Goal: Communication & Community: Share content

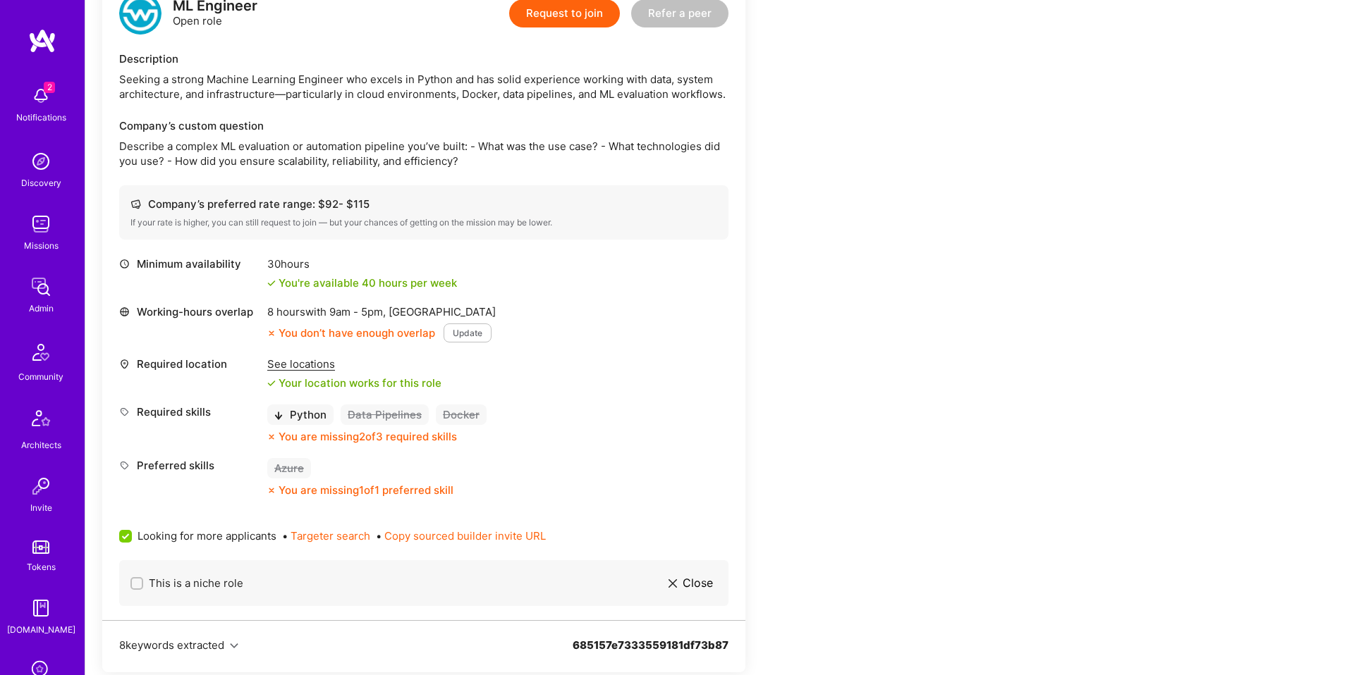
scroll to position [365, 0]
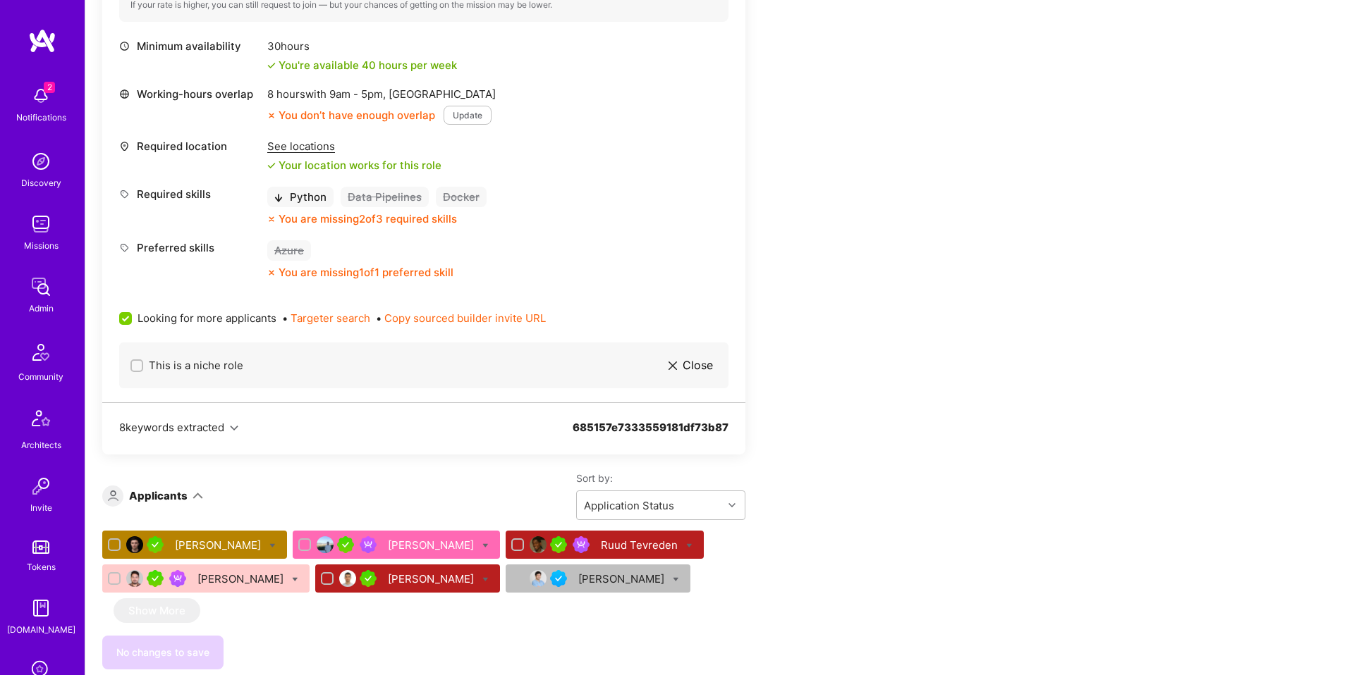
scroll to position [577, 0]
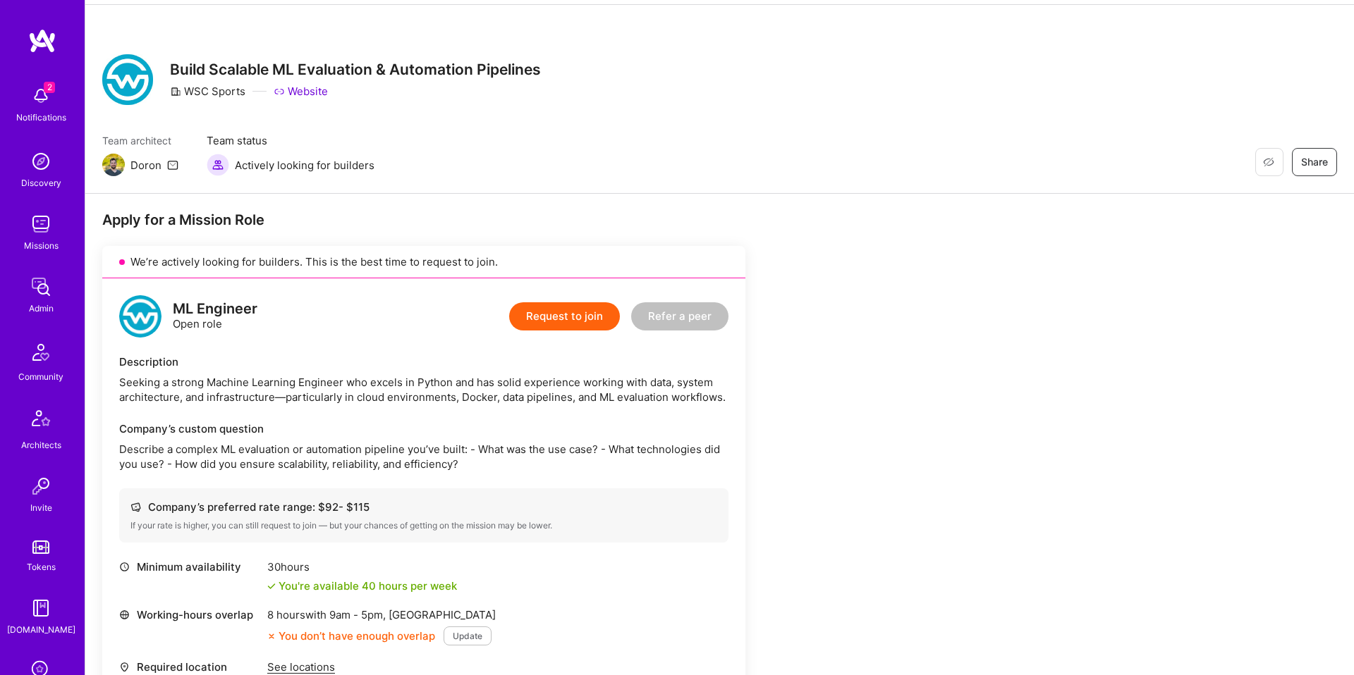
scroll to position [0, 0]
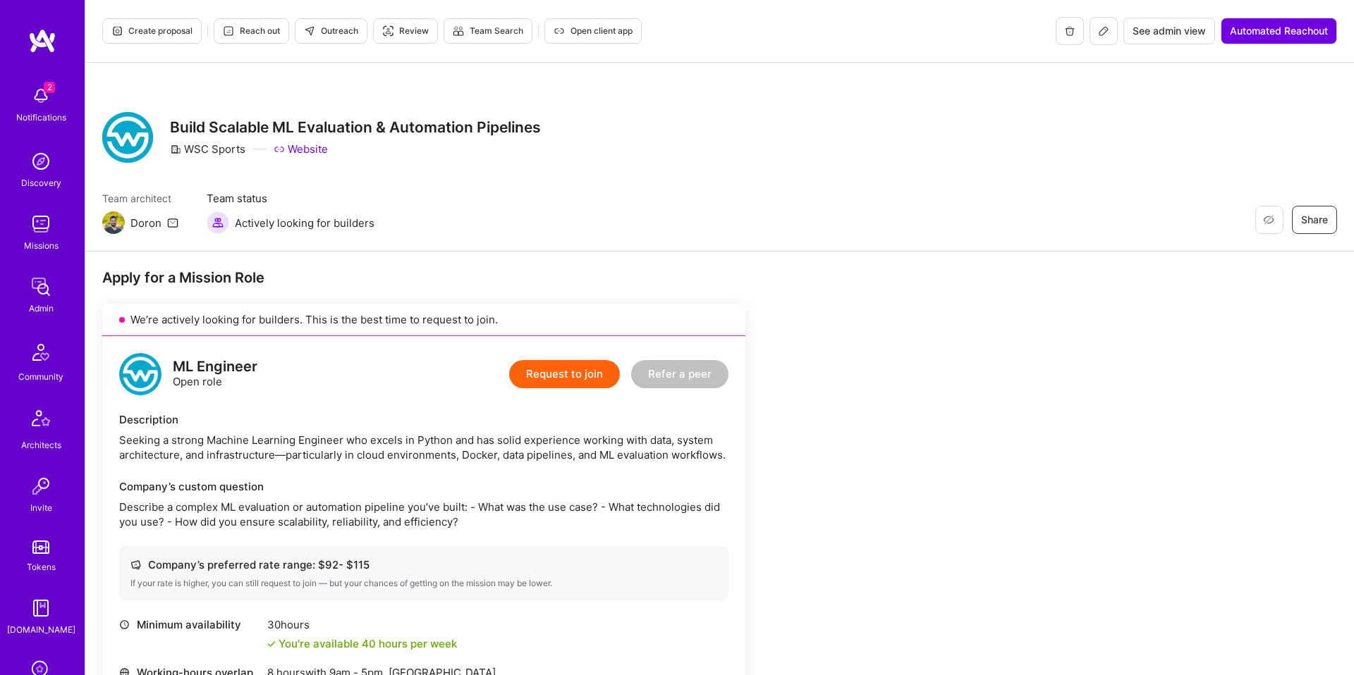
click at [339, 39] on button "Outreach" at bounding box center [331, 30] width 73 height 25
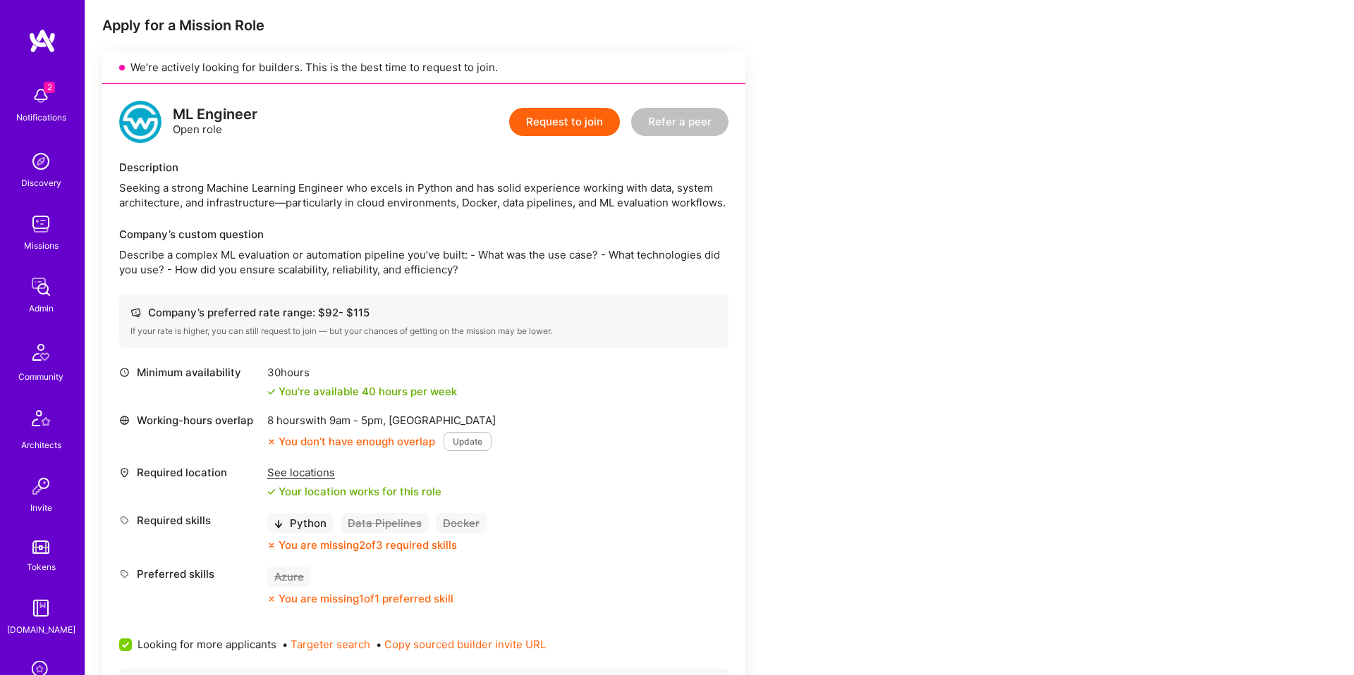
scroll to position [255, 0]
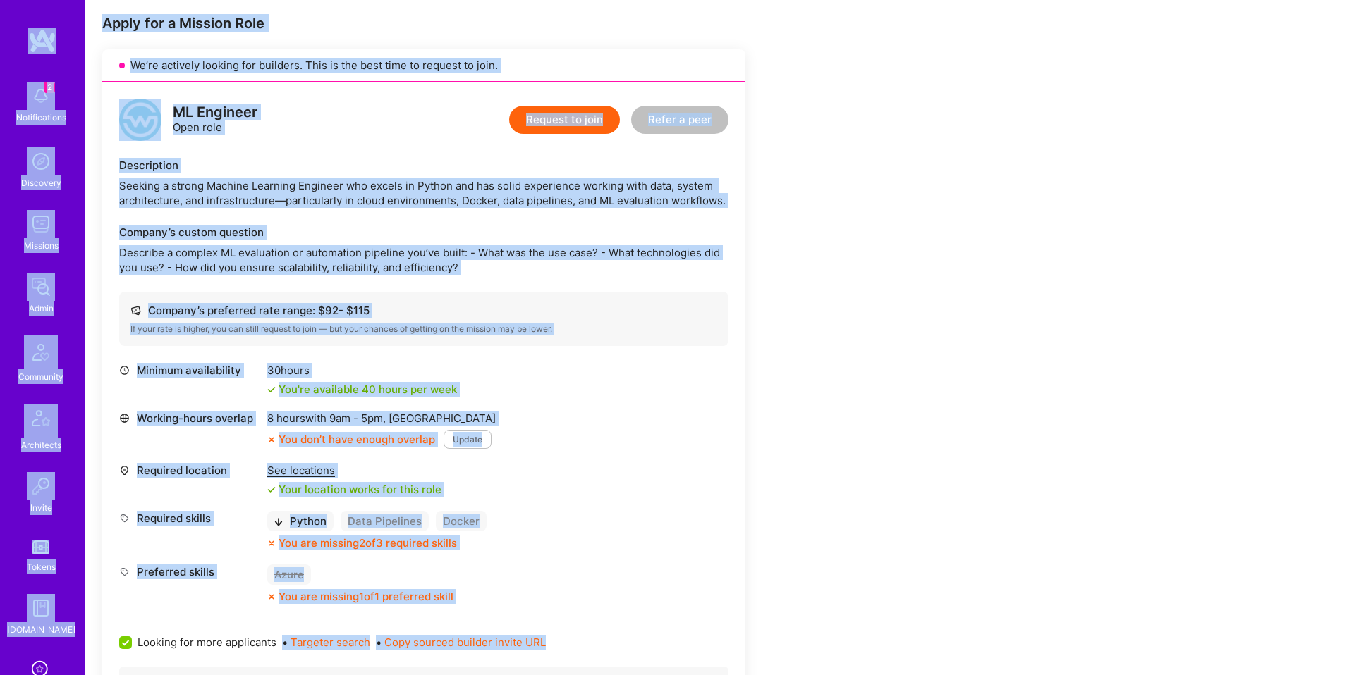
copy div "2 Notifications Discovery Missions Admin Community Architects Invite Tokens A.G…"
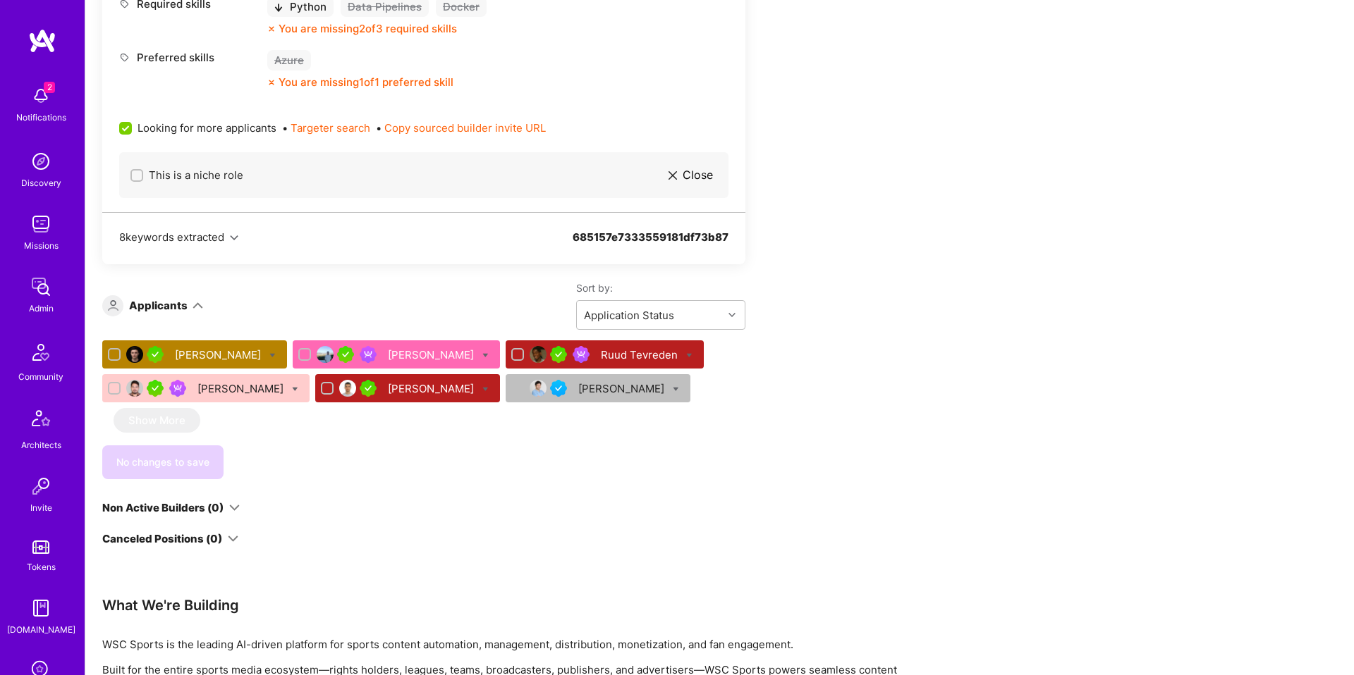
scroll to position [810, 0]
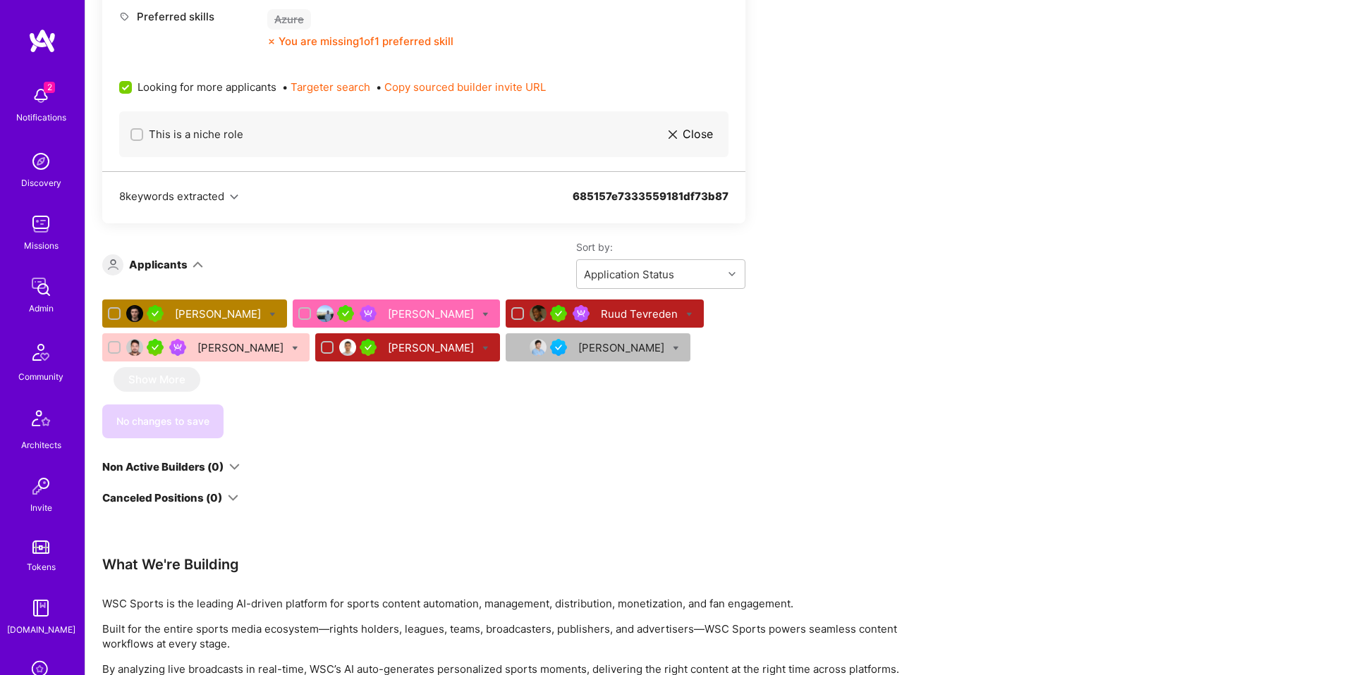
click at [598, 388] on div "Mihai Anton Ayush Bagla Ruud Tevreden Raghwendra Singh Aleksandar Pantovic Jaco…" at bounding box center [423, 369] width 643 height 139
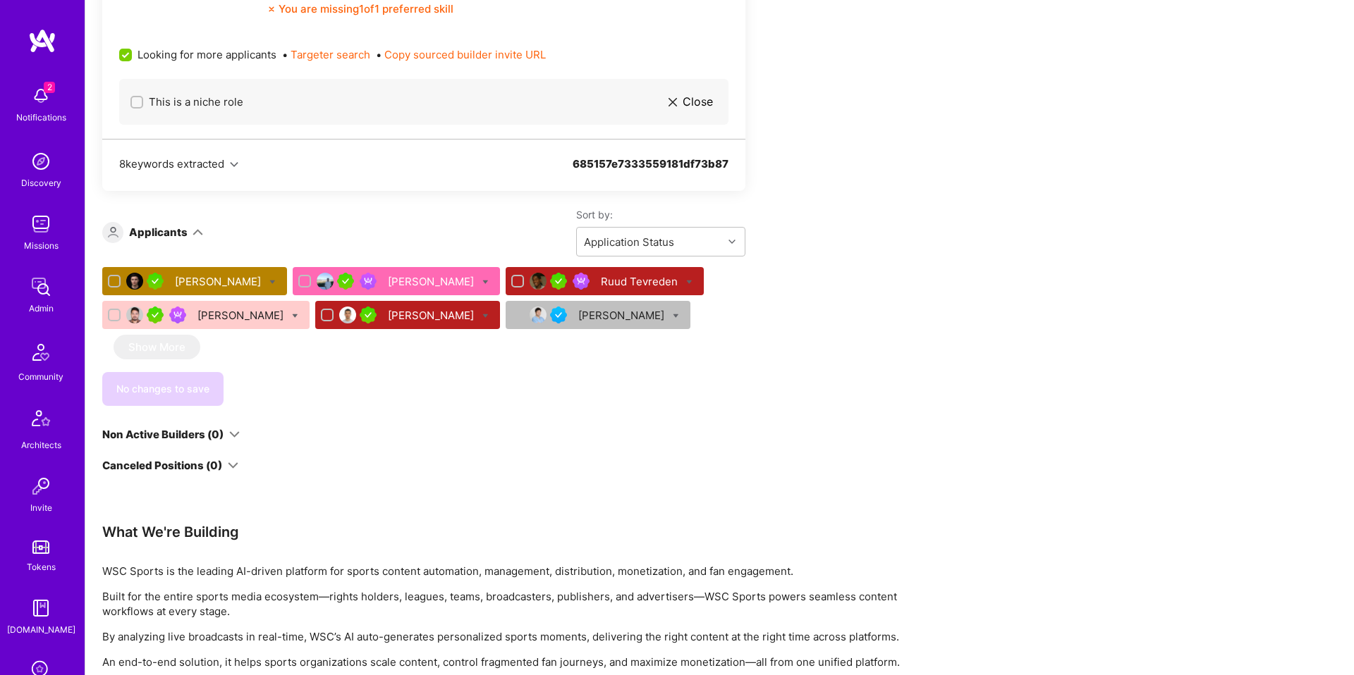
click at [574, 346] on div "Mihai Anton Ayush Bagla Ruud Tevreden Raghwendra Singh Aleksandar Pantovic Jaco…" at bounding box center [423, 336] width 643 height 139
click at [477, 317] on div "Aleksandar Pantovic" at bounding box center [432, 315] width 89 height 15
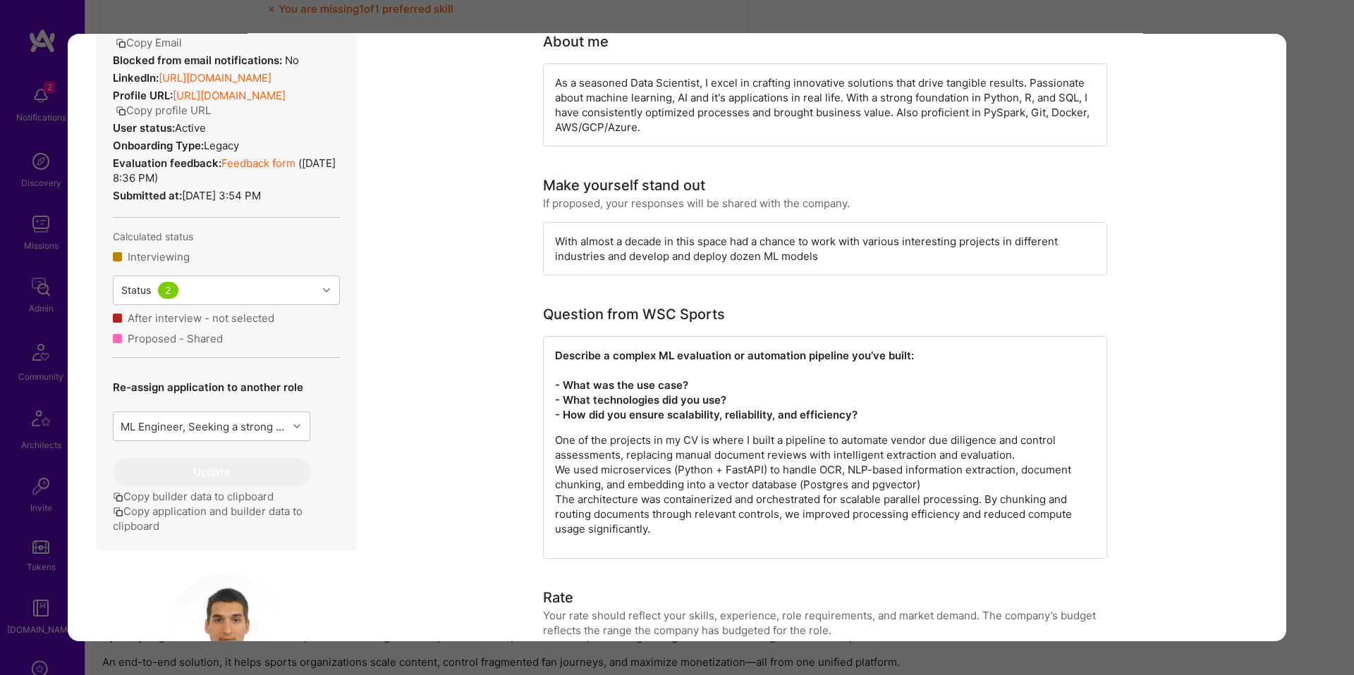
scroll to position [334, 0]
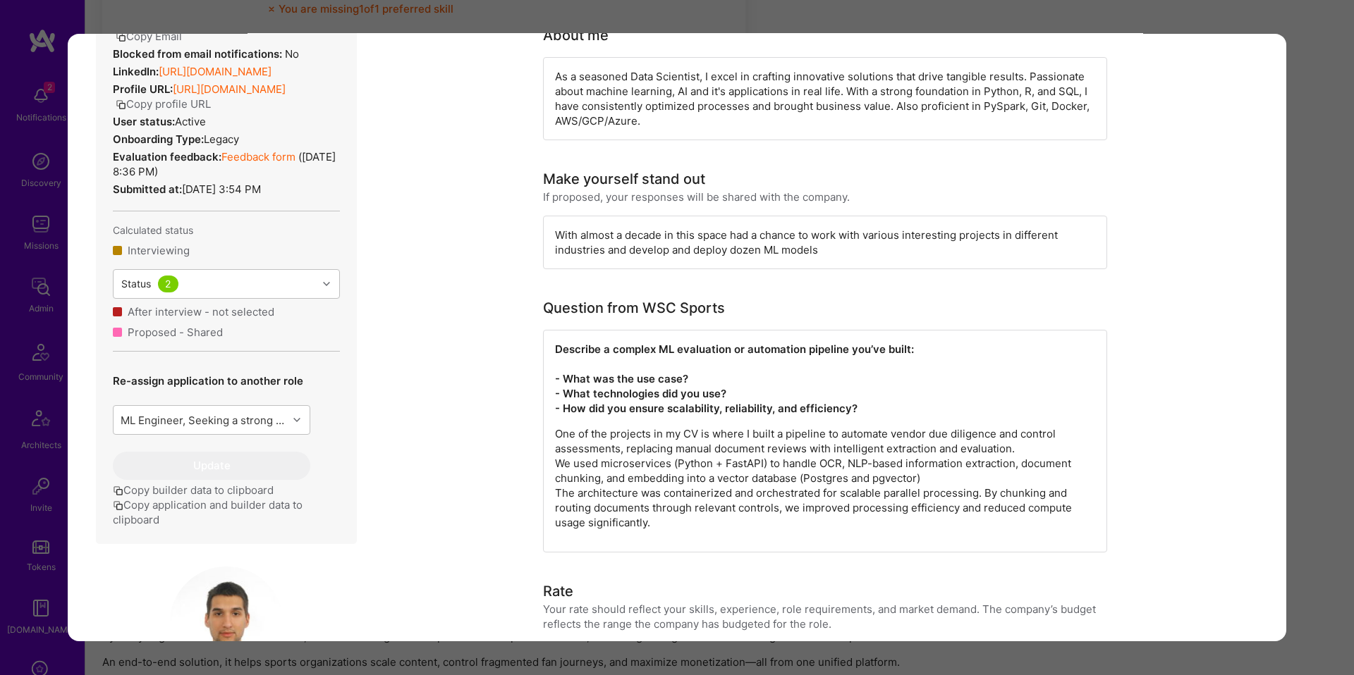
click at [212, 513] on button "Copy application and builder data to clipboard" at bounding box center [226, 513] width 227 height 30
click at [1300, 363] on div "Application 5 of 6 Builder Missing Requirements Required Location See locations…" at bounding box center [677, 337] width 1354 height 675
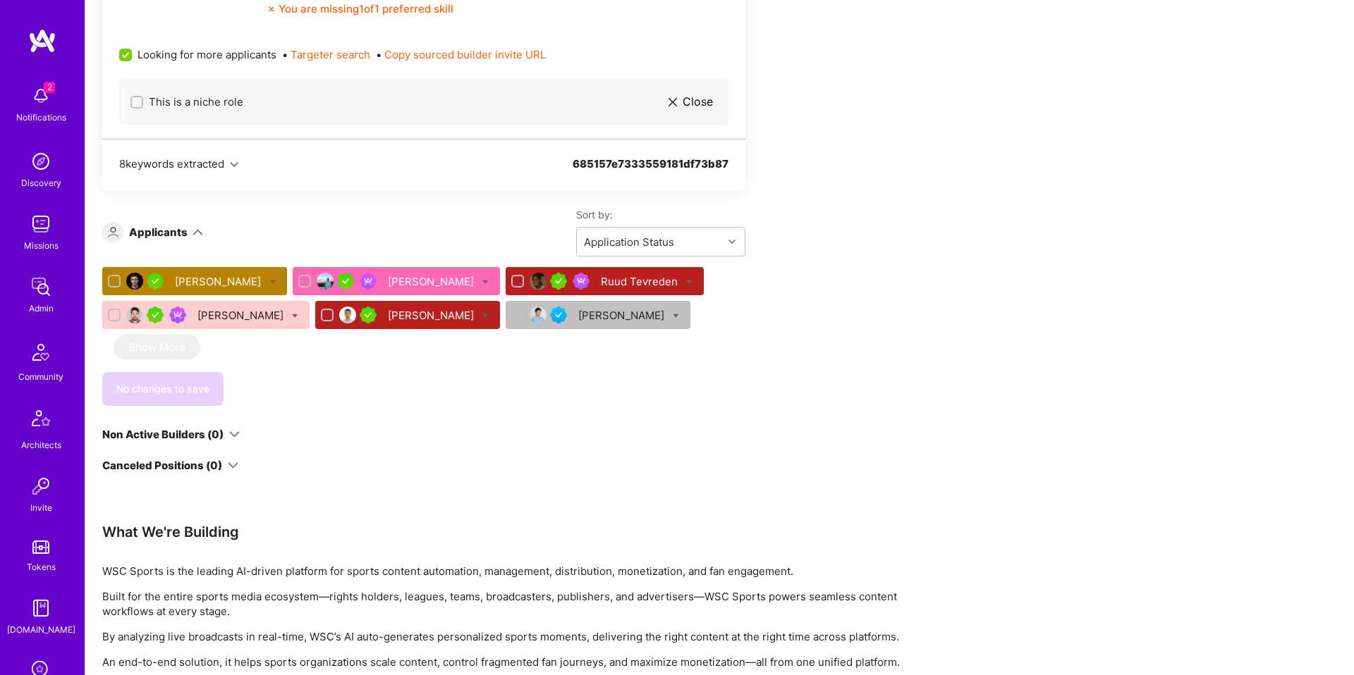
click at [216, 282] on div "Mihai Anton" at bounding box center [219, 281] width 89 height 15
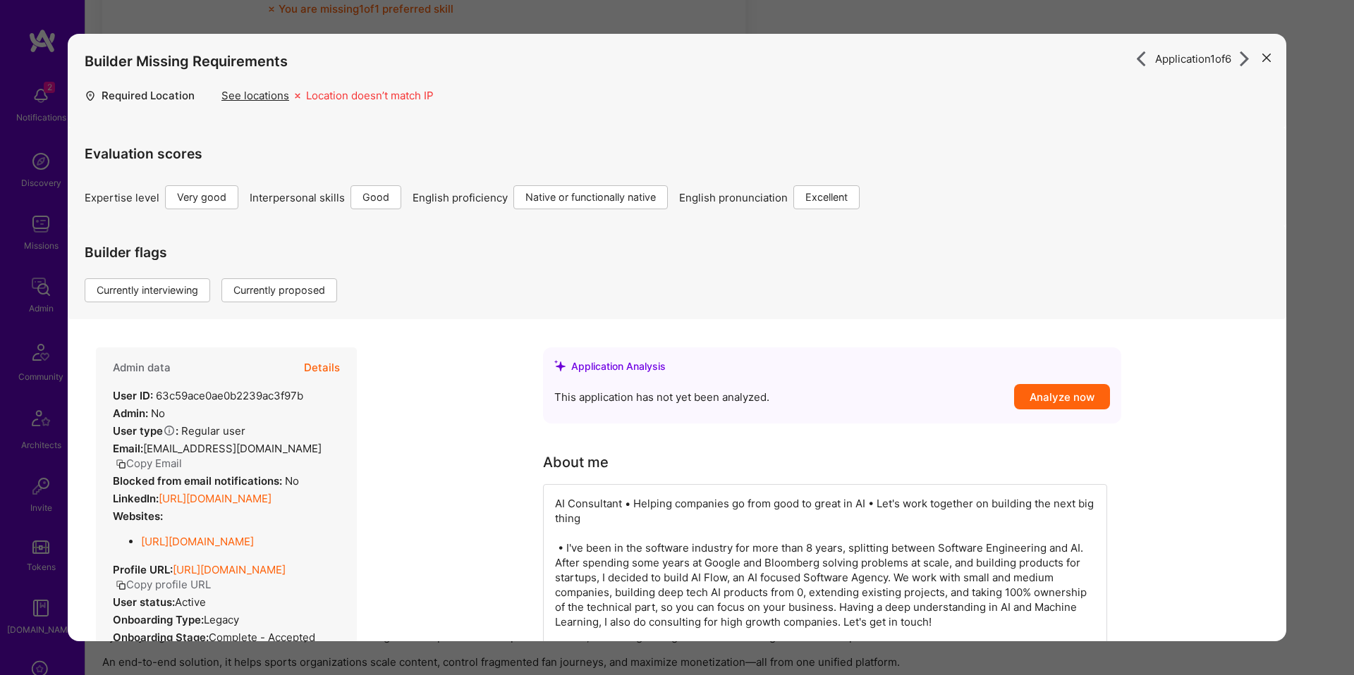
scroll to position [435, 0]
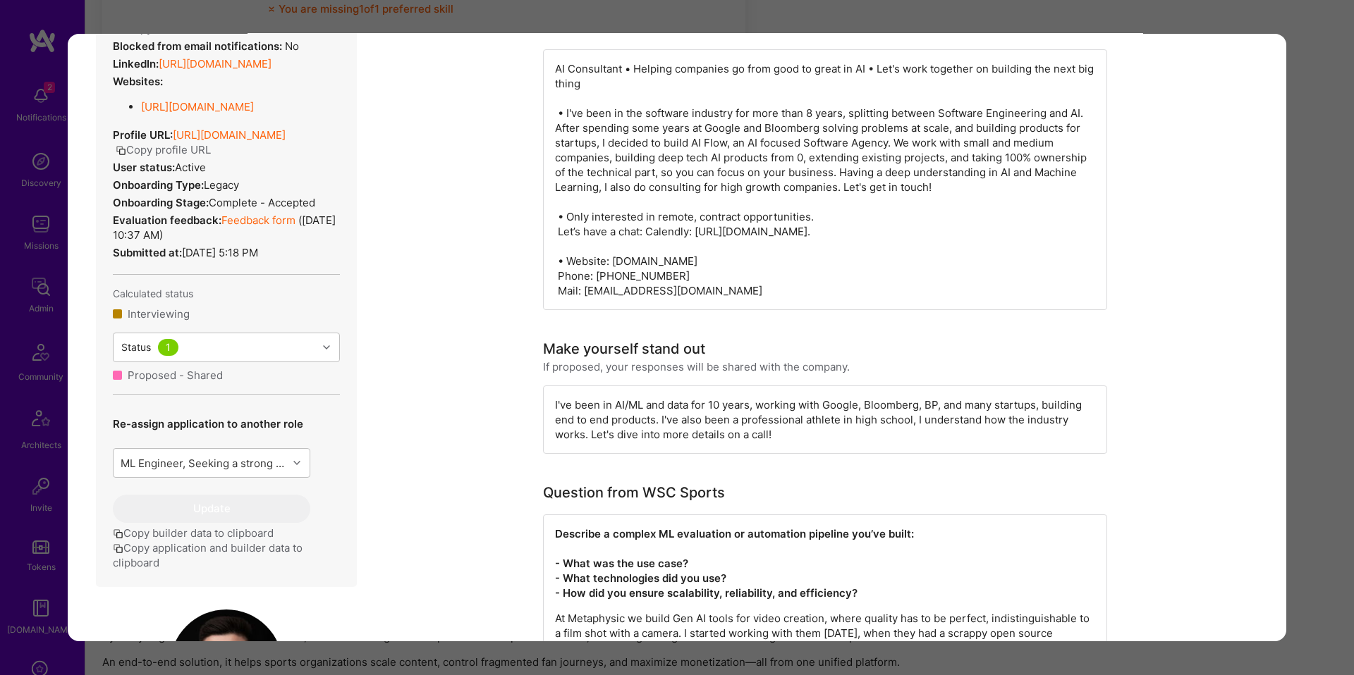
click at [254, 570] on button "Copy application and builder data to clipboard" at bounding box center [226, 556] width 227 height 30
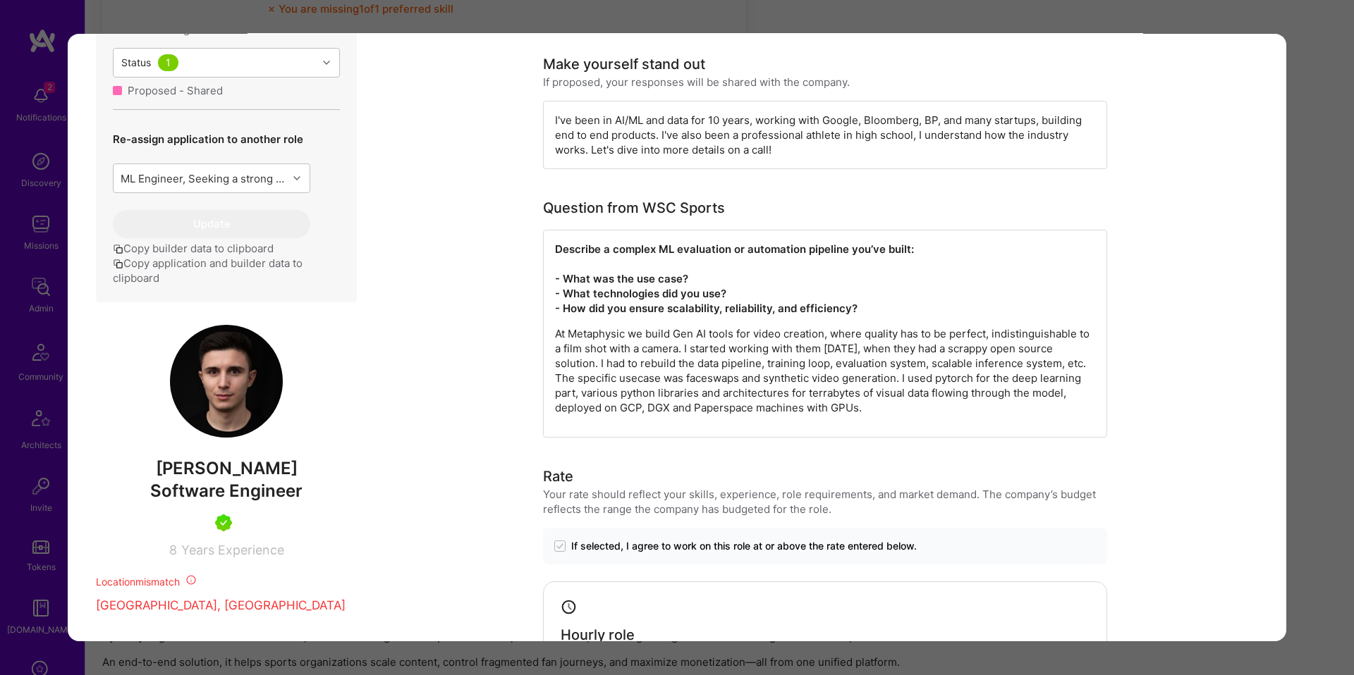
scroll to position [723, 0]
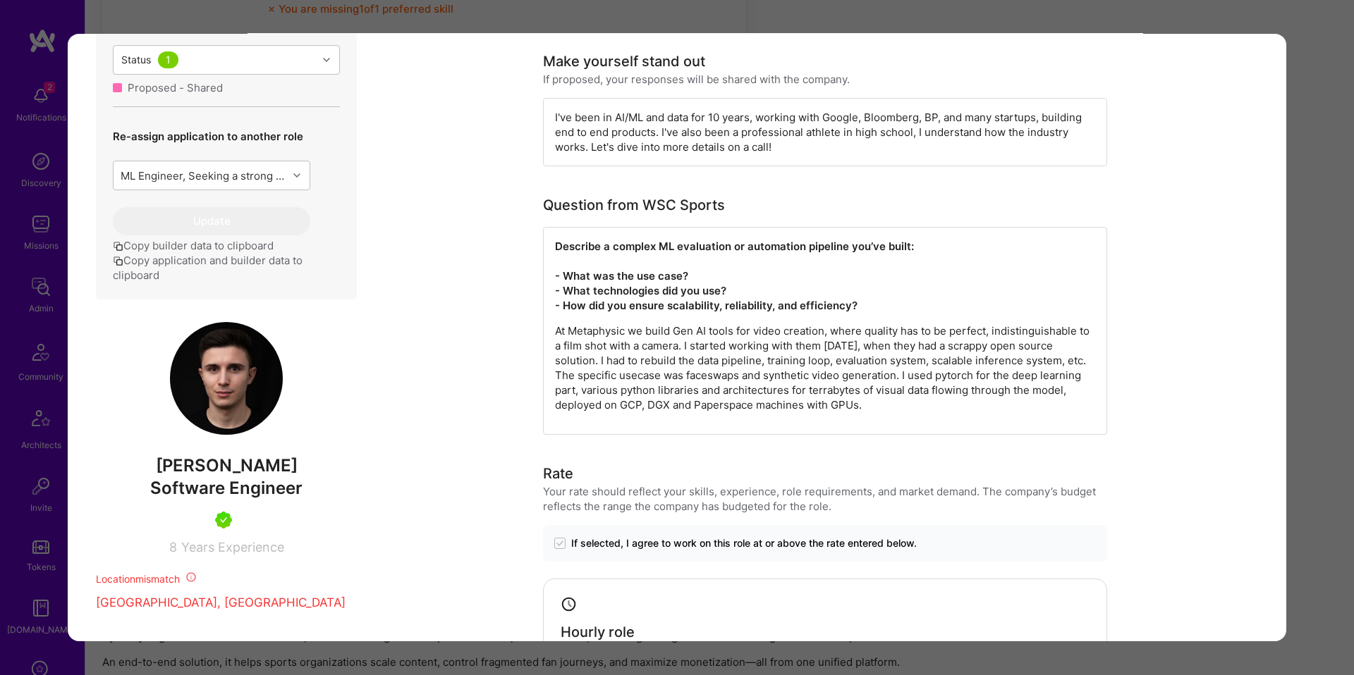
drag, startPoint x: 537, startPoint y: 382, endPoint x: 529, endPoint y: 381, distance: 8.5
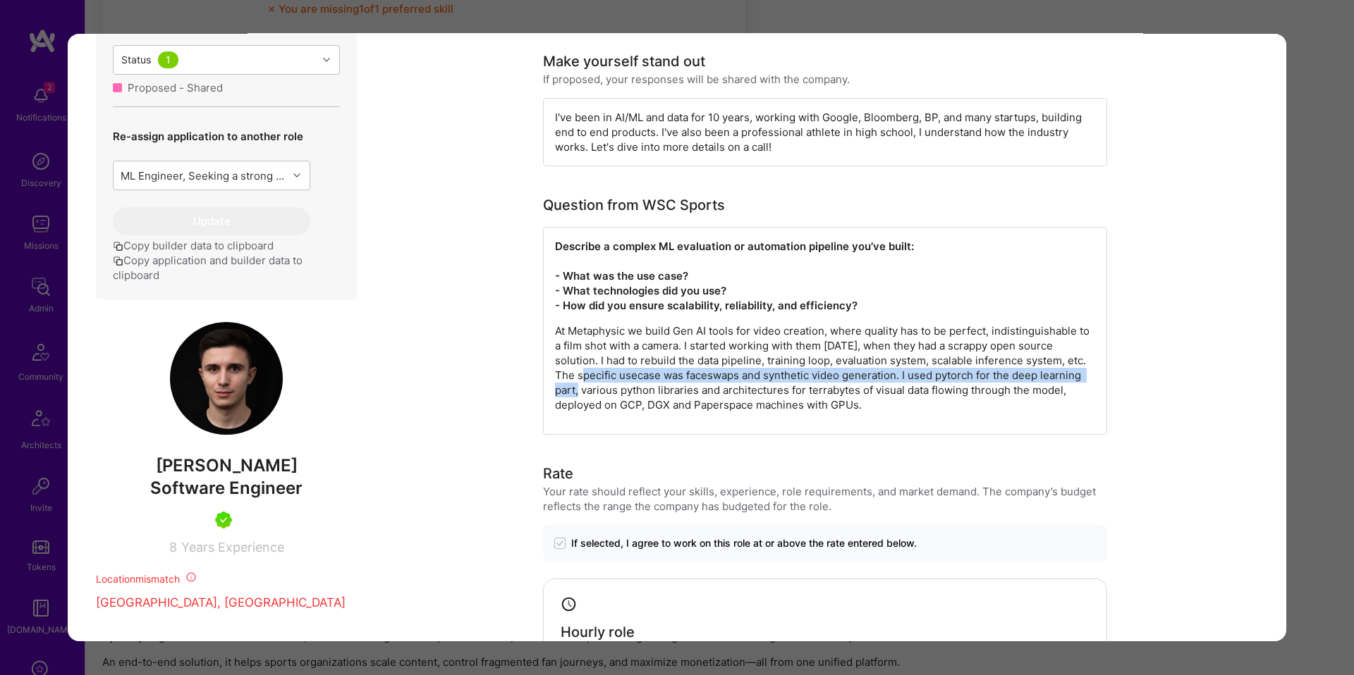
click at [281, 283] on button "Copy application and builder data to clipboard" at bounding box center [226, 268] width 227 height 30
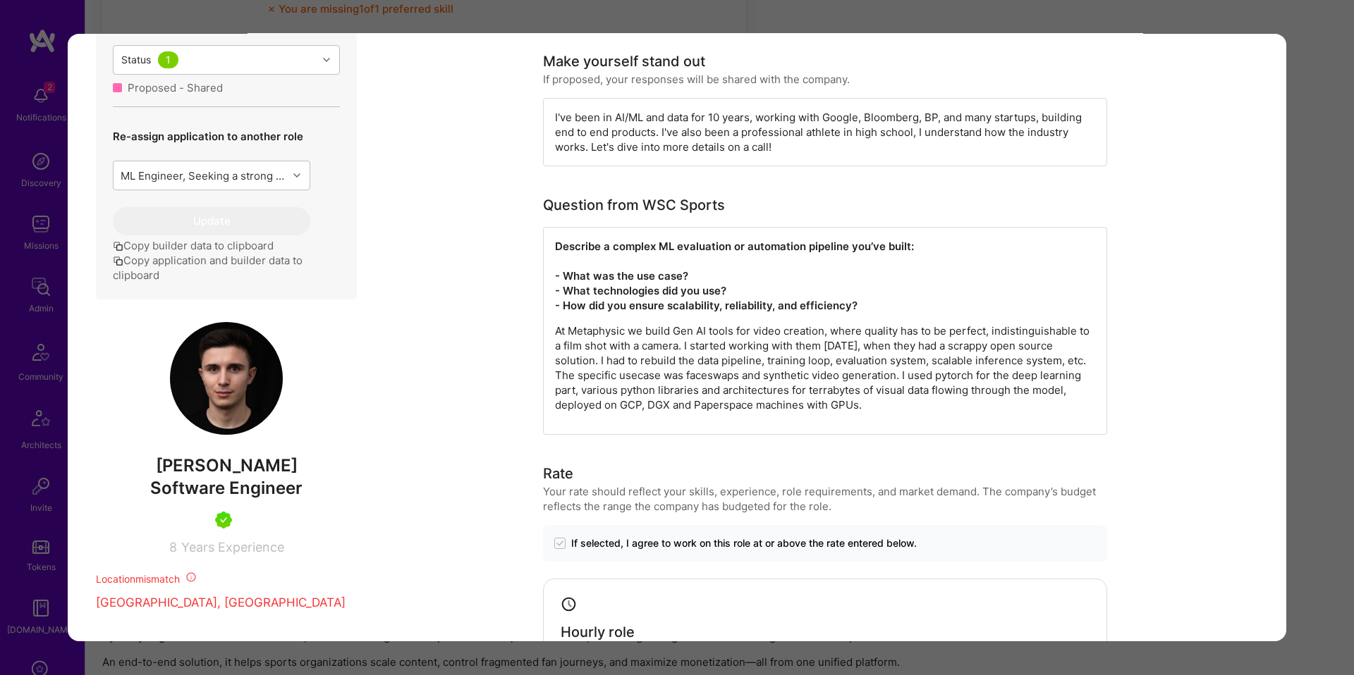
click at [273, 283] on button "Copy application and builder data to clipboard" at bounding box center [226, 268] width 227 height 30
click at [1321, 506] on div "Application 1 of 6 Builder Missing Requirements Required Location See locations…" at bounding box center [677, 337] width 1354 height 675
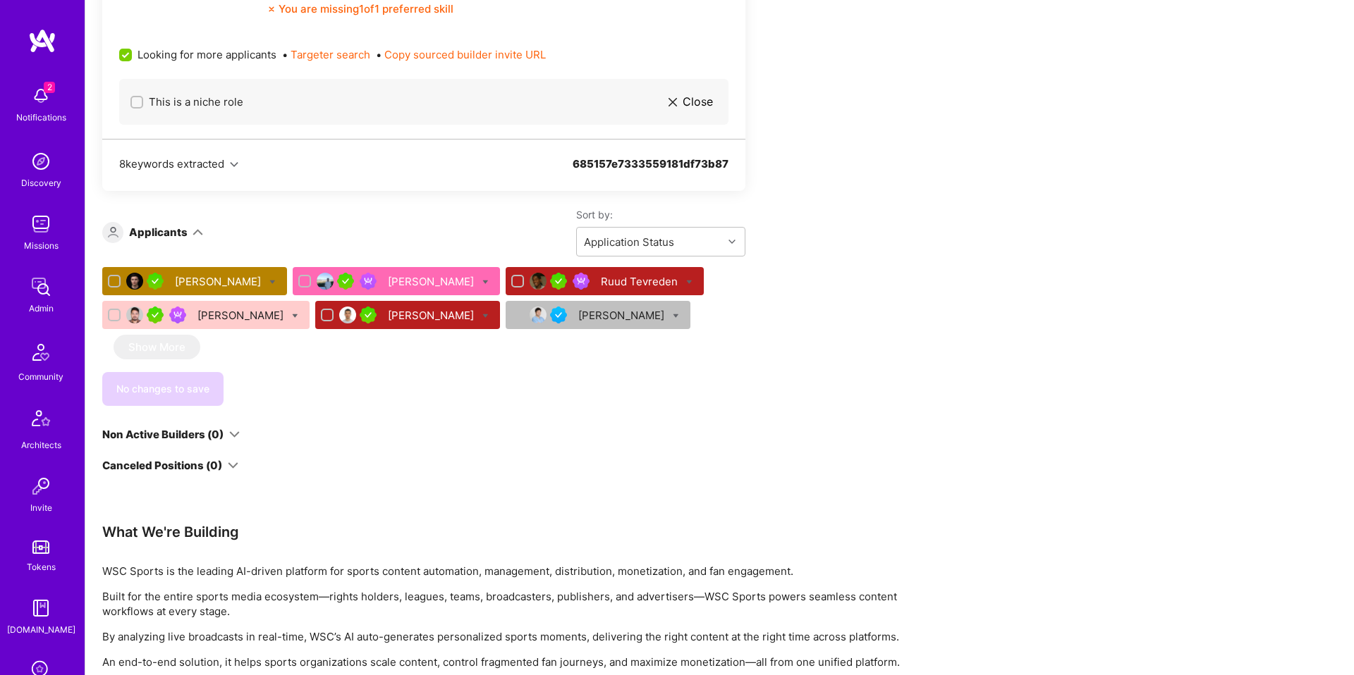
click at [601, 284] on div "Ruud Tevreden" at bounding box center [641, 281] width 80 height 15
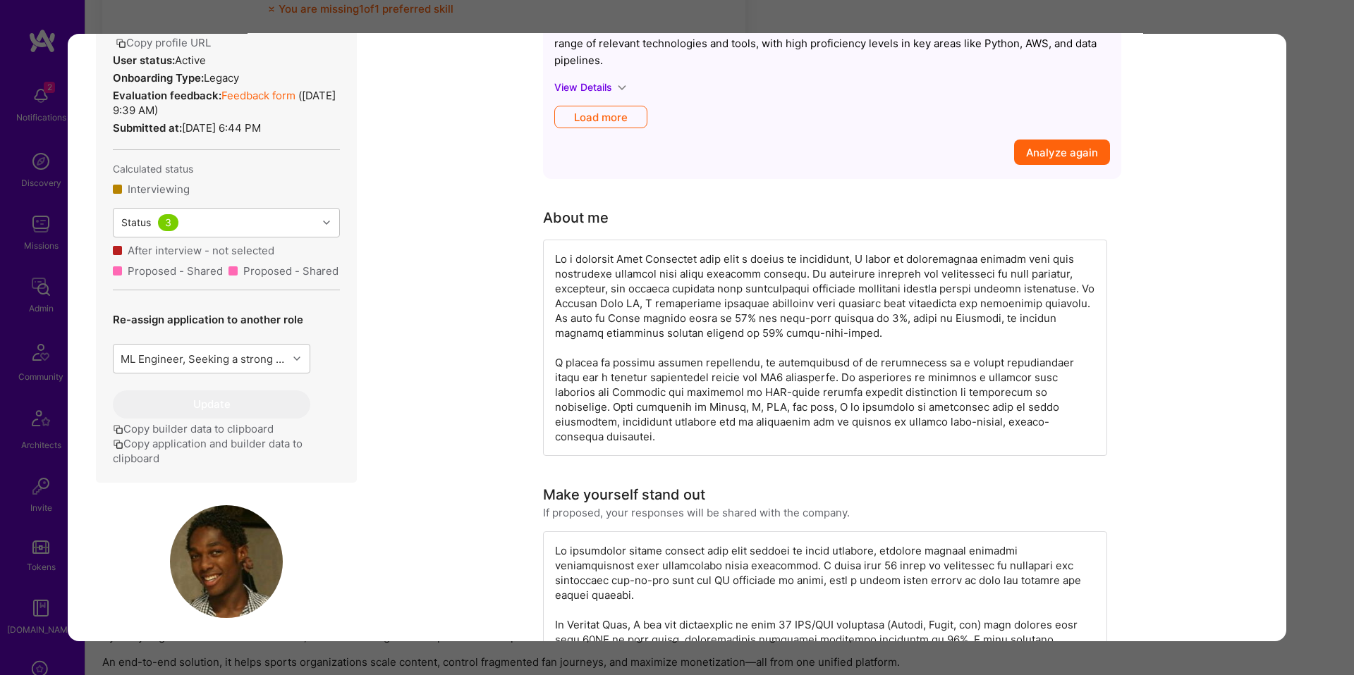
scroll to position [396, 0]
click at [252, 465] on button "Copy application and builder data to clipboard" at bounding box center [226, 451] width 227 height 30
drag, startPoint x: 1300, startPoint y: 482, endPoint x: 1305, endPoint y: 467, distance: 15.8
click at [1300, 482] on div "Application 3 of 6 Builder Missing Requirements Required Location See locations…" at bounding box center [677, 337] width 1354 height 675
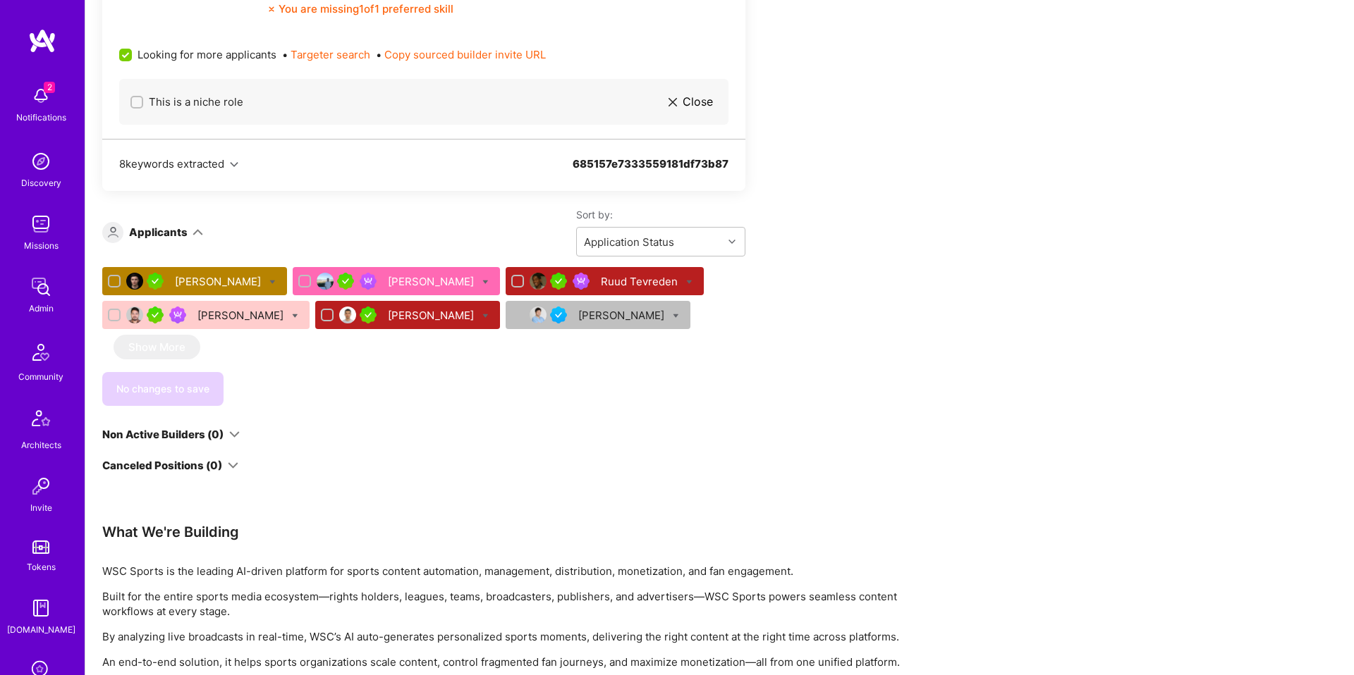
click at [465, 314] on div "Aleksandar Pantovic" at bounding box center [432, 315] width 89 height 15
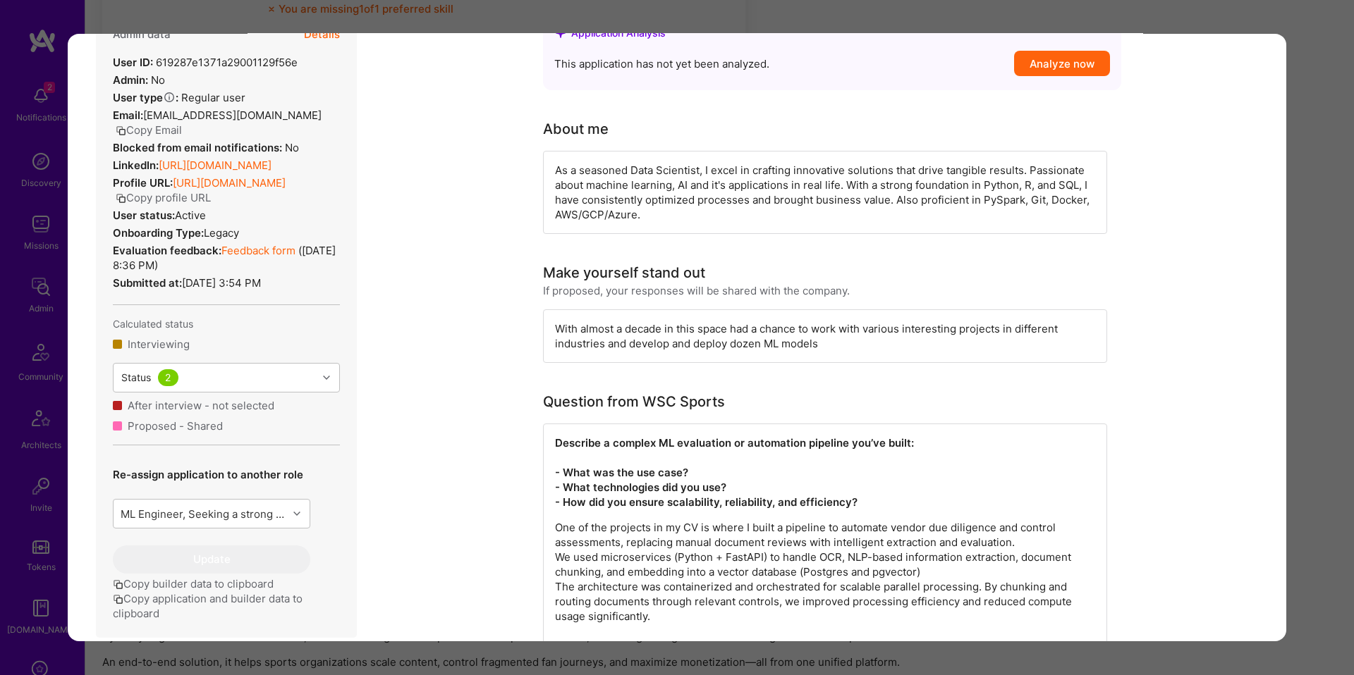
scroll to position [241, 0]
click at [228, 602] on button "Copy application and builder data to clipboard" at bounding box center [226, 606] width 227 height 30
click at [1295, 438] on div "Application 5 of 6 Builder Missing Requirements Required Location See locations…" at bounding box center [677, 337] width 1354 height 675
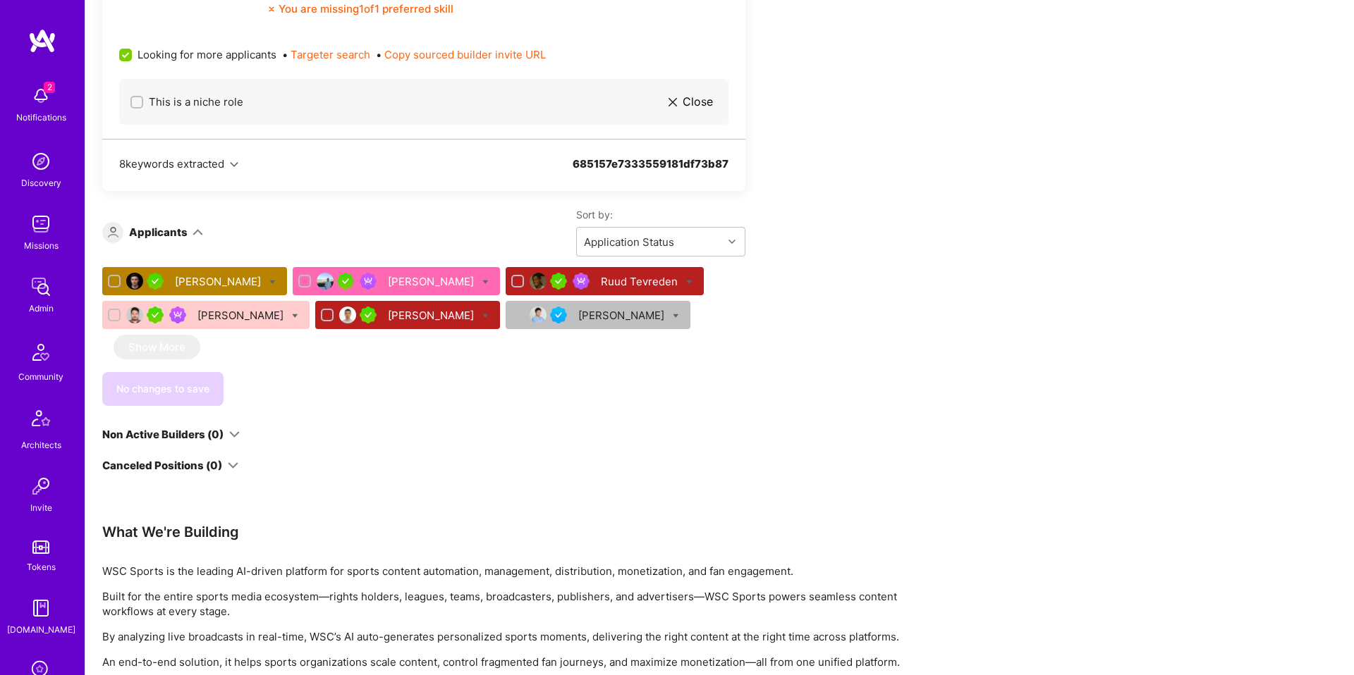
click at [635, 321] on div "Jacob Dvir" at bounding box center [622, 315] width 89 height 15
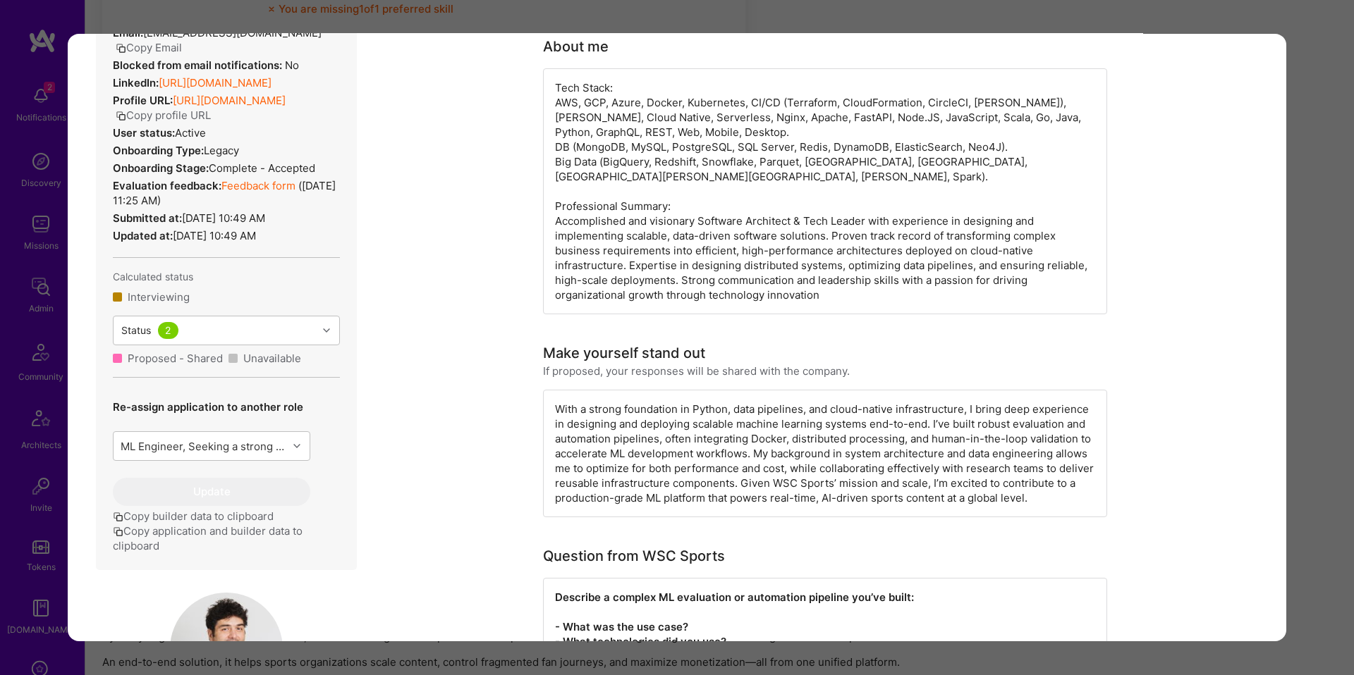
scroll to position [364, 0]
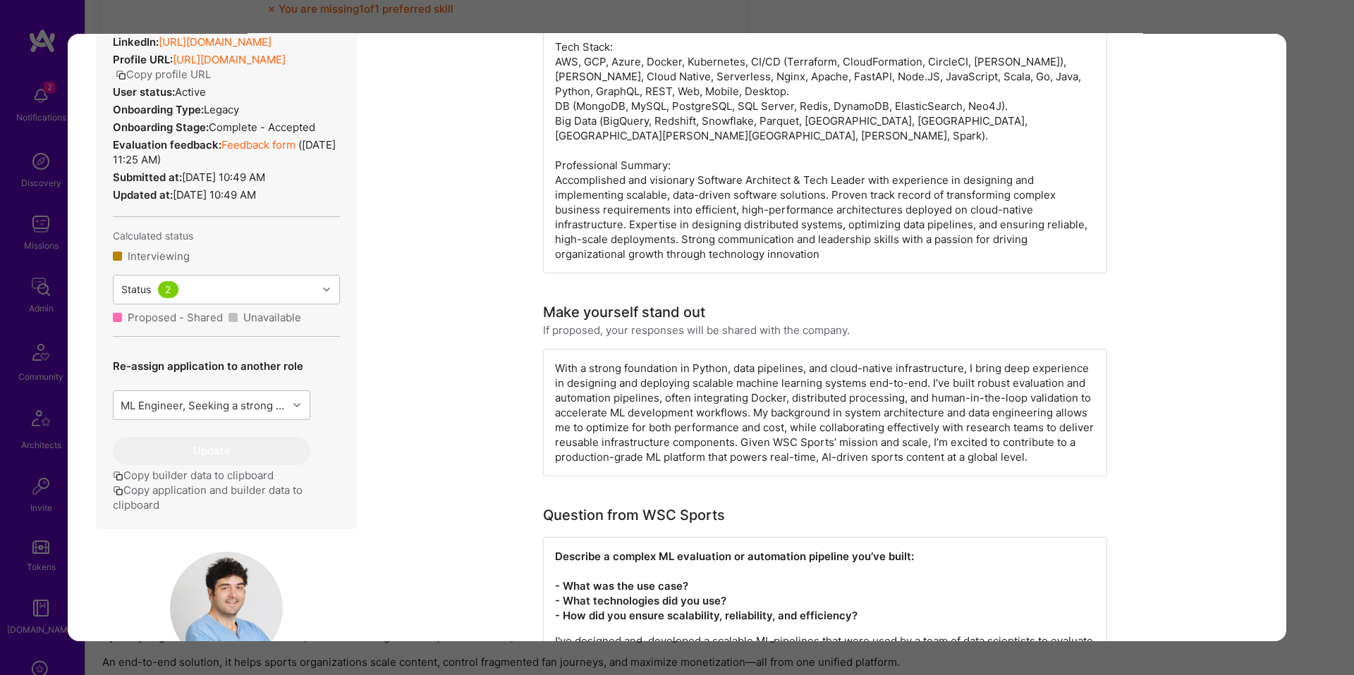
click at [253, 496] on button "Copy application and builder data to clipboard" at bounding box center [226, 498] width 227 height 30
click at [1291, 357] on div "Application 6 of 6 Builder Missing Requirements Required Location See locations…" at bounding box center [677, 337] width 1354 height 675
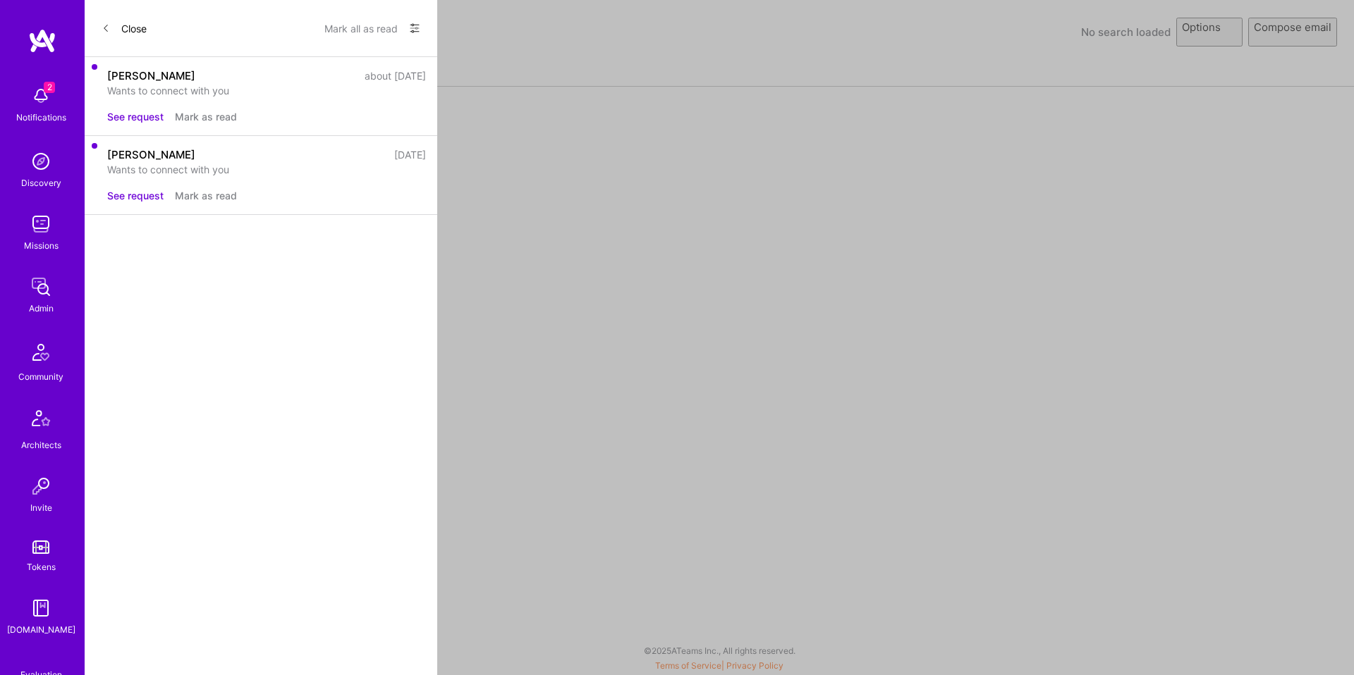
select select "rich-reachout"
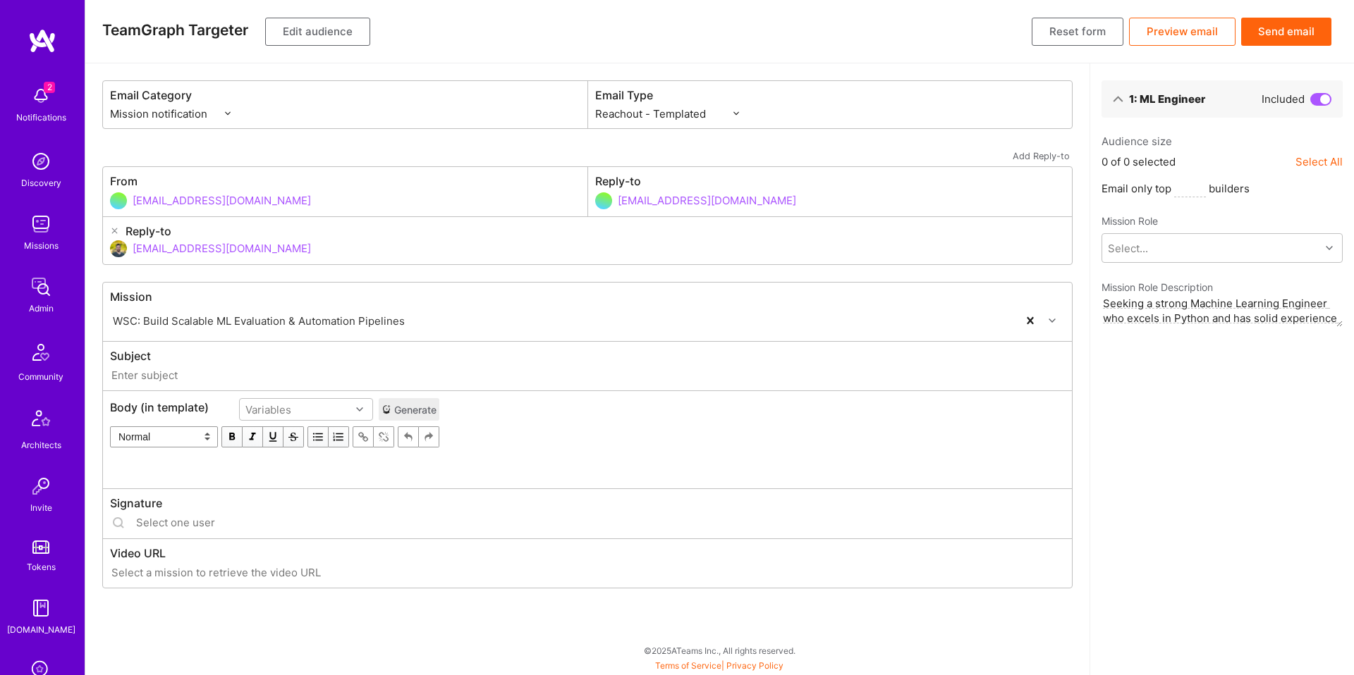
type input "[DOMAIN_NAME] // WSC: Build Scalable ML Evaluation & Automation Pipelines"
type input "[EMAIL_ADDRESS][DOMAIN_NAME]"
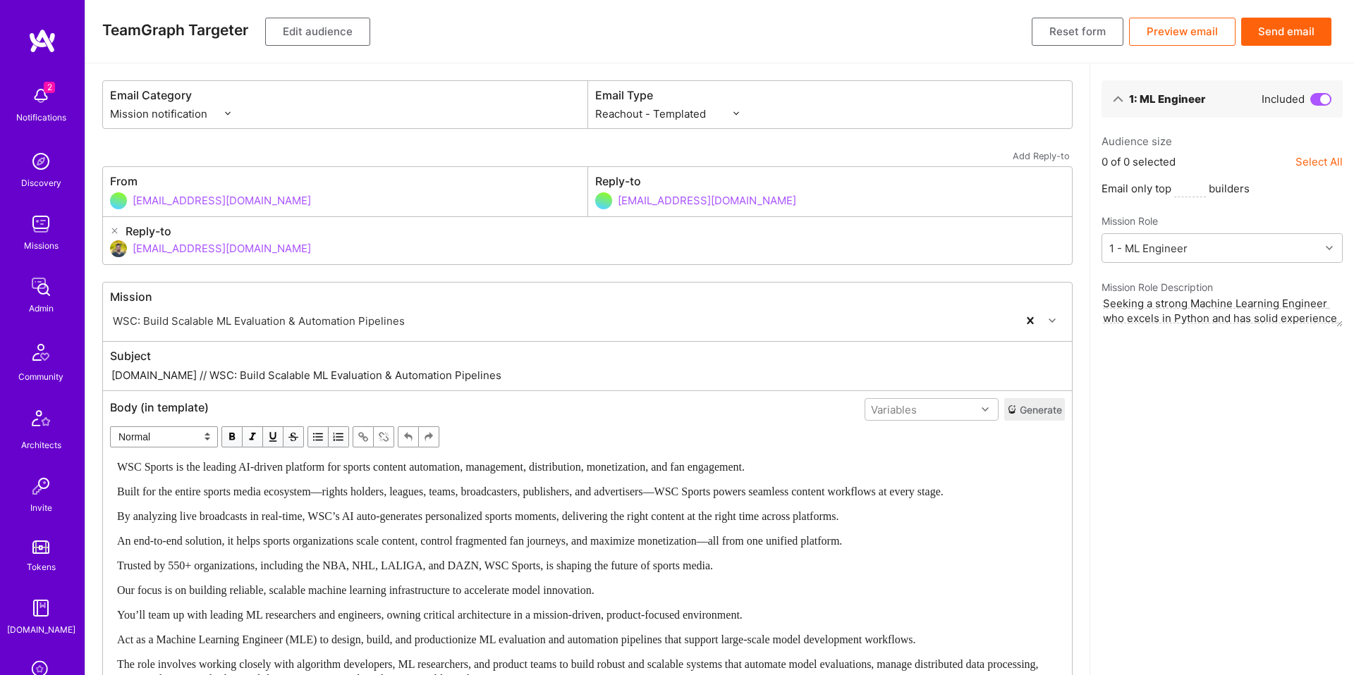
click at [357, 41] on button "Edit audience" at bounding box center [317, 32] width 105 height 28
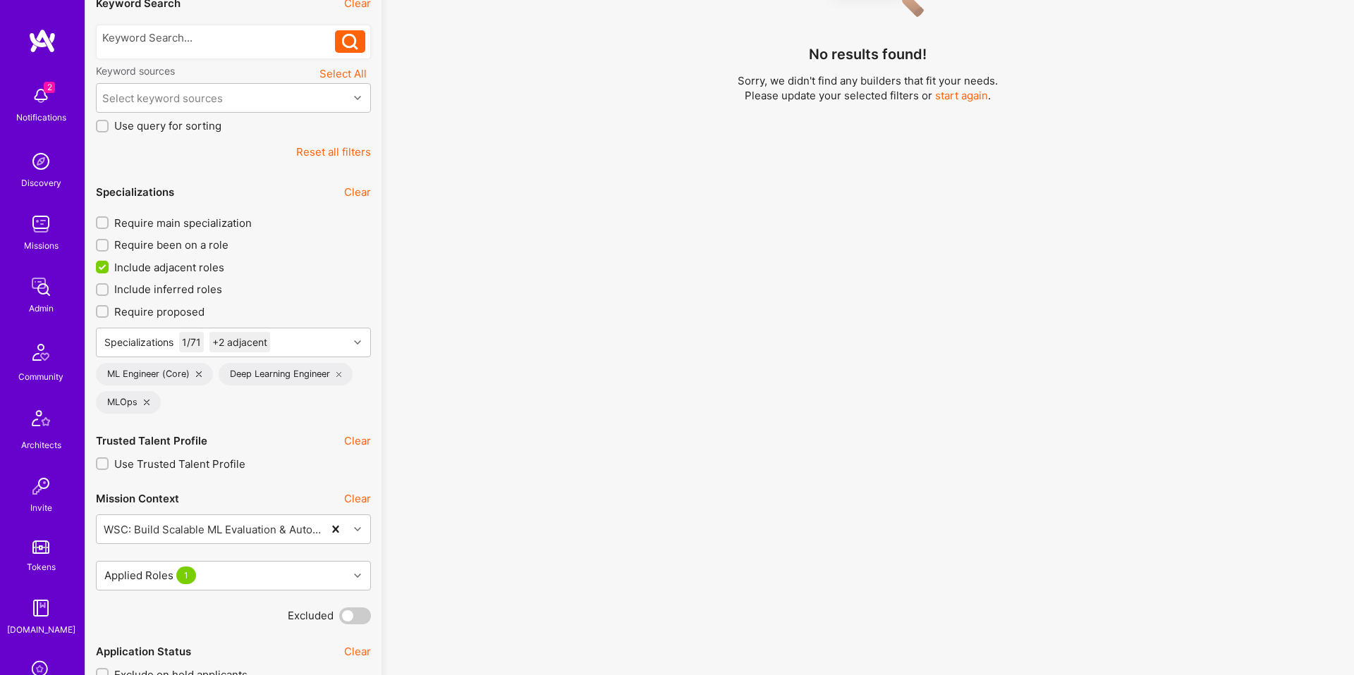
scroll to position [301, 0]
click at [345, 353] on div "Specializations 1 / 71 +2 adjacent" at bounding box center [223, 341] width 252 height 28
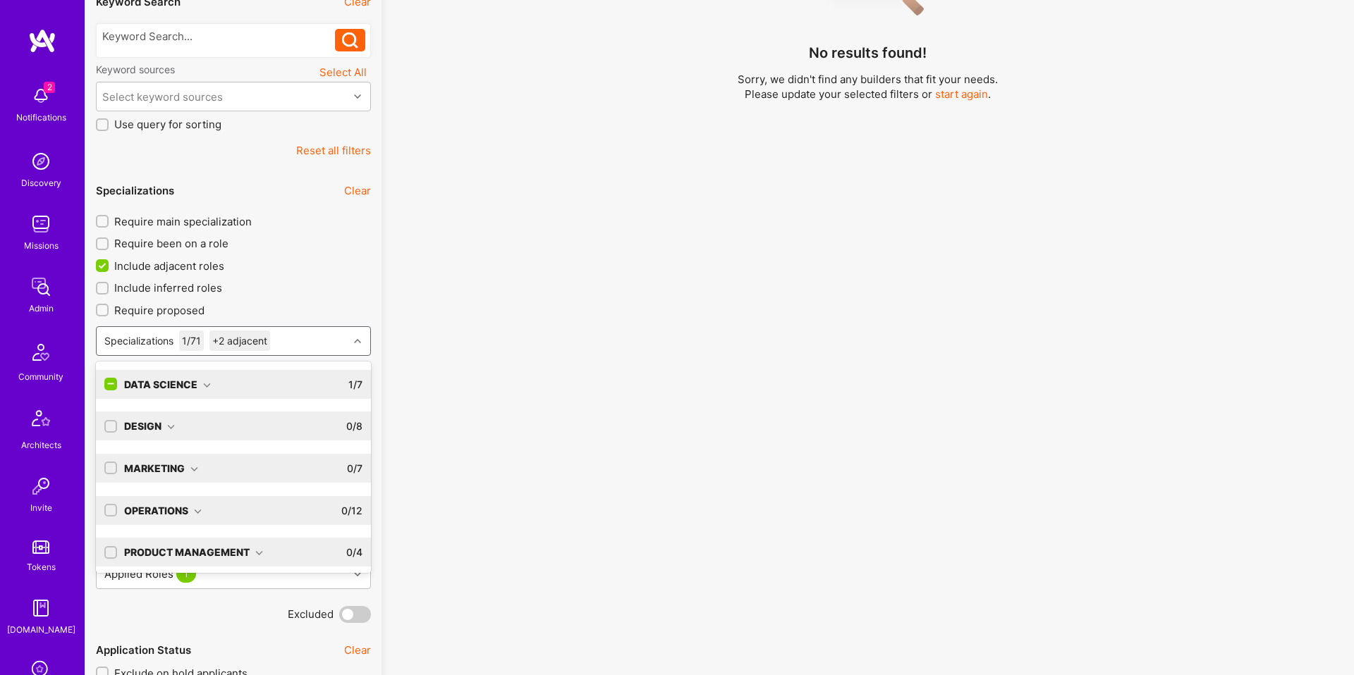
click at [253, 546] on div "Product Management" at bounding box center [193, 552] width 139 height 15
click at [255, 550] on icon at bounding box center [259, 554] width 8 height 8
type input "ai"
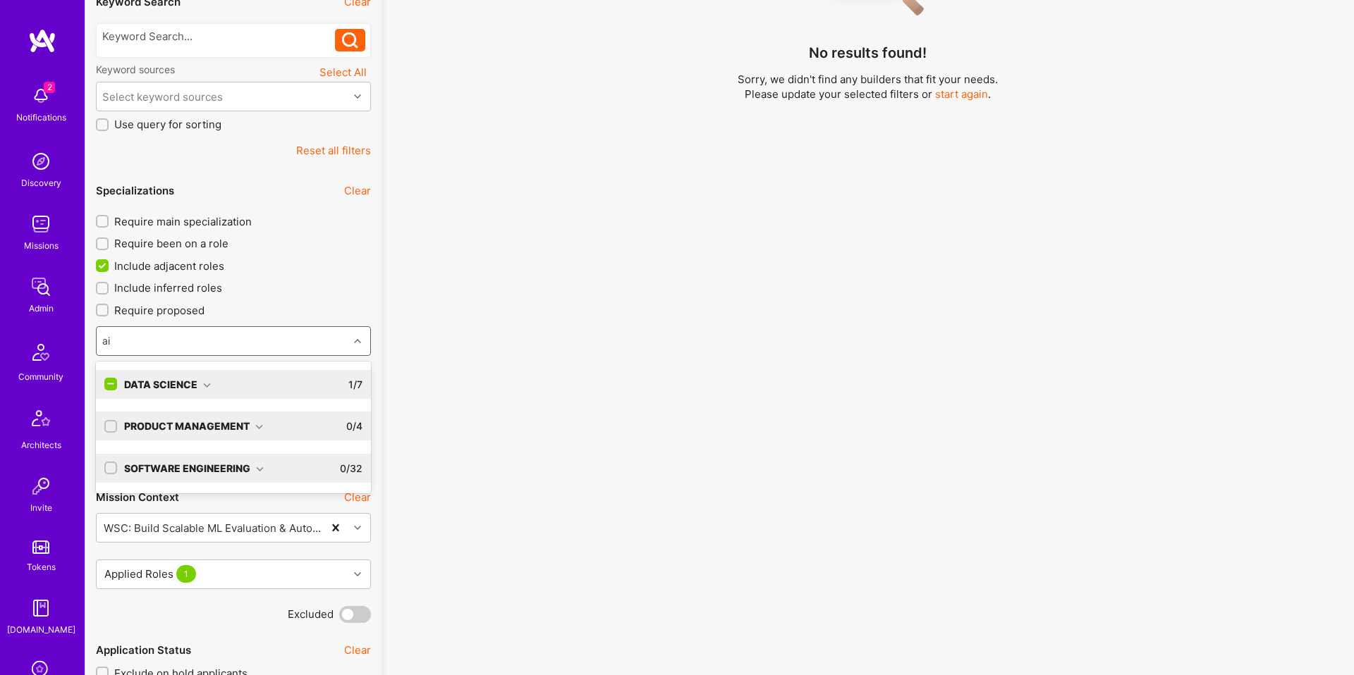
click at [263, 470] on div "Software Engineering 0 / 32" at bounding box center [239, 468] width 245 height 29
click at [154, 521] on div "AI Engineer" at bounding box center [233, 524] width 258 height 15
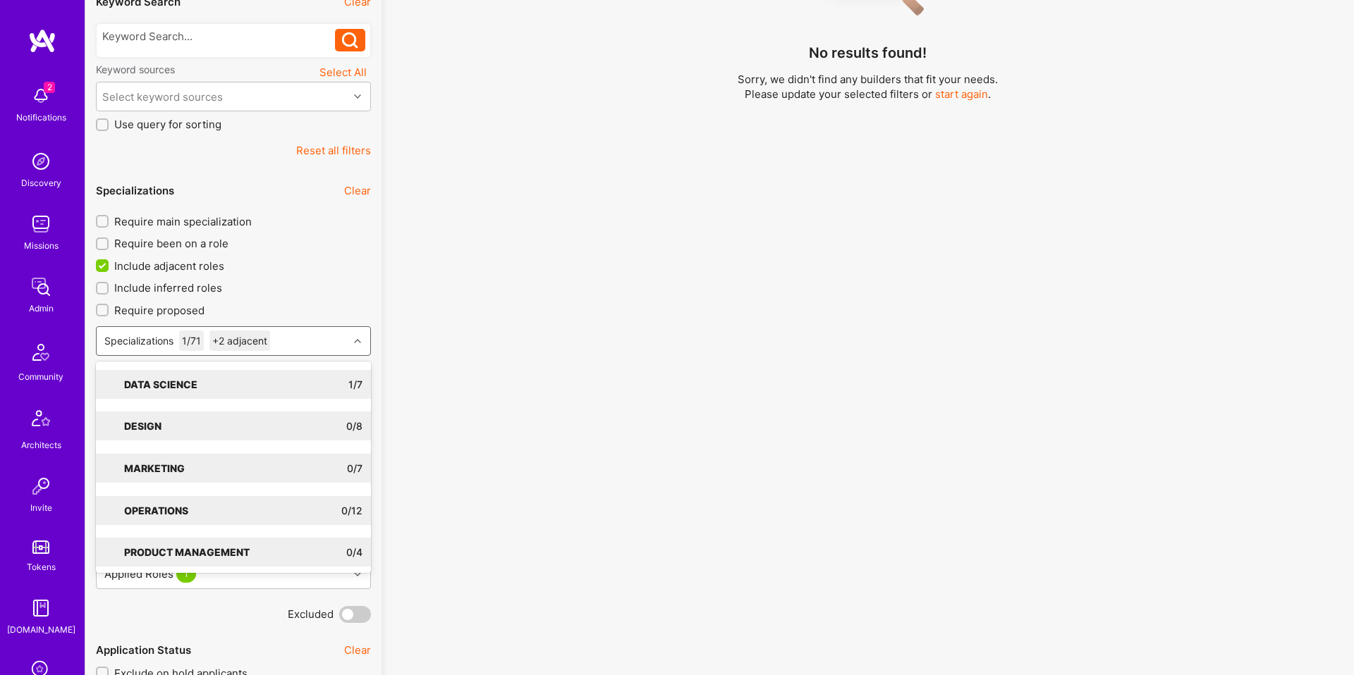
checkbox input "true"
type input "ai"
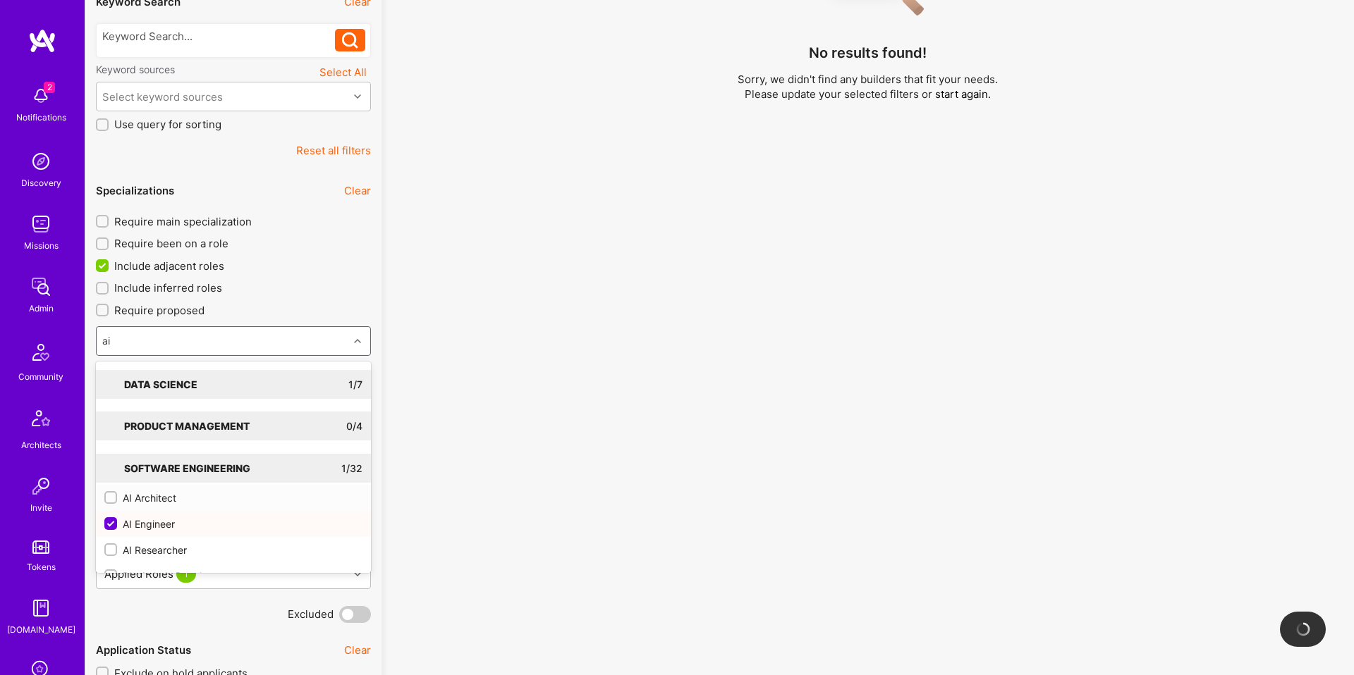
click at [175, 499] on div "AI Architect" at bounding box center [233, 498] width 258 height 15
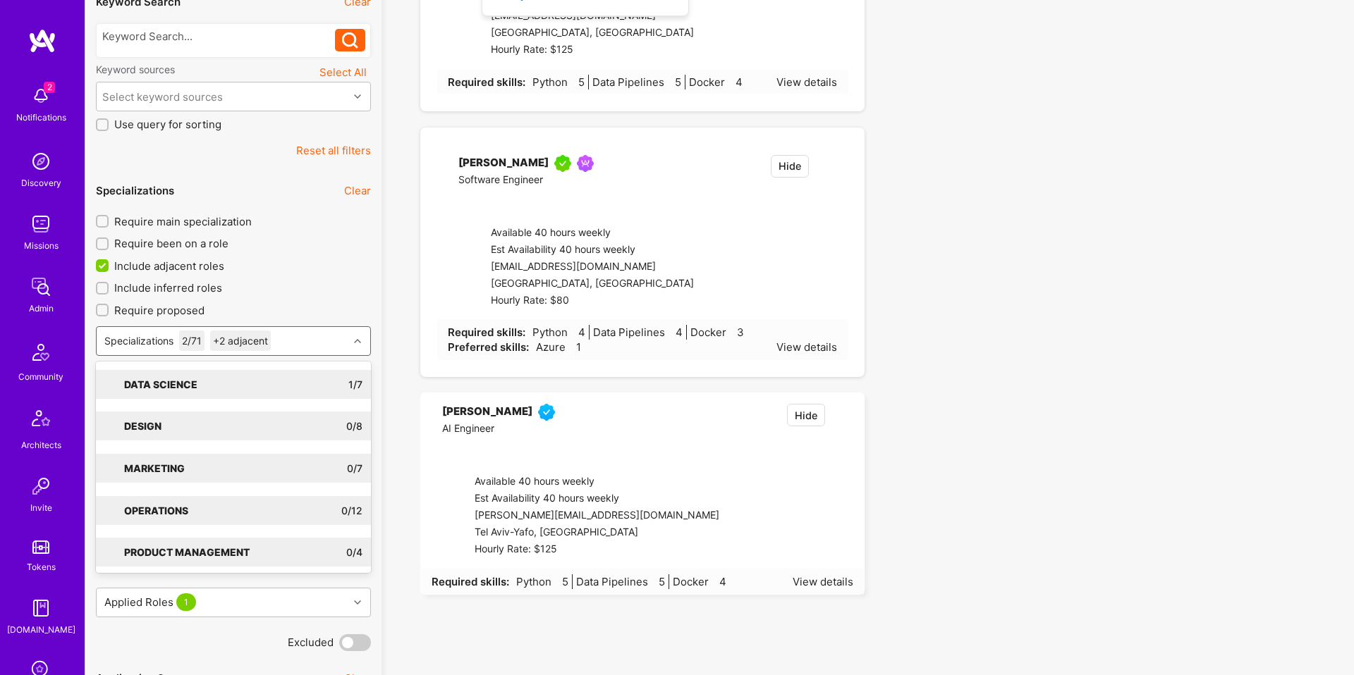
checkbox input "true"
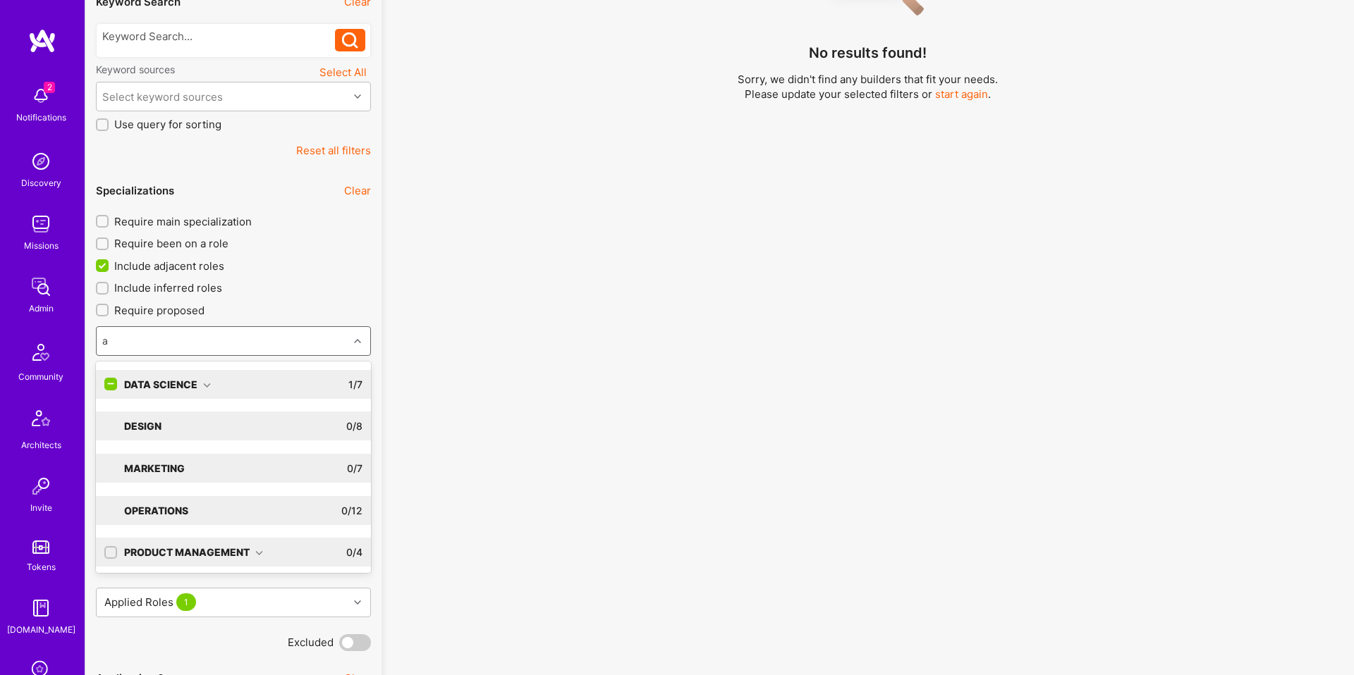
type input "ai"
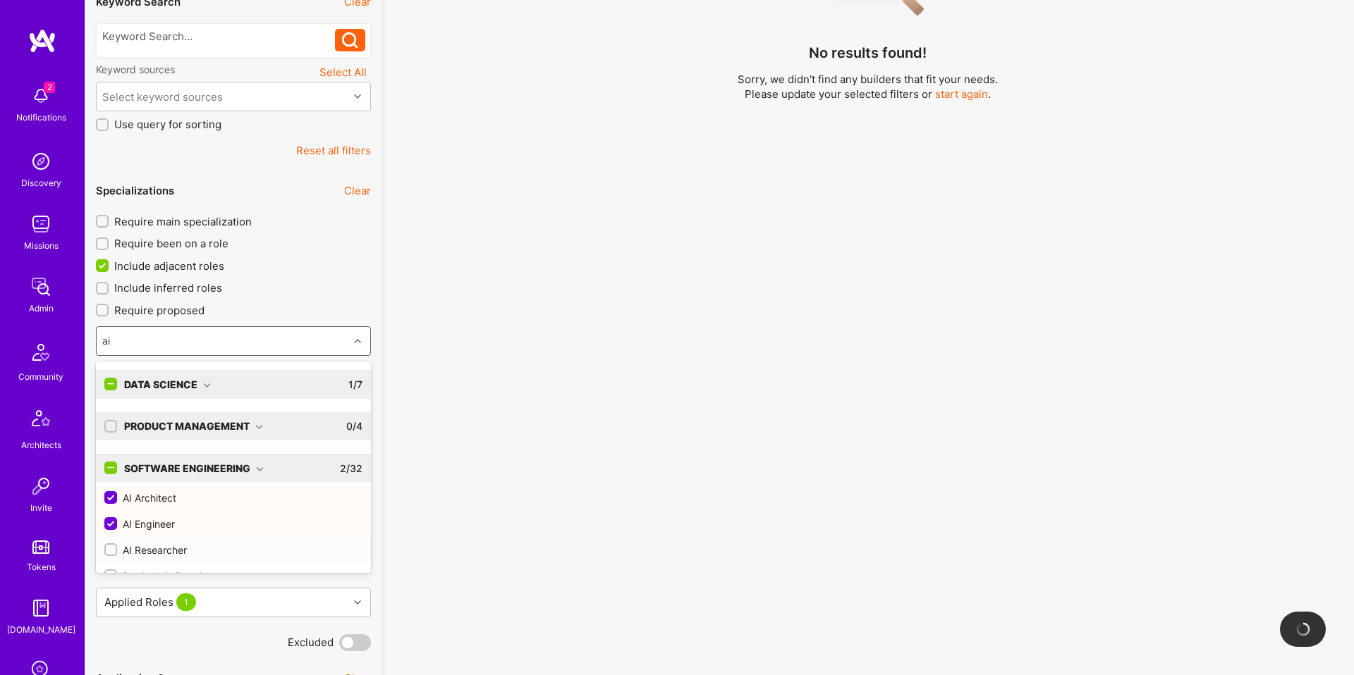
click at [175, 548] on div "AI Researcher" at bounding box center [233, 550] width 258 height 15
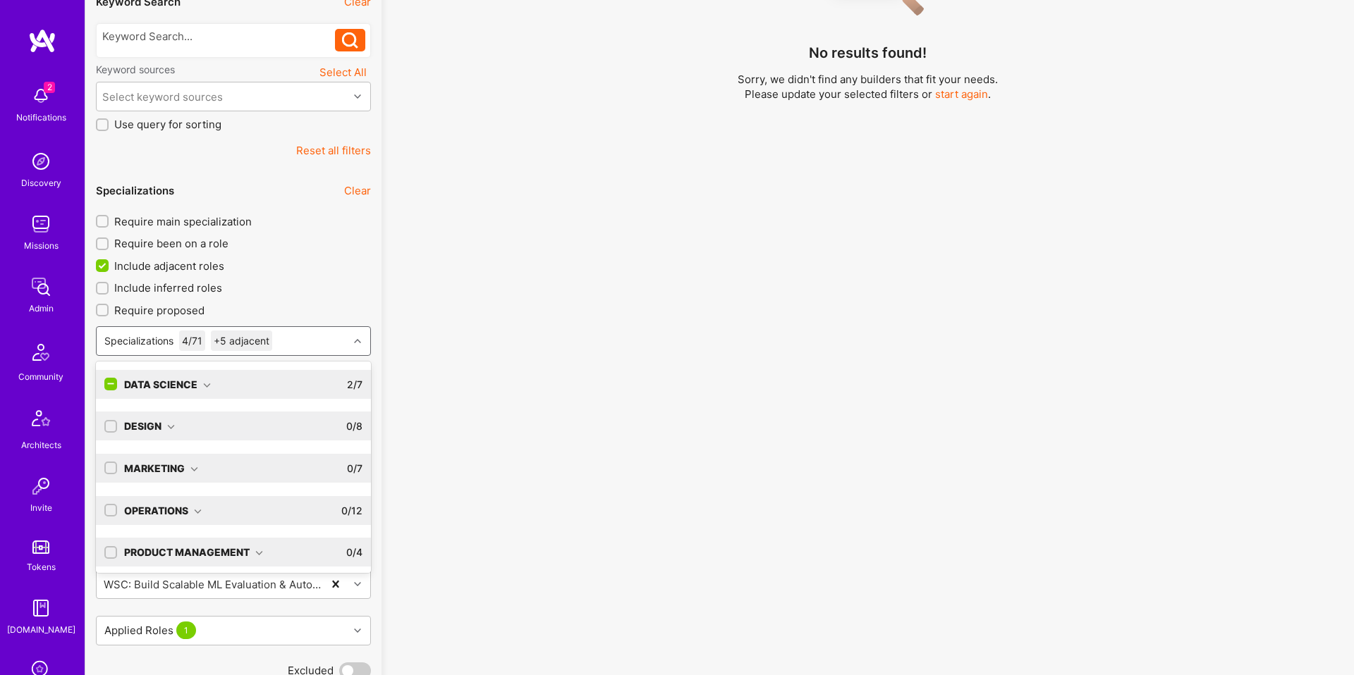
checkbox input "true"
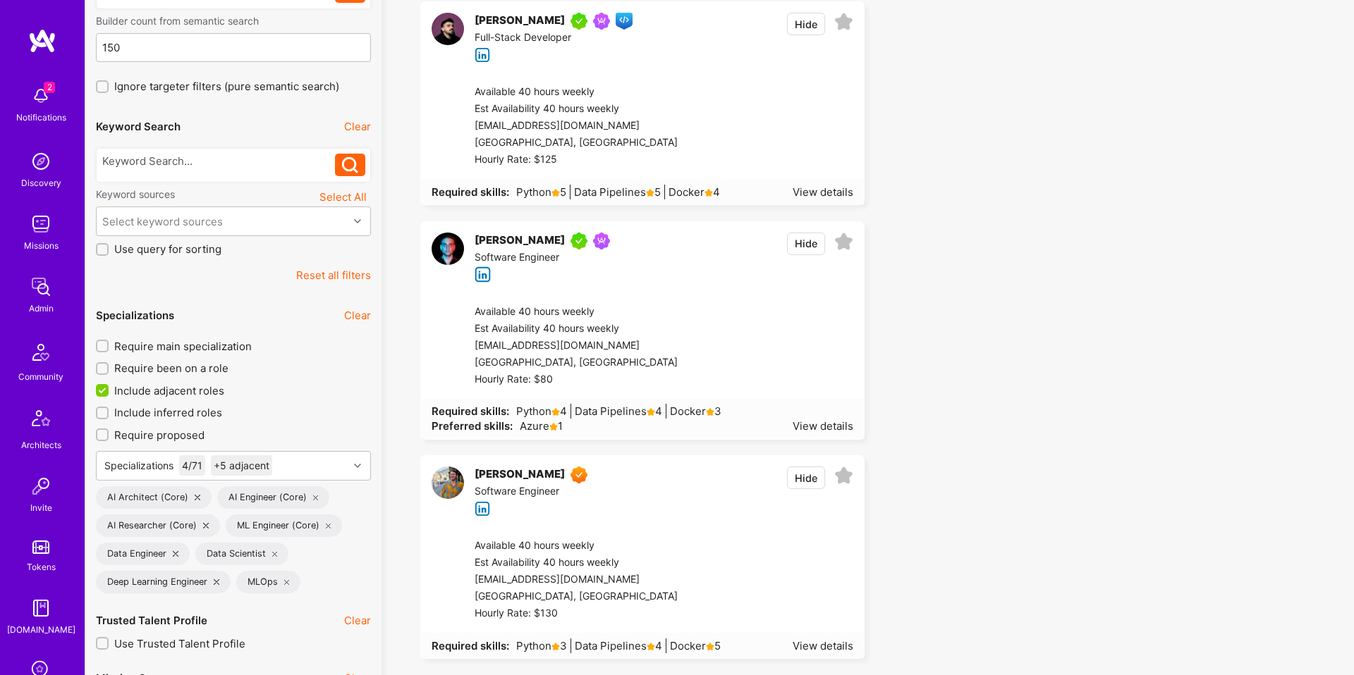
scroll to position [178, 0]
click at [276, 552] on icon at bounding box center [275, 553] width 6 height 6
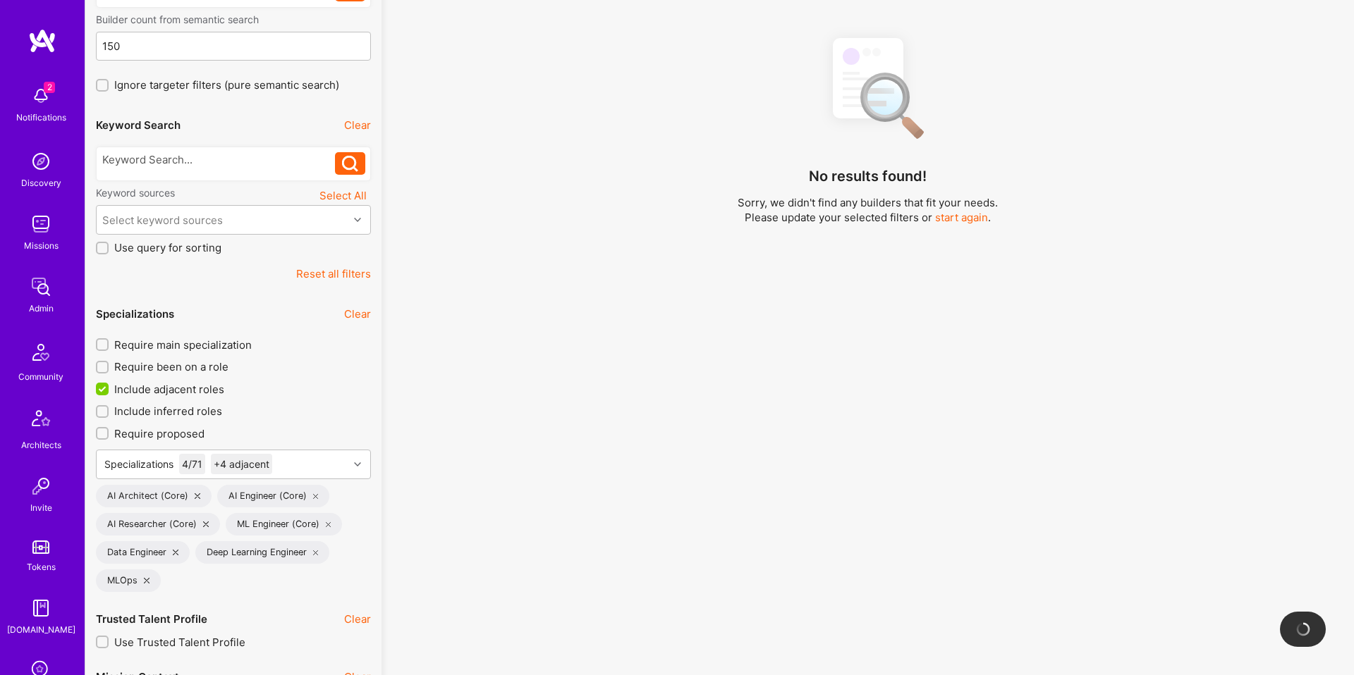
click at [317, 554] on icon at bounding box center [316, 553] width 6 height 6
click at [172, 554] on div "Data Engineer" at bounding box center [143, 553] width 94 height 23
click at [173, 552] on icon at bounding box center [176, 553] width 6 height 6
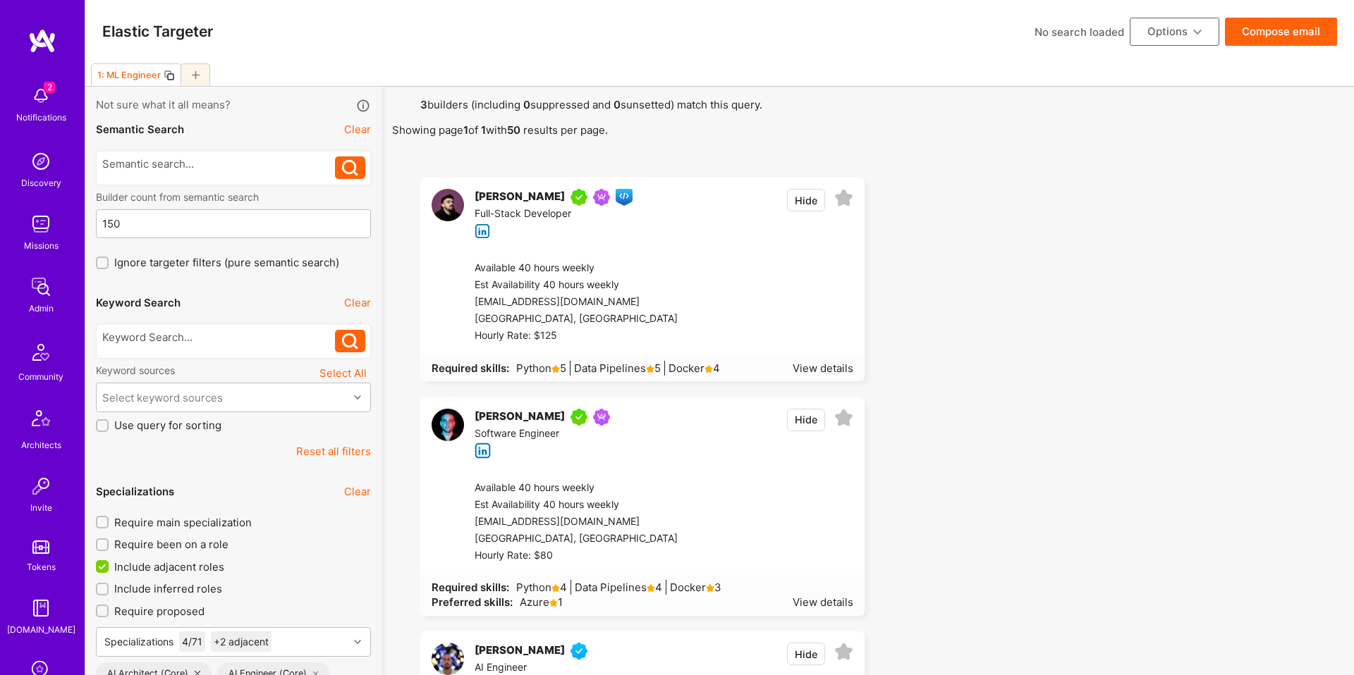
click at [166, 75] on icon at bounding box center [169, 75] width 11 height 11
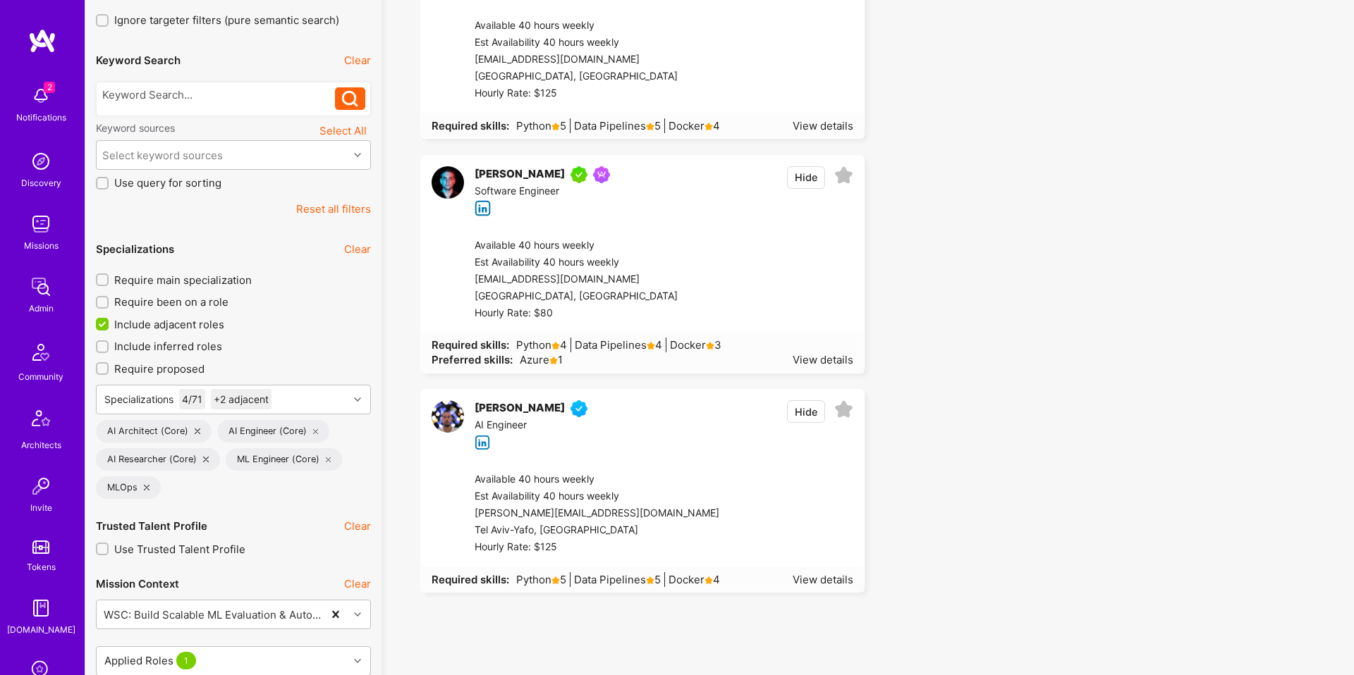
scroll to position [244, 0]
click at [236, 161] on div "Select keyword sources" at bounding box center [223, 154] width 252 height 28
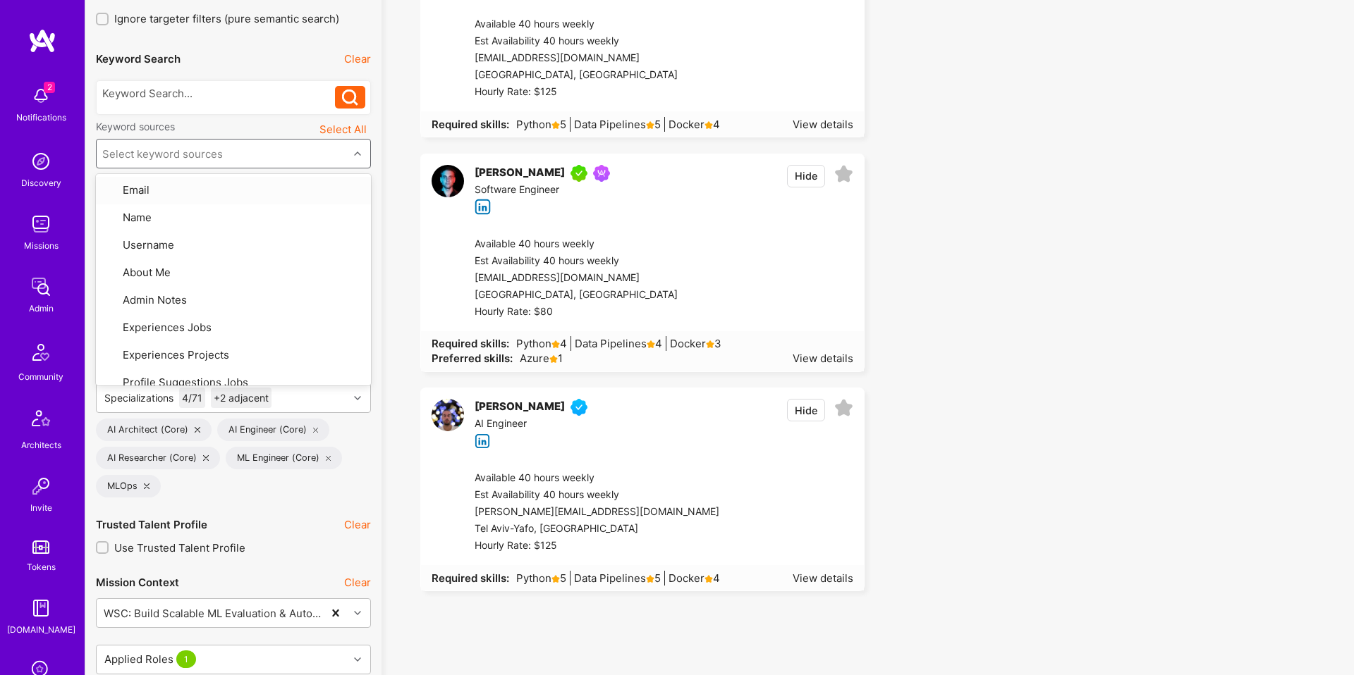
click at [236, 161] on div "Select keyword sources" at bounding box center [223, 154] width 252 height 28
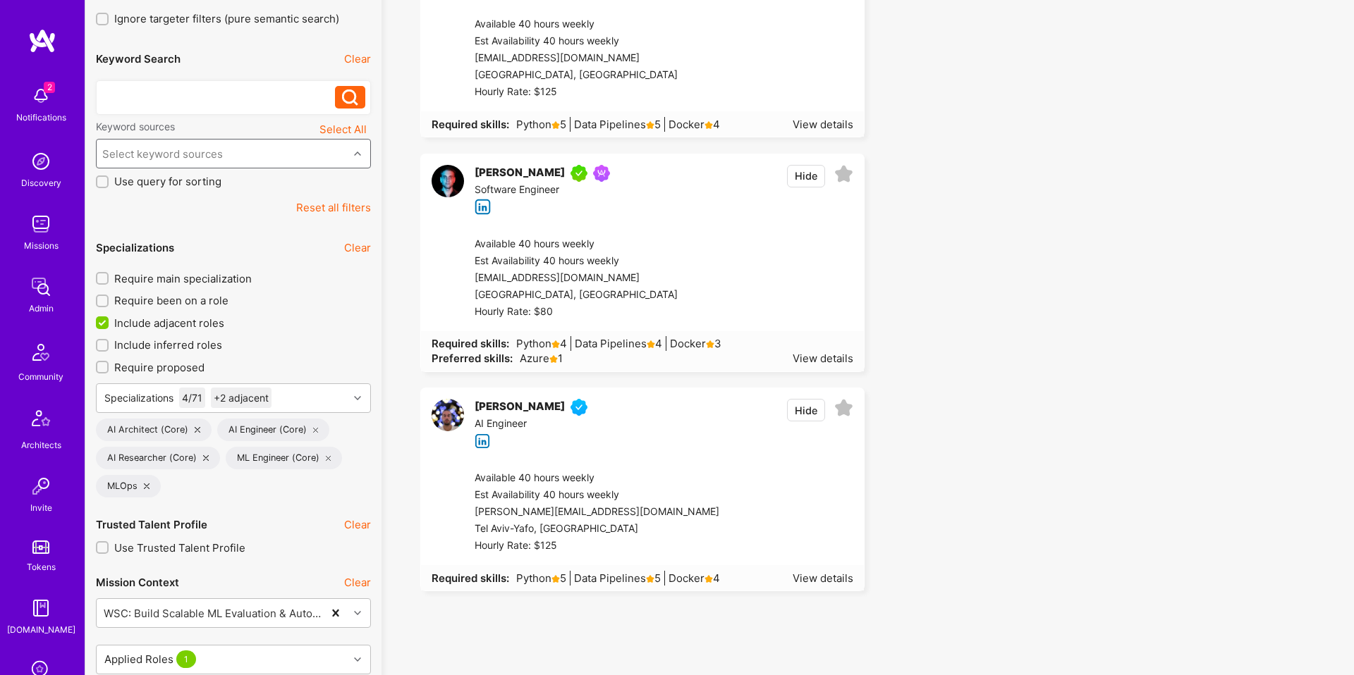
click at [221, 96] on div at bounding box center [218, 93] width 233 height 15
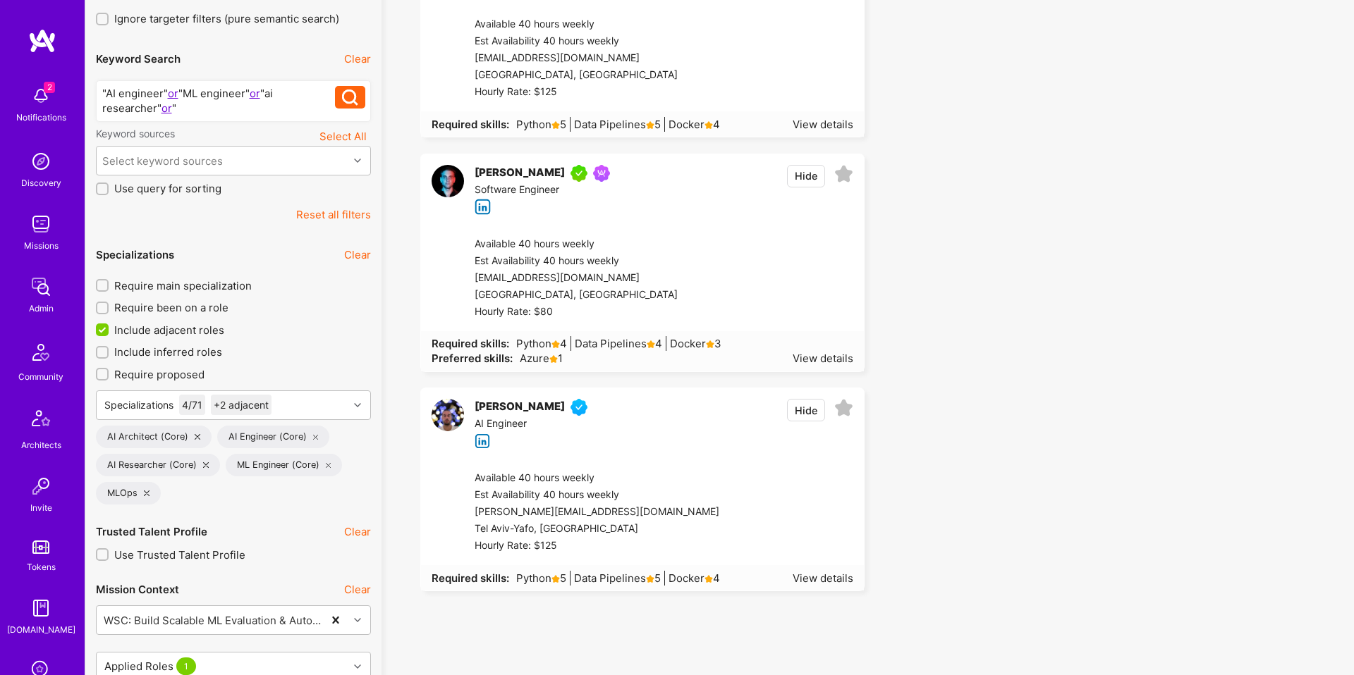
click at [209, 111] on div ""AI engineer" or "ML engineer" or "ai researcher" or "" at bounding box center [218, 101] width 233 height 30
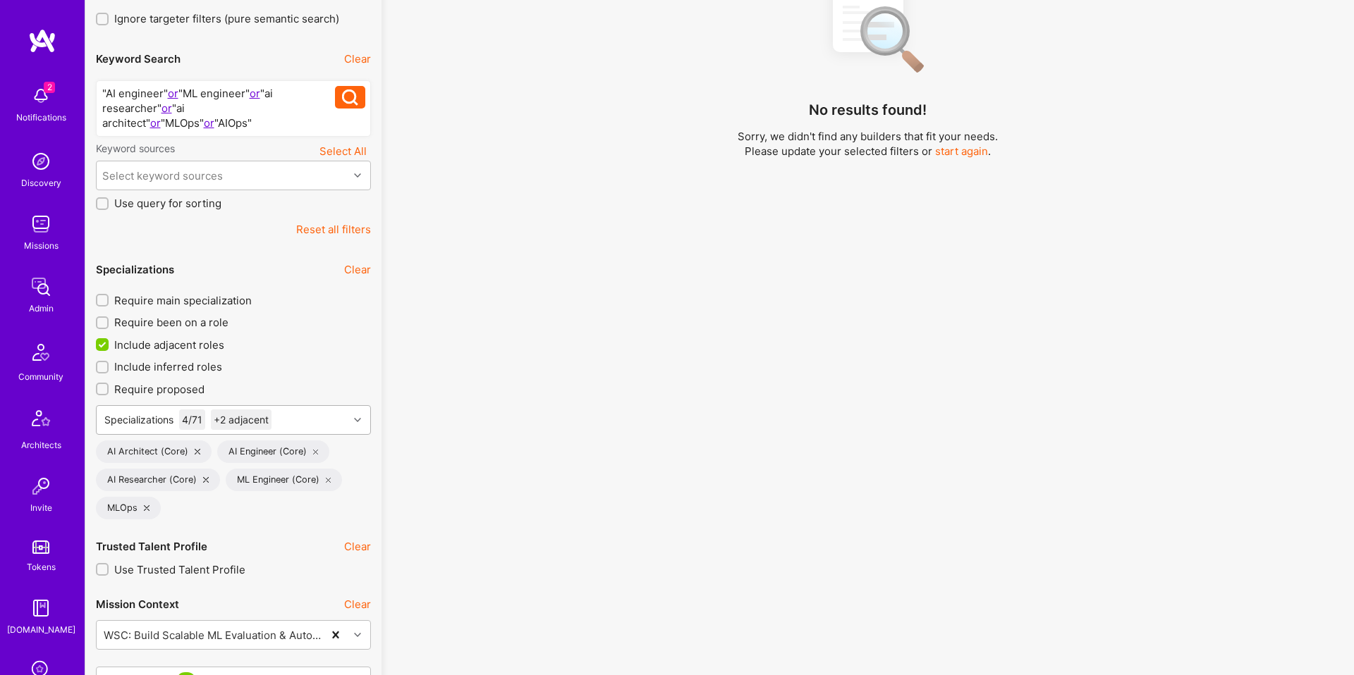
click at [322, 422] on div "Specializations 4 / 71 +2 adjacent" at bounding box center [223, 420] width 252 height 28
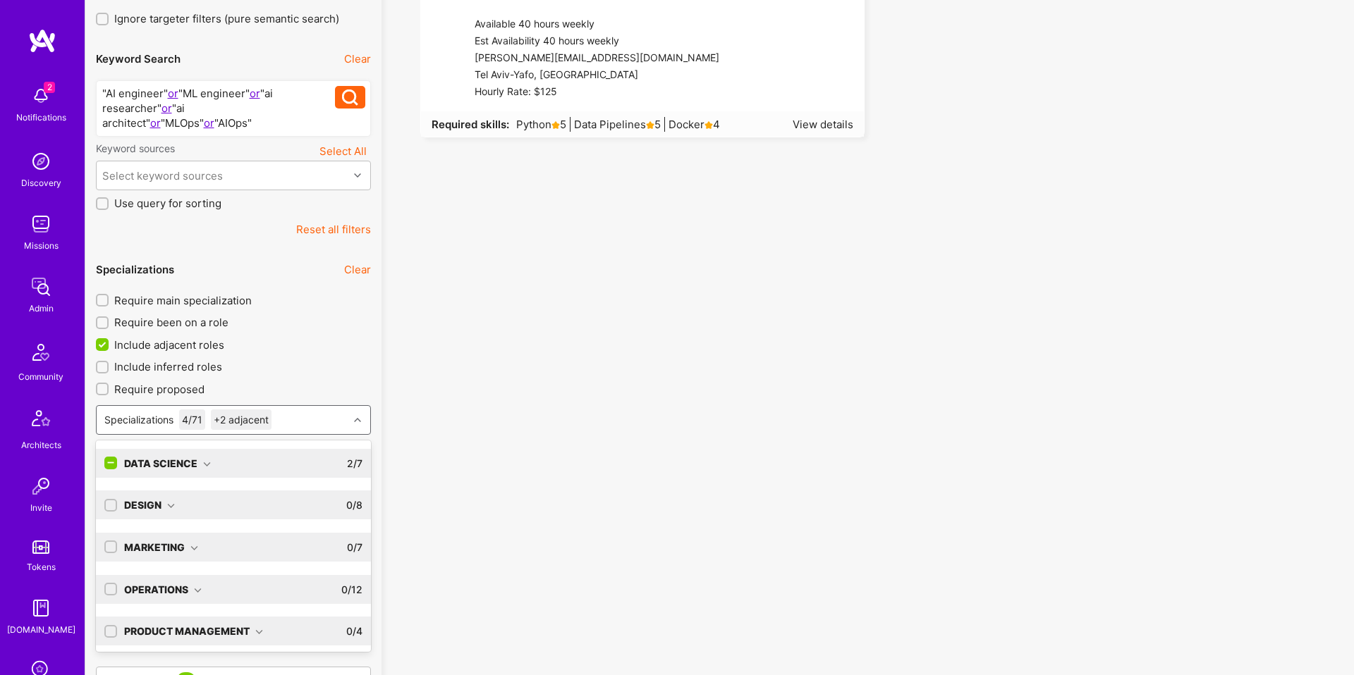
scroll to position [88, 0]
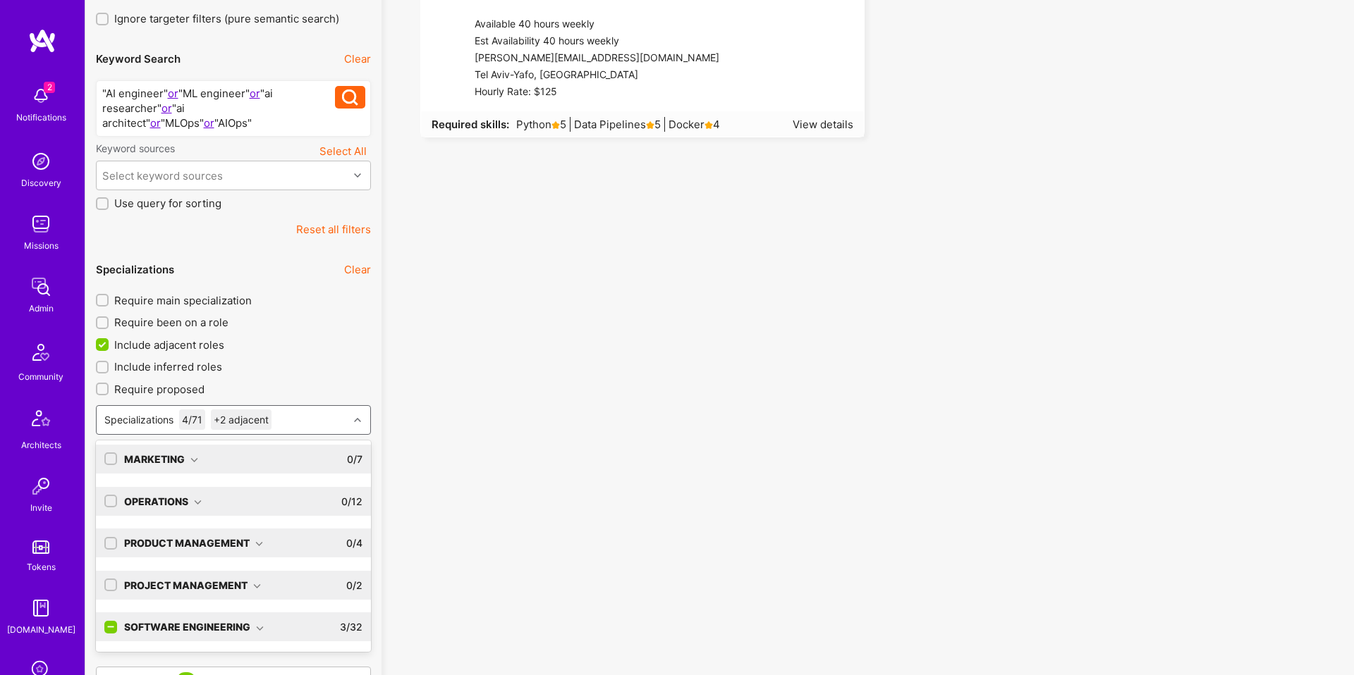
click at [111, 625] on input "checkbox" at bounding box center [112, 628] width 13 height 13
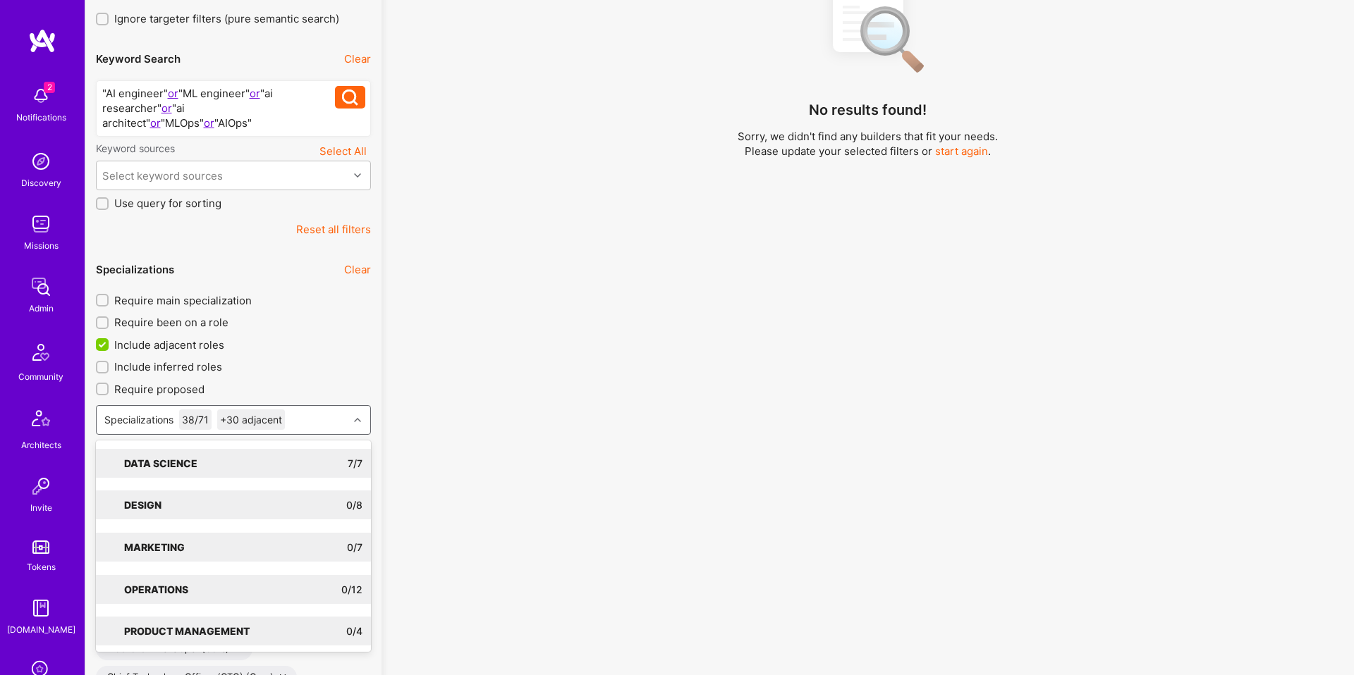
click at [392, 380] on div "No results found! Sorry, we didn't find any builders that fit your needs. Pleas…" at bounding box center [867, 229] width 951 height 540
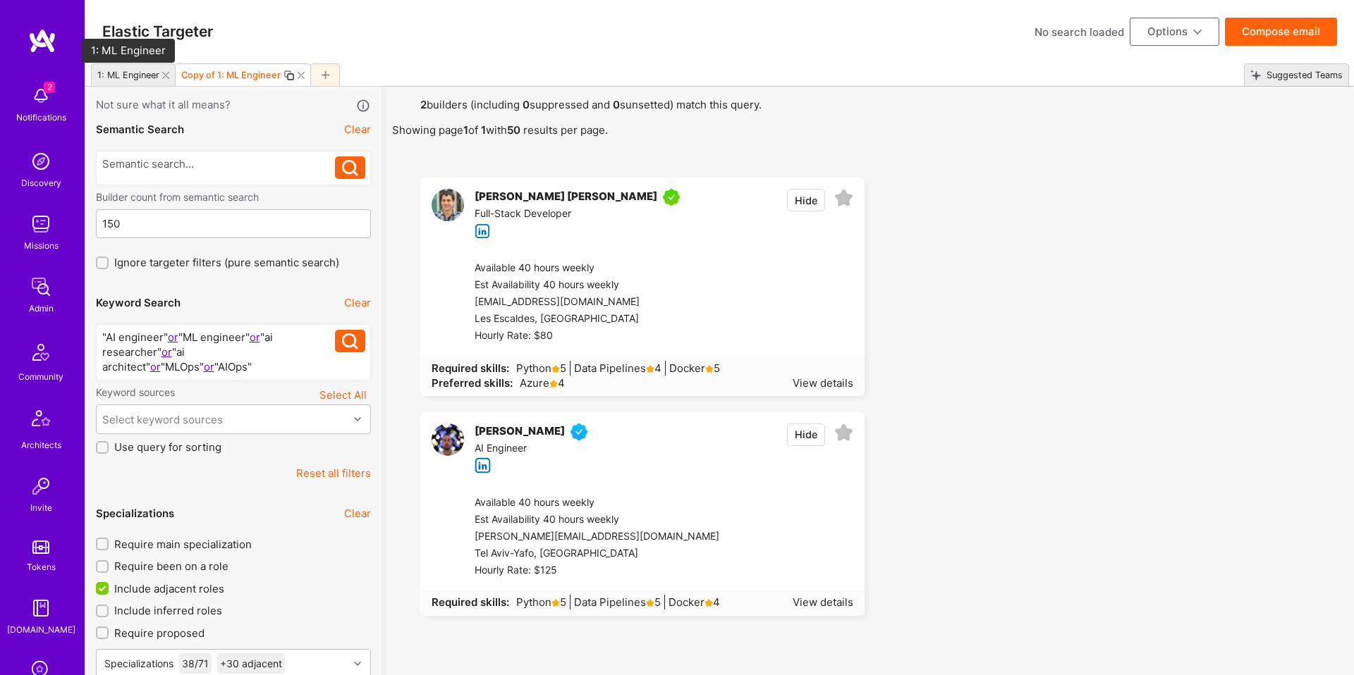
click at [128, 78] on div "1: ML Engineer" at bounding box center [128, 75] width 62 height 11
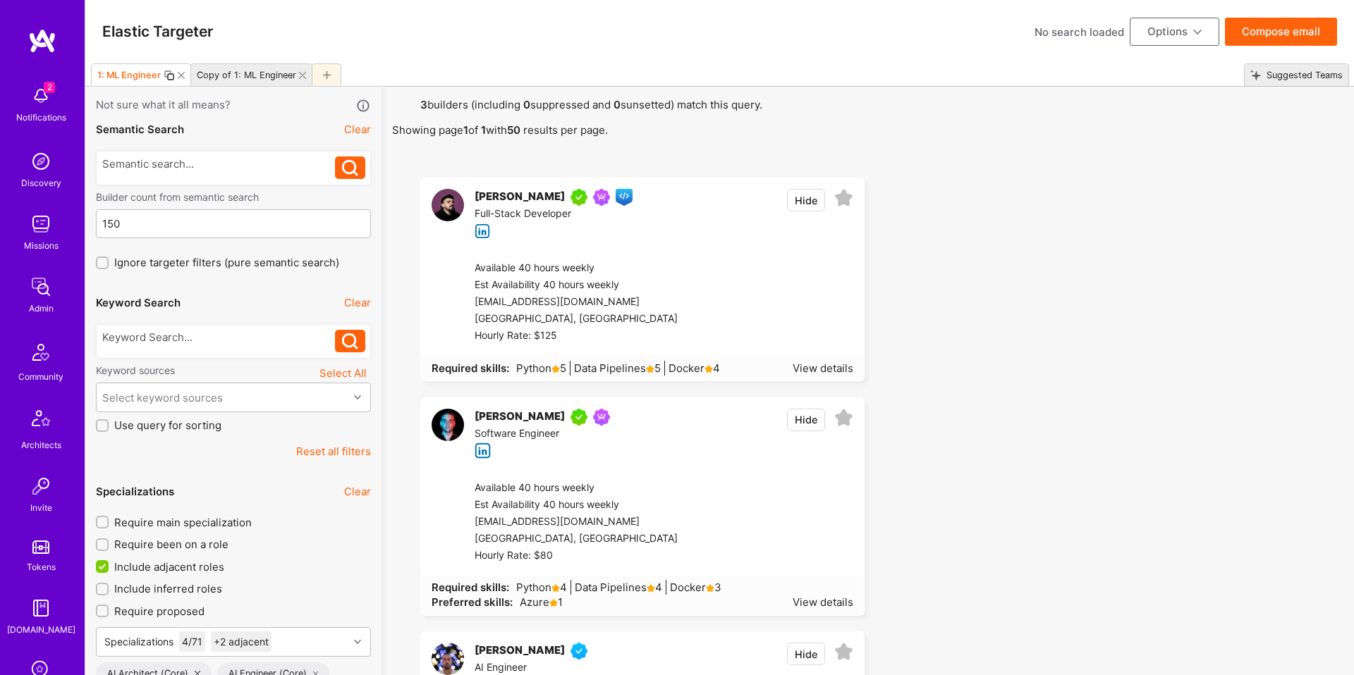
click at [238, 68] on div "Copy of 1: ML Engineer" at bounding box center [243, 75] width 105 height 20
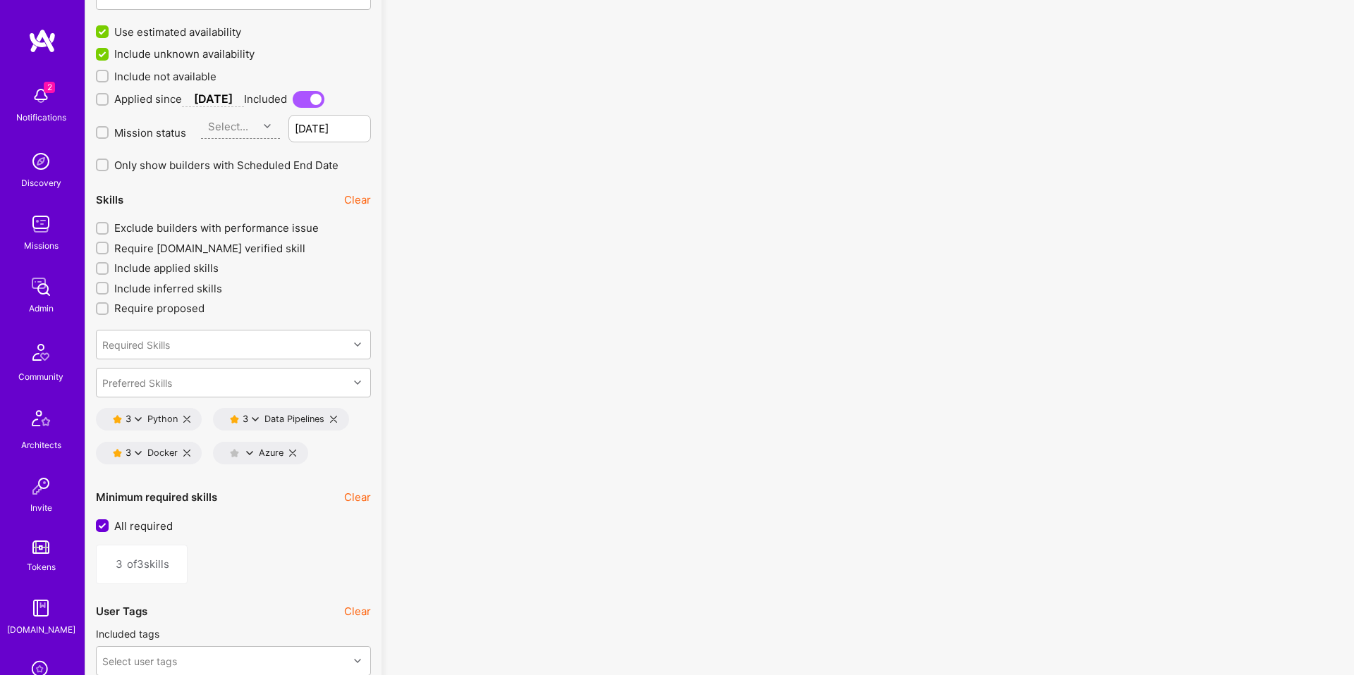
scroll to position [2668, 0]
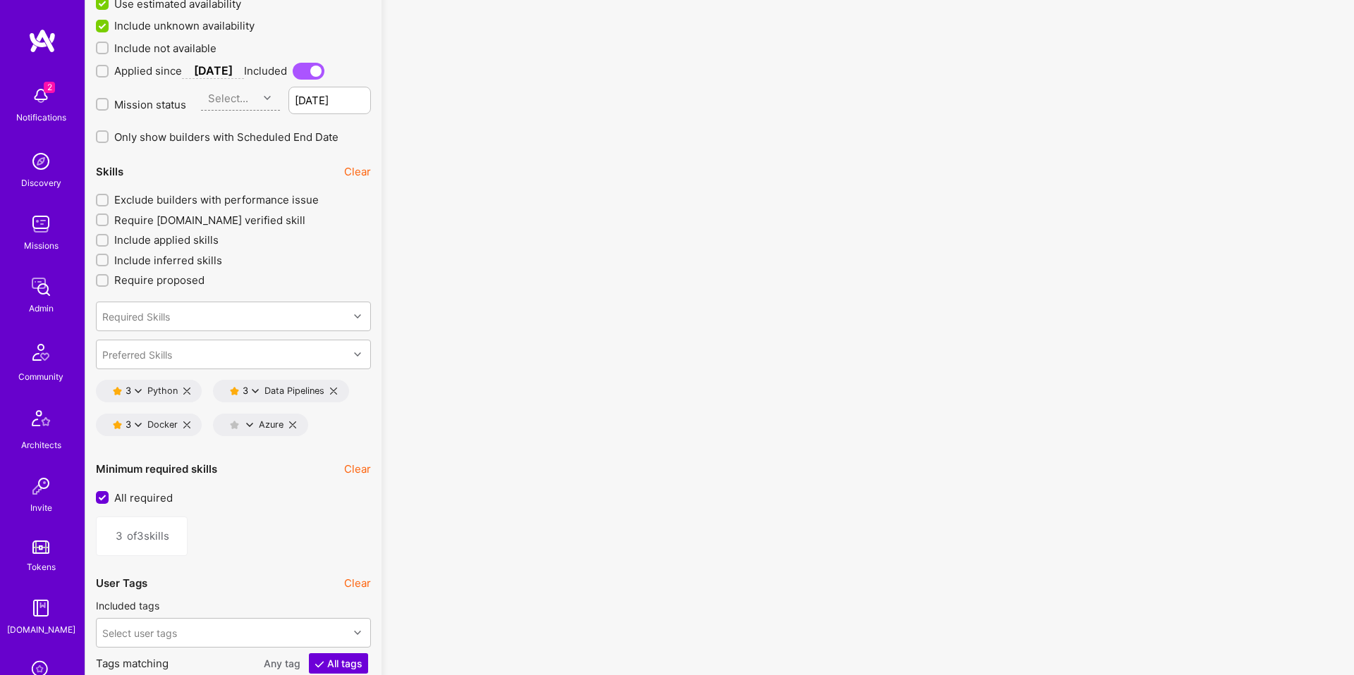
click at [331, 391] on icon at bounding box center [333, 391] width 7 height 7
click at [140, 390] on icon at bounding box center [138, 391] width 7 height 7
click at [176, 425] on button "4 star s" at bounding box center [200, 430] width 106 height 30
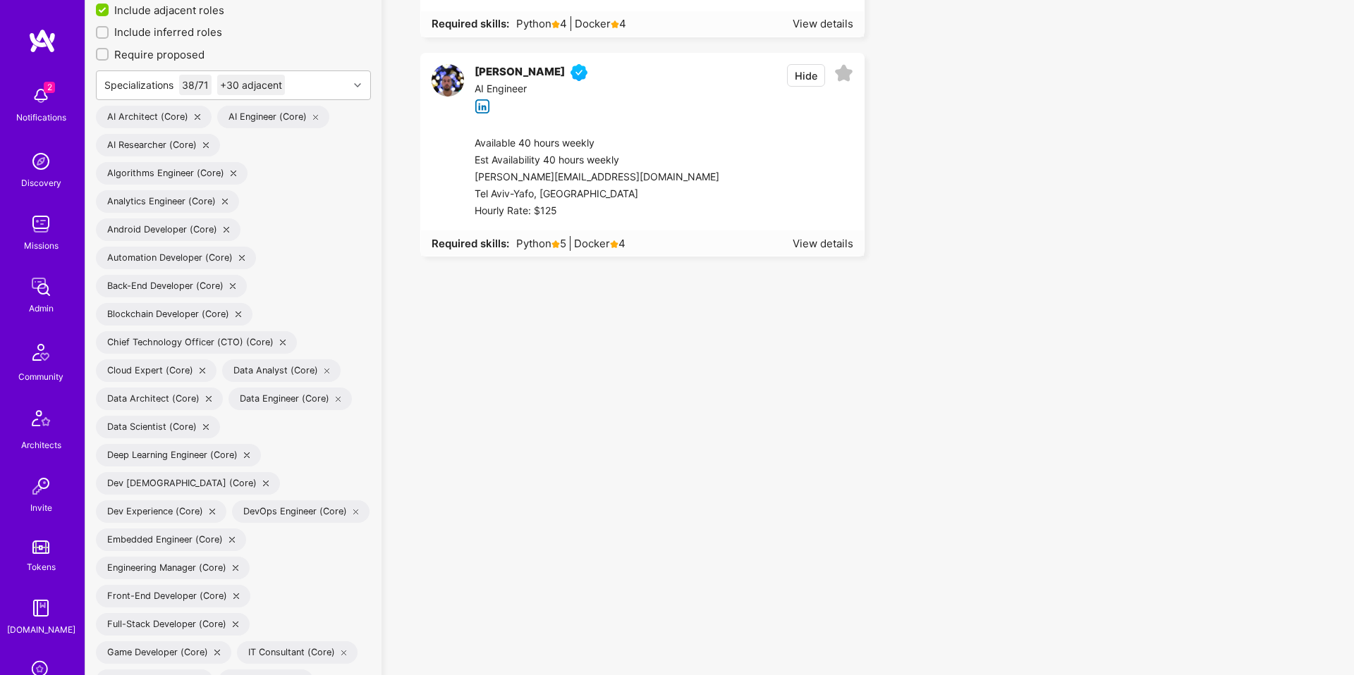
scroll to position [347, 0]
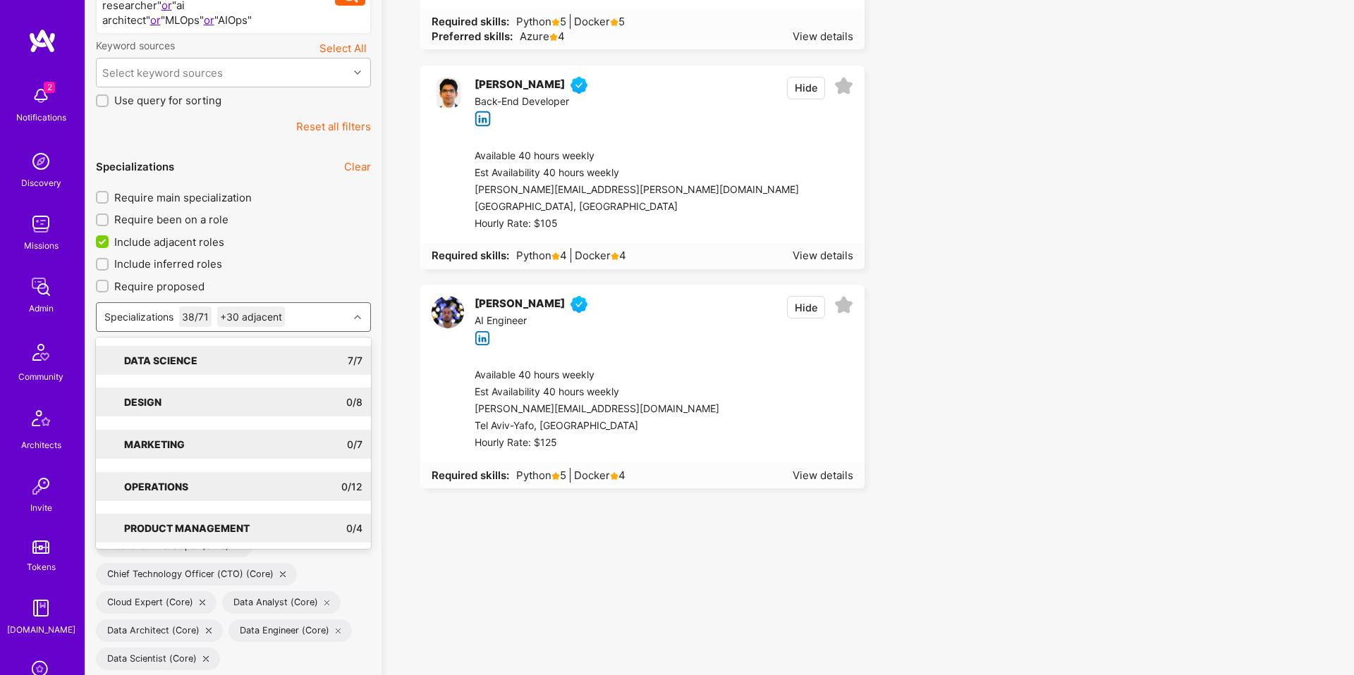
click at [354, 323] on div at bounding box center [359, 317] width 22 height 18
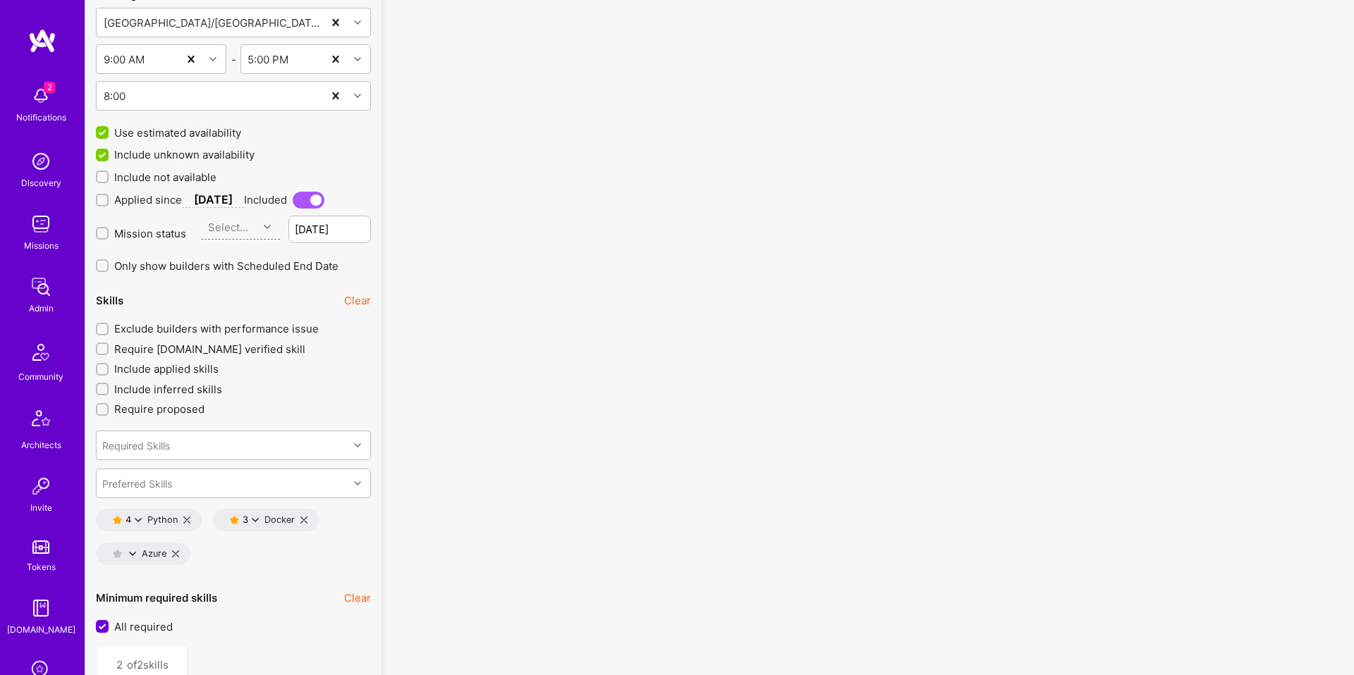
scroll to position [2814, 0]
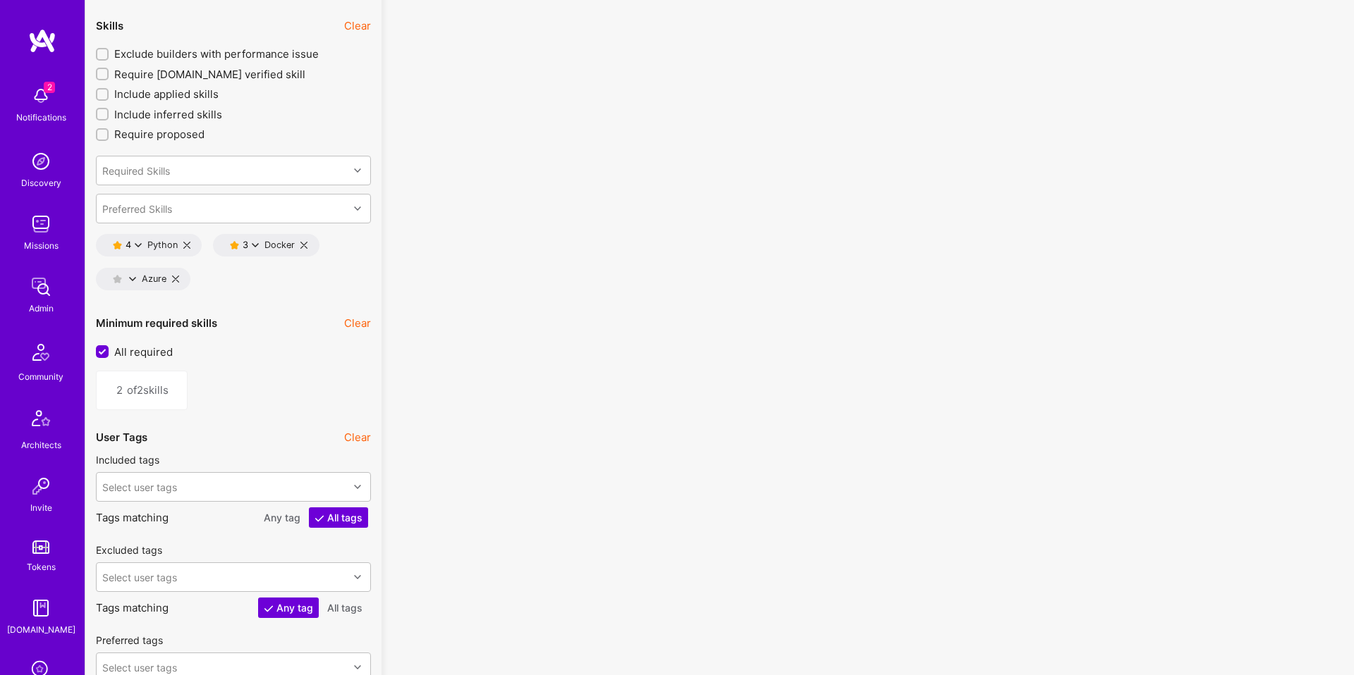
click at [305, 249] on div "3 Docker" at bounding box center [266, 245] width 106 height 23
click at [303, 245] on icon at bounding box center [303, 245] width 7 height 7
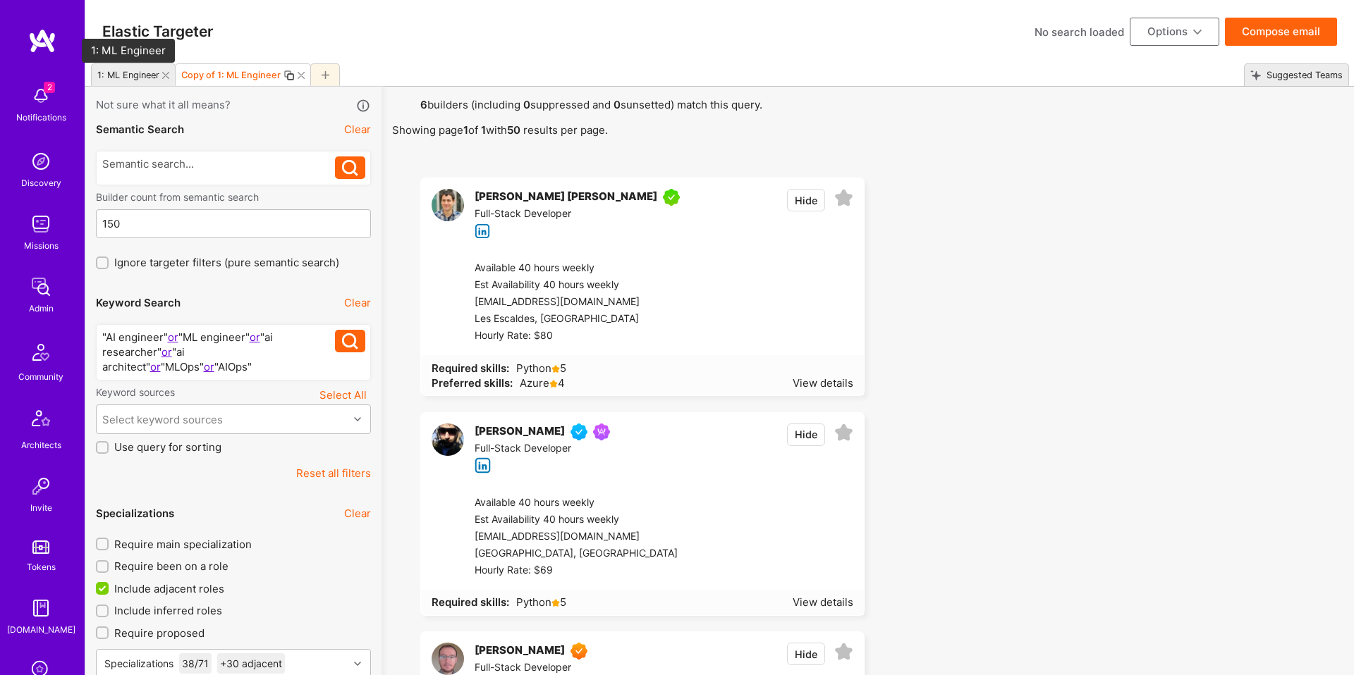
click at [131, 74] on div "1: ML Engineer" at bounding box center [128, 75] width 62 height 11
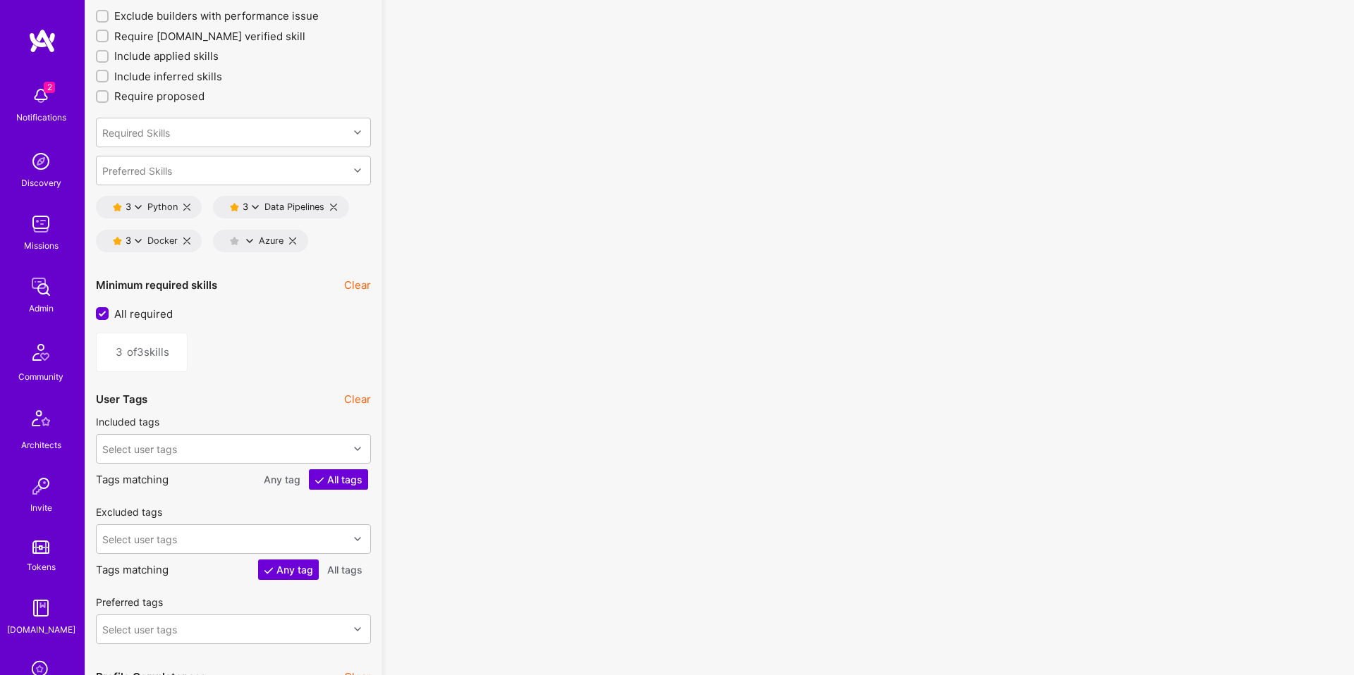
scroll to position [2043, 0]
click at [334, 206] on icon at bounding box center [333, 204] width 7 height 7
type input "2"
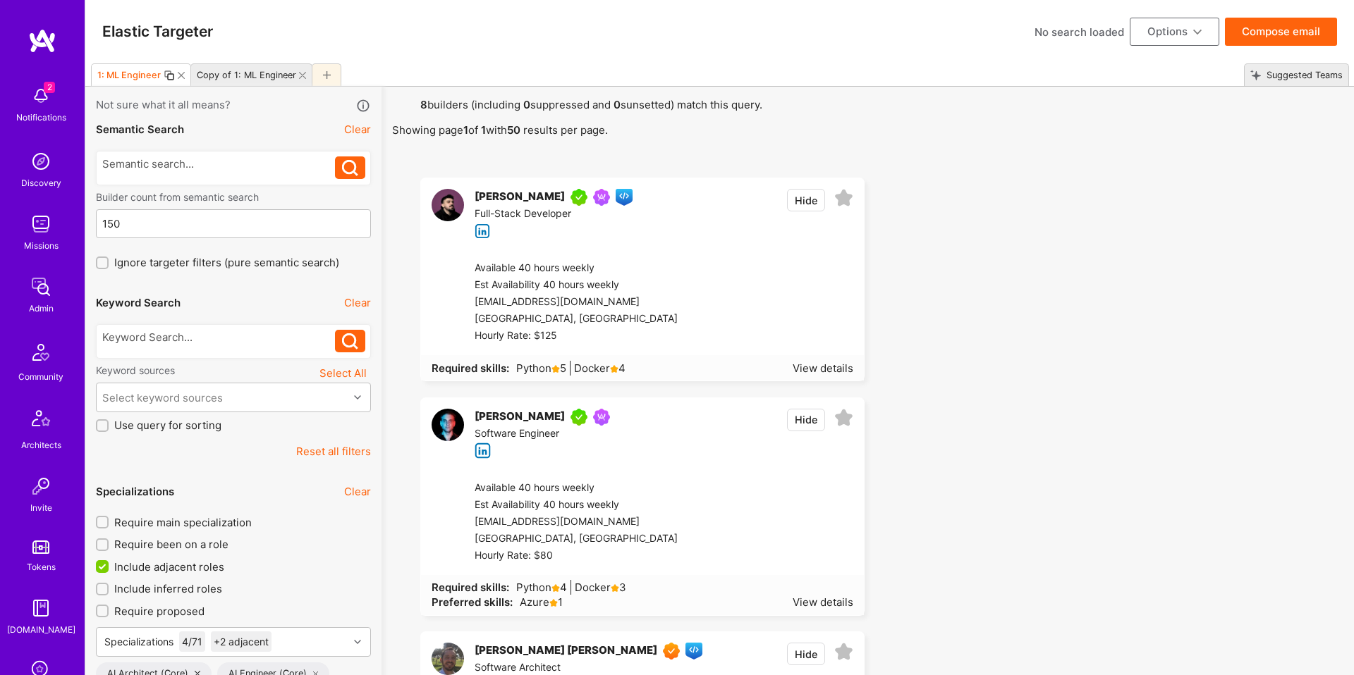
click at [1281, 37] on button "Compose email" at bounding box center [1281, 32] width 112 height 28
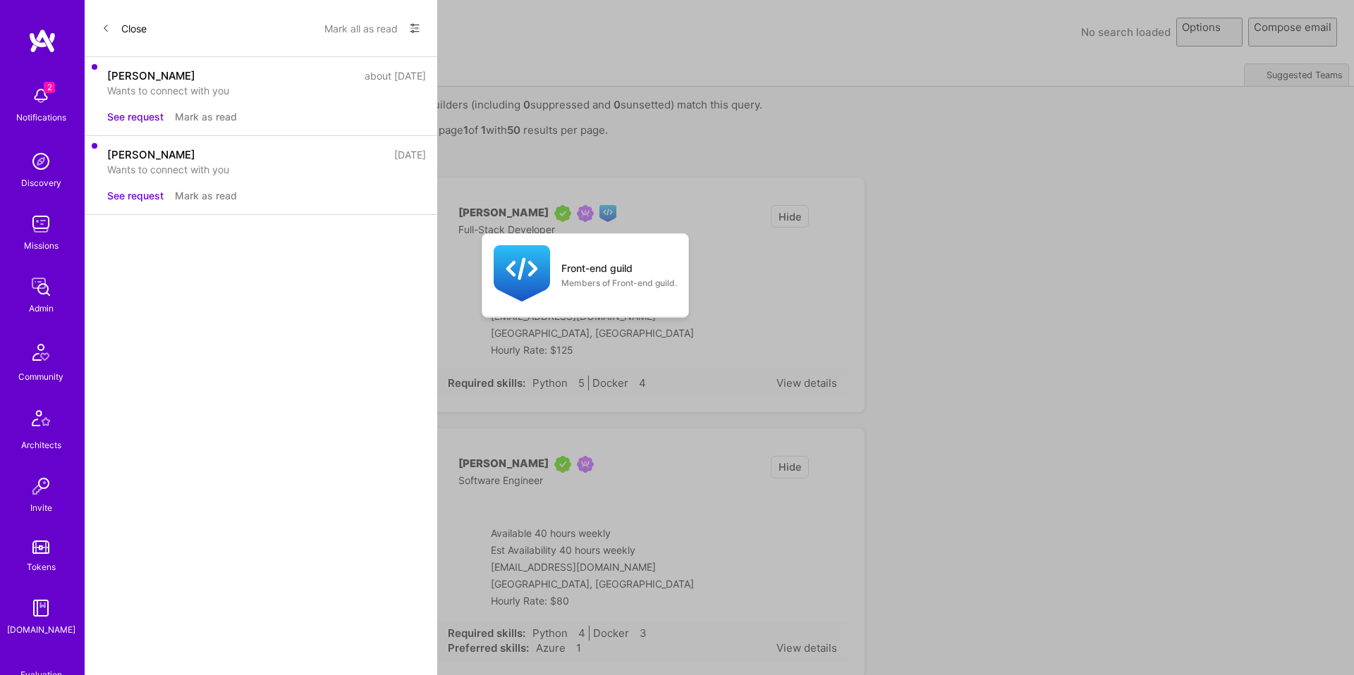
select select "rich-reachout"
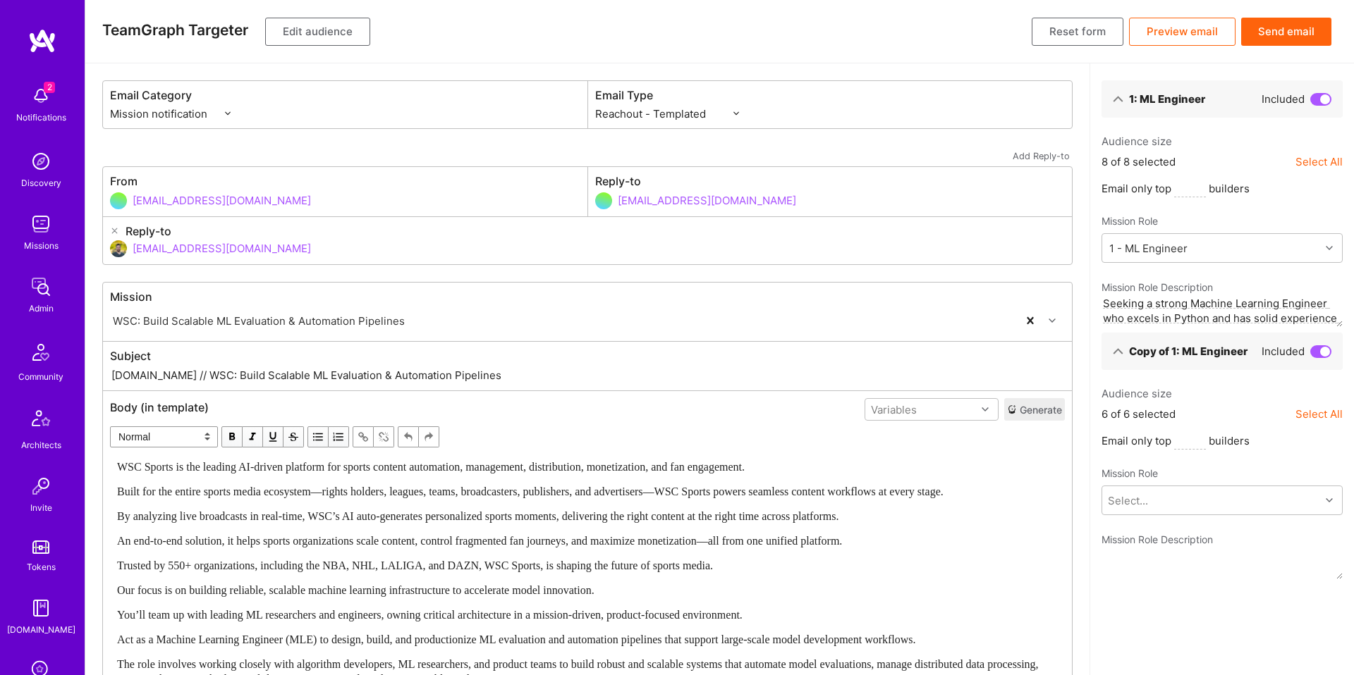
click at [214, 377] on input "[DOMAIN_NAME] // WSC: Build Scalable ML Evaluation & Automation Pipelines" at bounding box center [587, 375] width 955 height 16
drag, startPoint x: 451, startPoint y: 375, endPoint x: 193, endPoint y: 369, distance: 258.1
click at [193, 369] on input "[DOMAIN_NAME] // WSC: Build Scalable ML Evaluation & Automation Pipelines" at bounding box center [587, 375] width 955 height 16
paste input "Senior ML Platform Architect"
type input "[DOMAIN_NAME] // WSC: Senior ML Platform Architect"
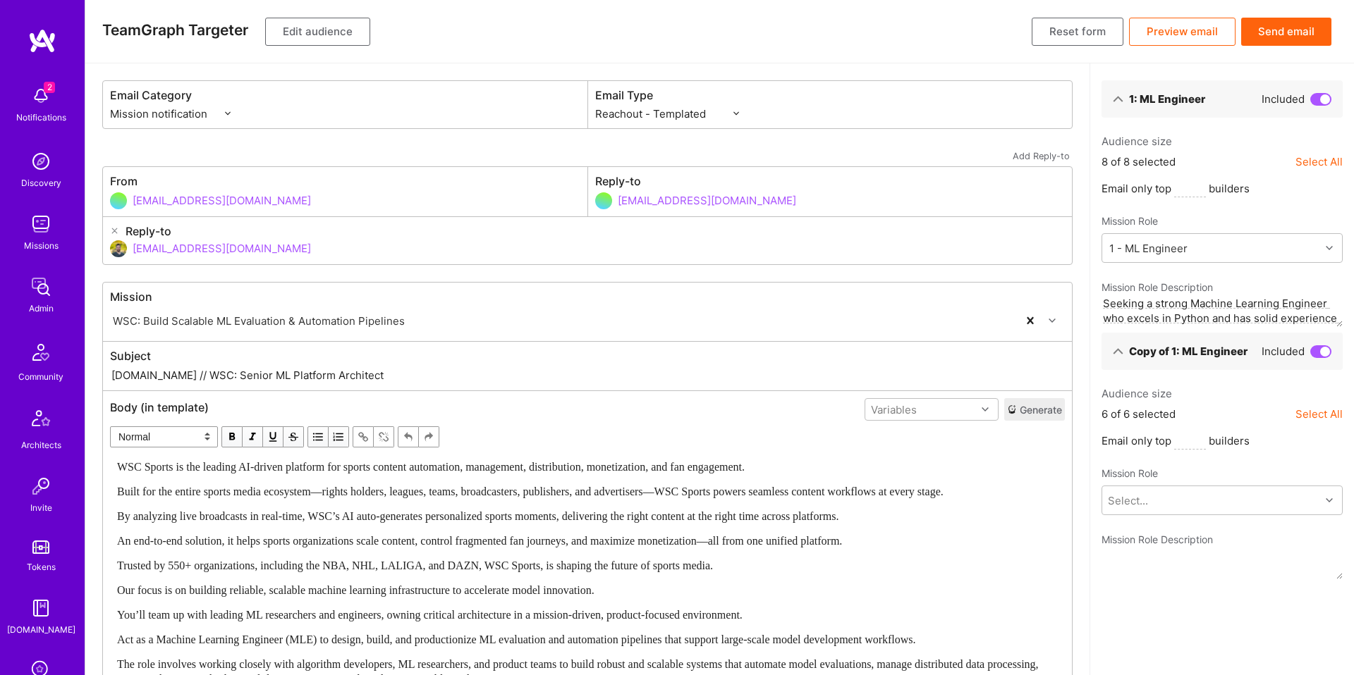
click at [422, 535] on span "An end-to-end solution, it helps sports organizations scale content, control fr…" at bounding box center [479, 541] width 725 height 12
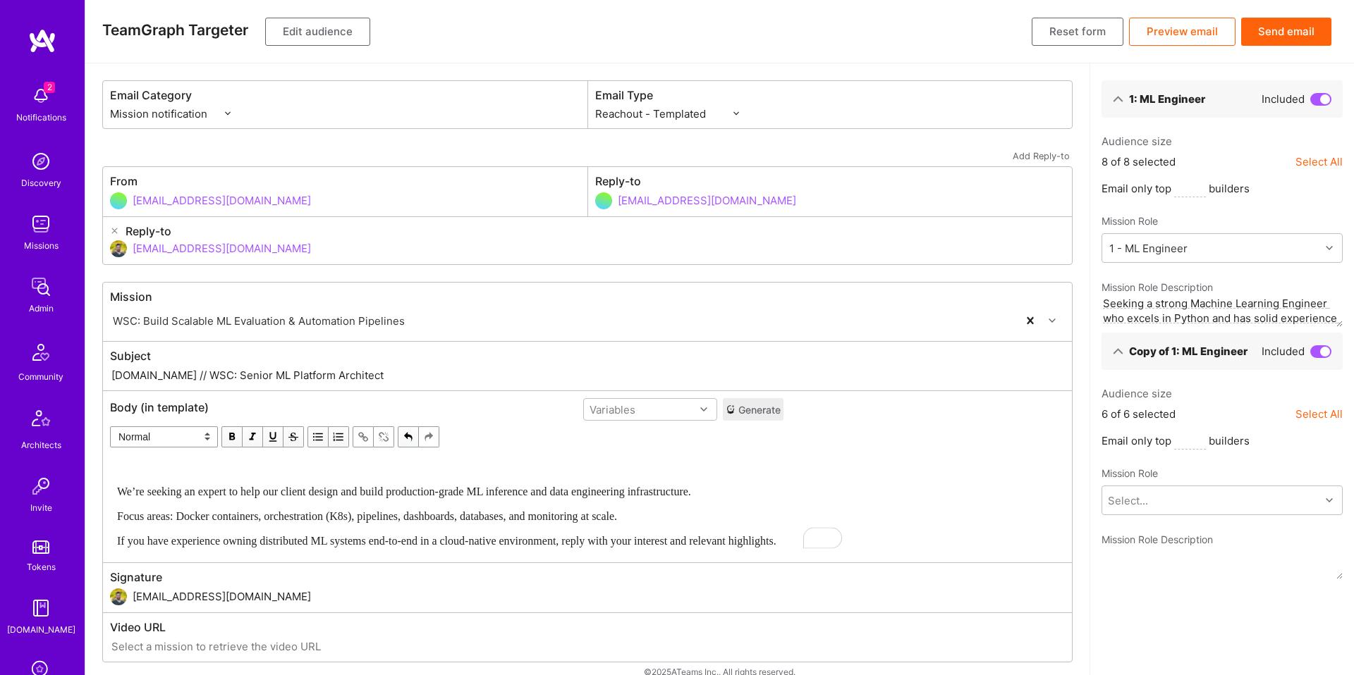
click at [369, 482] on div "We’re seeking an expert to help our client design and build production-grade ML…" at bounding box center [446, 504] width 659 height 89
click at [635, 416] on div "Variables" at bounding box center [612, 410] width 46 height 15
click at [670, 460] on div "userFirstName" at bounding box center [650, 465] width 134 height 26
click at [498, 484] on div "We’re seeking an expert to help our client design and build production-grade ML…" at bounding box center [446, 491] width 659 height 15
click at [432, 529] on div "Hey {{userFirstName}}, We’re seeking an expert to help WSC Sports design and bu…" at bounding box center [446, 504] width 659 height 89
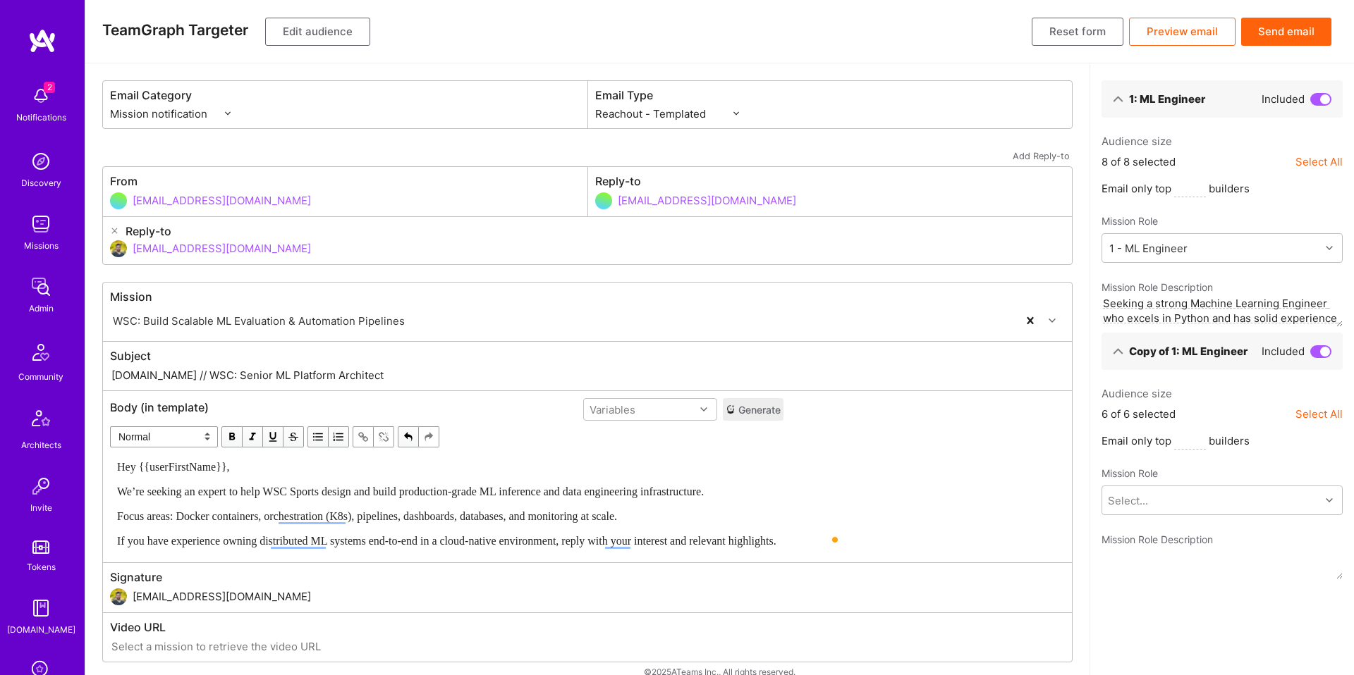
click at [452, 535] on span "If you have experience owning distributed ML systems end-to-end in a cloud-nati…" at bounding box center [446, 541] width 659 height 12
click at [695, 520] on div "Focus areas: Docker containers, orchestration (K8s), pipelines, dashboards, dat…" at bounding box center [446, 516] width 659 height 15
click at [687, 537] on span "If you have experience owning distributed ML systems end-to-end in a cloud-nati…" at bounding box center [446, 541] width 659 height 12
click at [381, 518] on span "Focus areas: Docker containers, orchestration (K8s), pipelines, dashboards, dat…" at bounding box center [367, 516] width 500 height 12
click at [513, 535] on span "If you have experience owning distributed ML systems end-to-end in a cloud-nati…" at bounding box center [446, 541] width 659 height 12
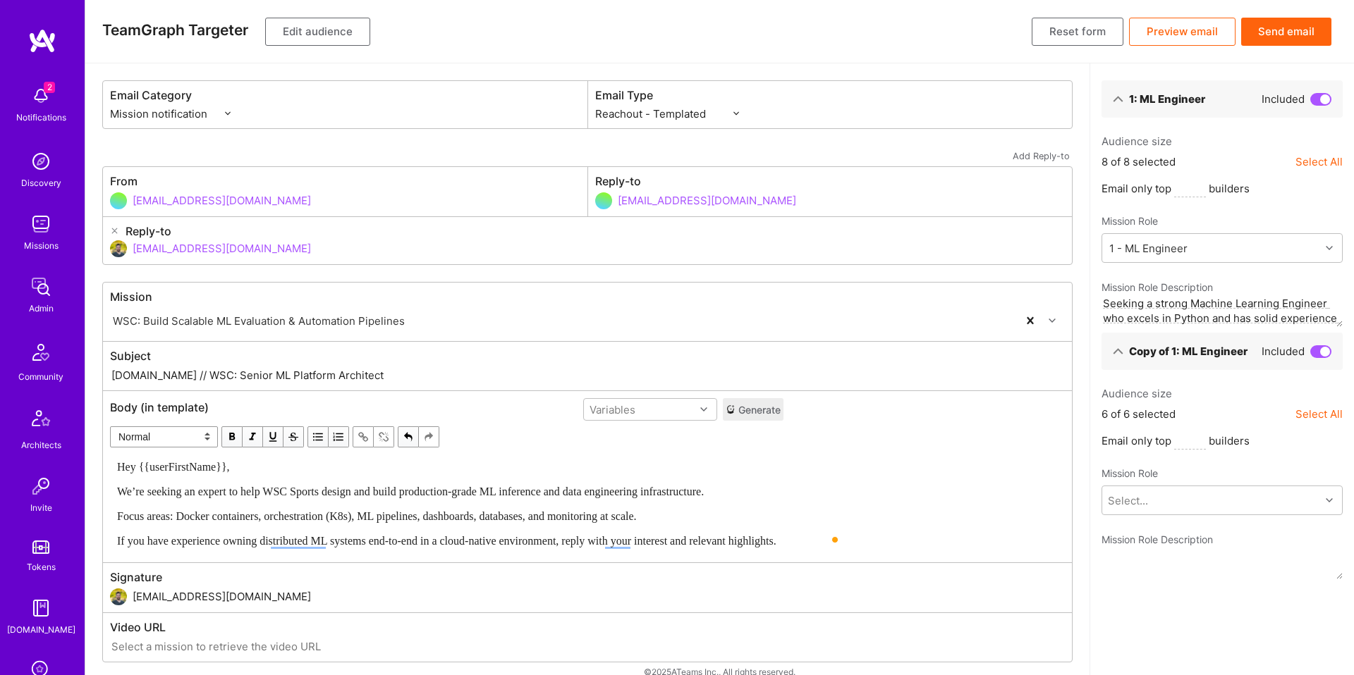
click at [365, 539] on span "If you have experience owning distributed ML systems end-to-end in a cloud-nati…" at bounding box center [446, 541] width 659 height 12
click at [657, 539] on span "If you have experience owning distributed ML systems end-to-end in a cloud-nati…" at bounding box center [446, 541] width 659 height 12
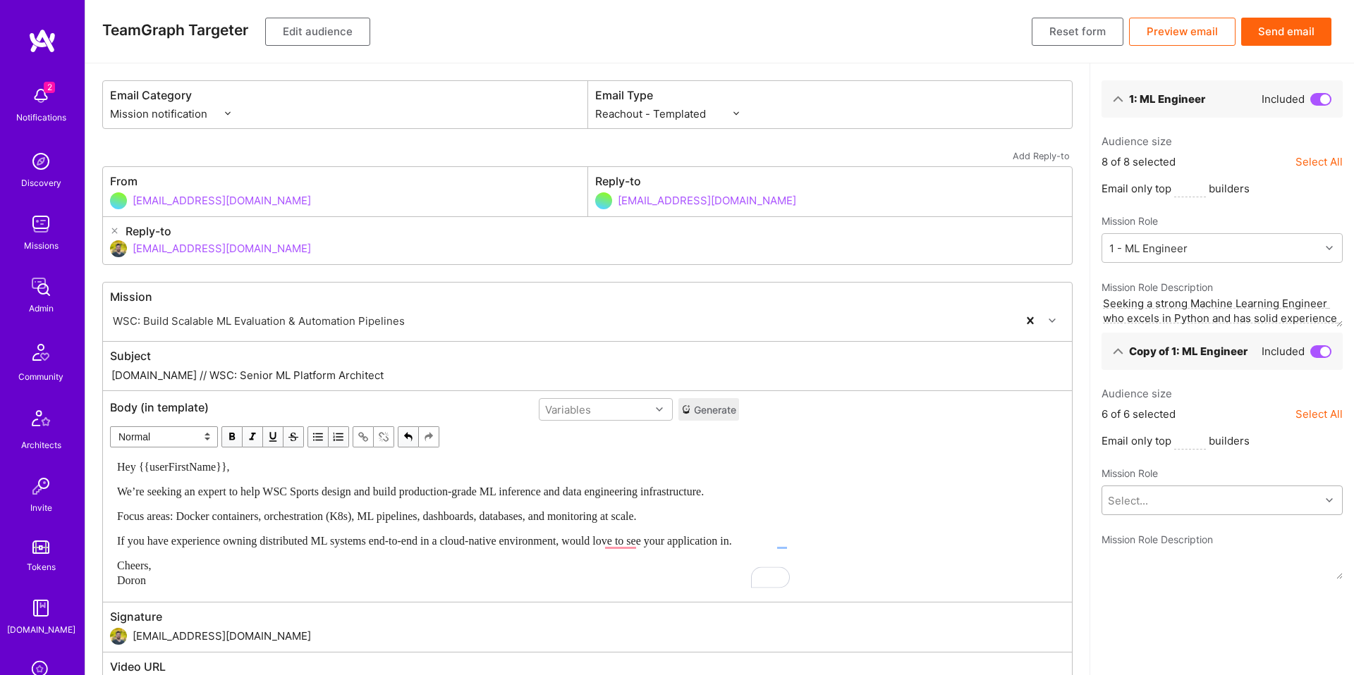
click at [1318, 501] on div "Select..." at bounding box center [1211, 501] width 218 height 28
click at [1254, 544] on span "Seeking a strong Machine Learning Engineer who excels in Python and has solid e…" at bounding box center [1222, 566] width 224 height 44
type textarea "Seeking a strong Machine Learning Engineer who excels in Python and has solid e…"
click at [419, 483] on div "Hey {{userFirstName}}, We’re seeking an expert to help WSC Sports design and bu…" at bounding box center [424, 524] width 615 height 128
click at [650, 406] on div "Variables" at bounding box center [594, 410] width 111 height 20
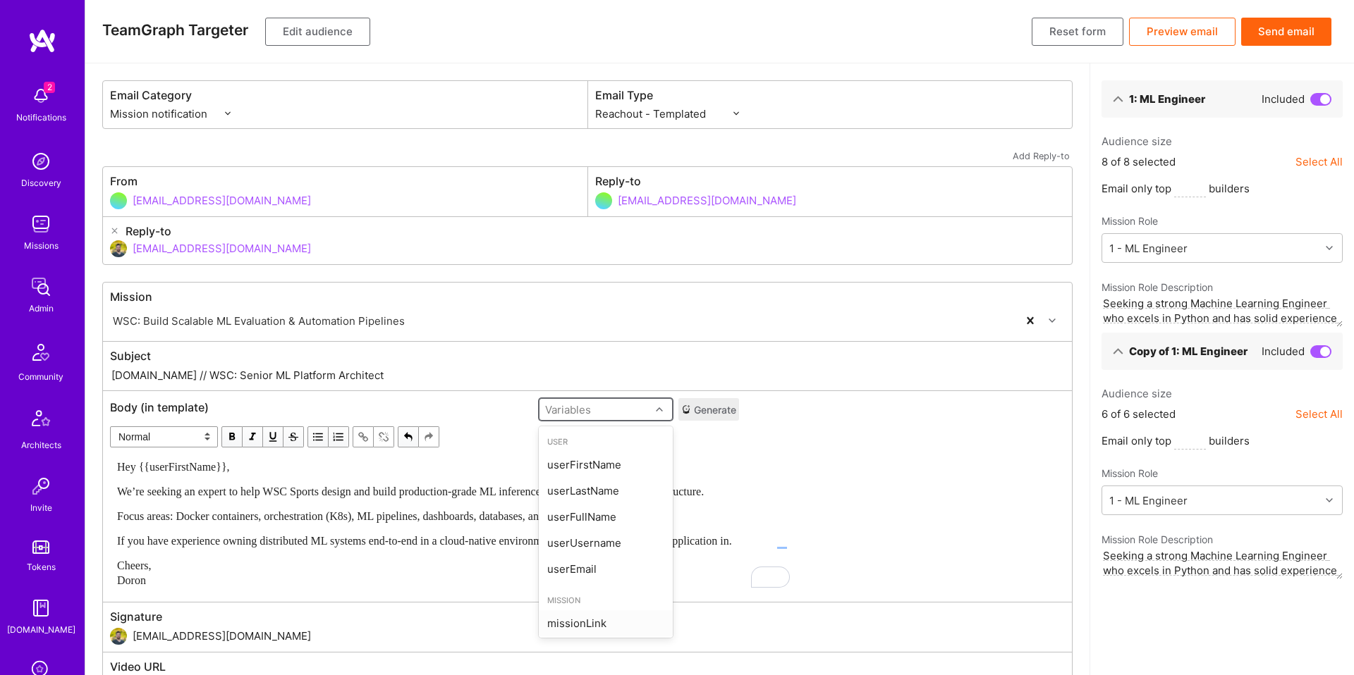
click at [673, 620] on div "missionLink" at bounding box center [606, 624] width 134 height 26
click at [738, 542] on div "Hey {{userFirstName}}, We’re seeking an expert to help WSC Sports design and bu…" at bounding box center [425, 523] width 628 height 141
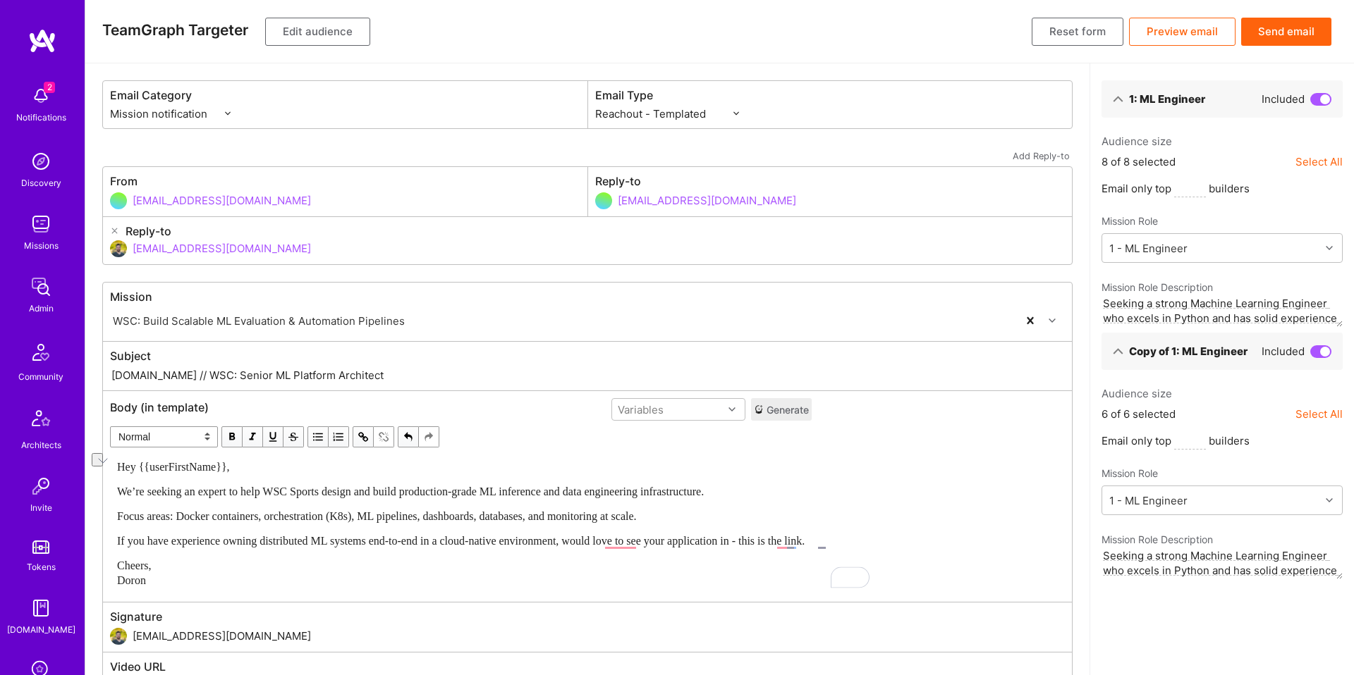
click at [366, 438] on span "button" at bounding box center [363, 437] width 16 height 16
type input "{{missionLink}}"
click at [521, 470] on span "button" at bounding box center [522, 467] width 16 height 16
click at [497, 544] on span "If you have experience owning distributed ML systems end-to-end in a cloud-nati…" at bounding box center [426, 541] width 618 height 12
click at [467, 577] on div "Cheers, Doron" at bounding box center [459, 573] width 685 height 30
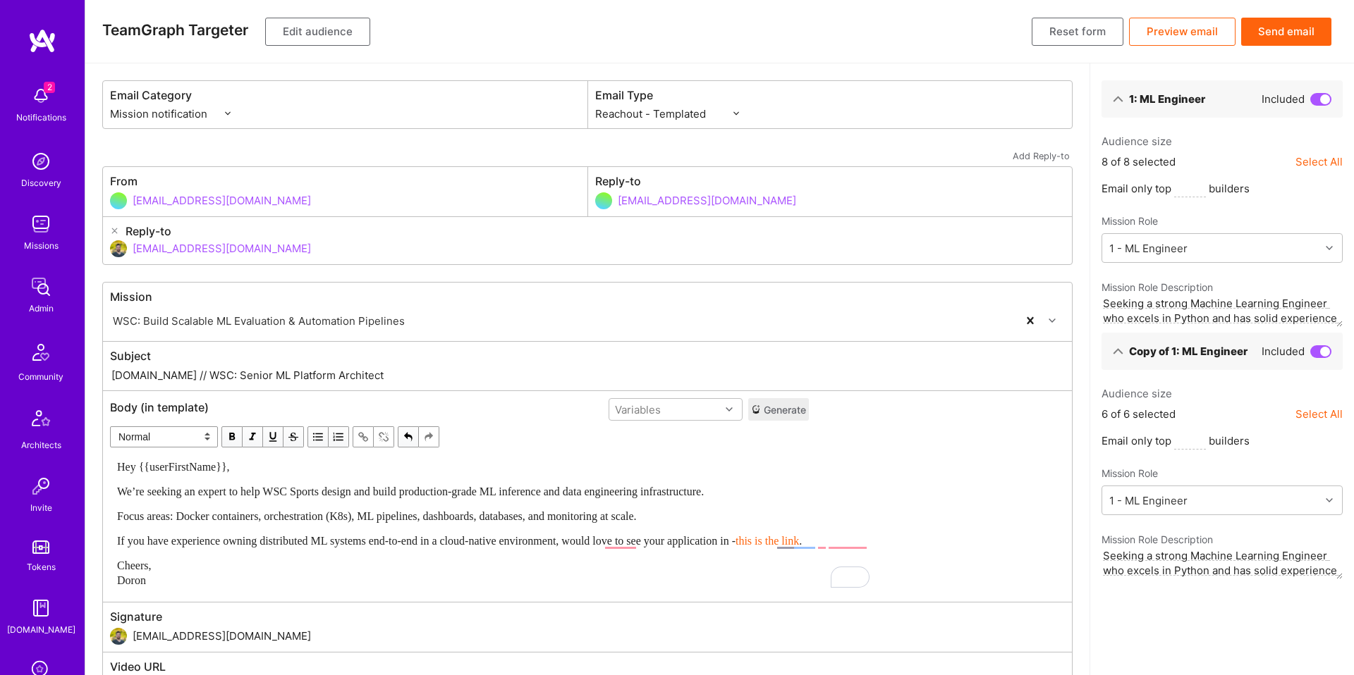
scroll to position [61, 0]
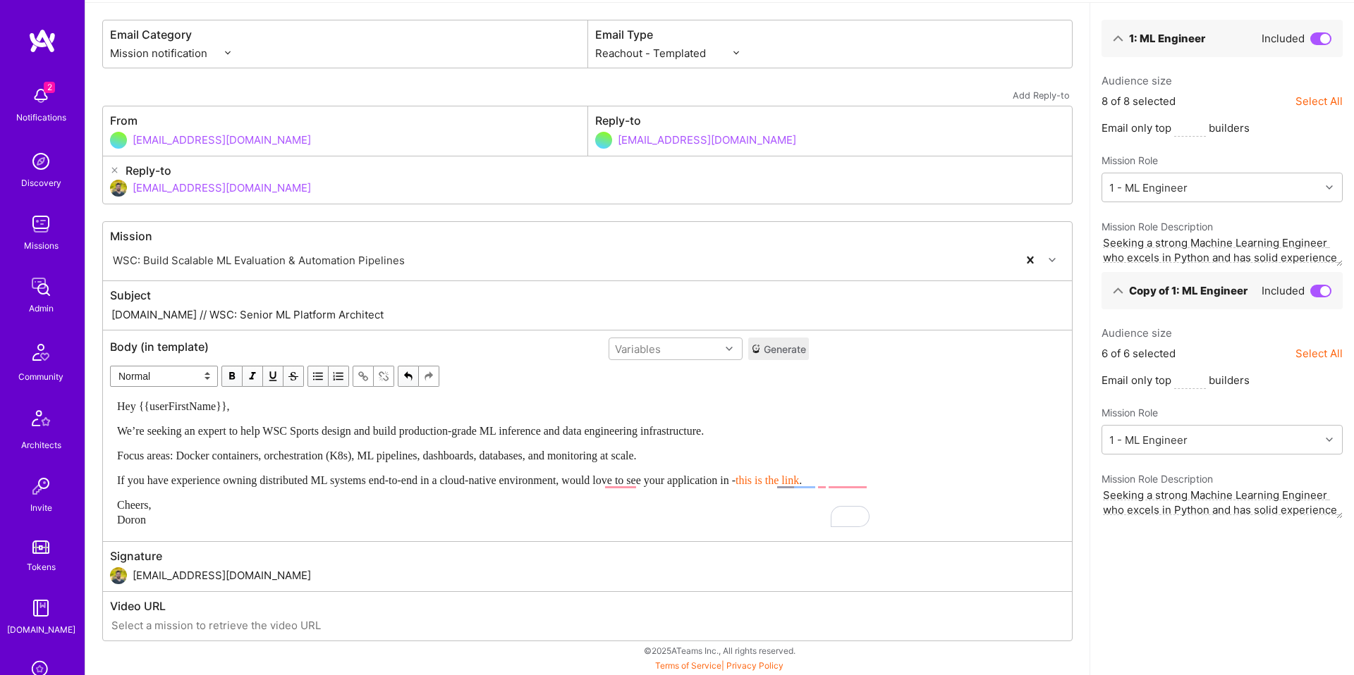
click at [546, 457] on span "Focus areas: Docker containers, orchestration (K8s), ML pipelines, dashboards, …" at bounding box center [377, 456] width 520 height 12
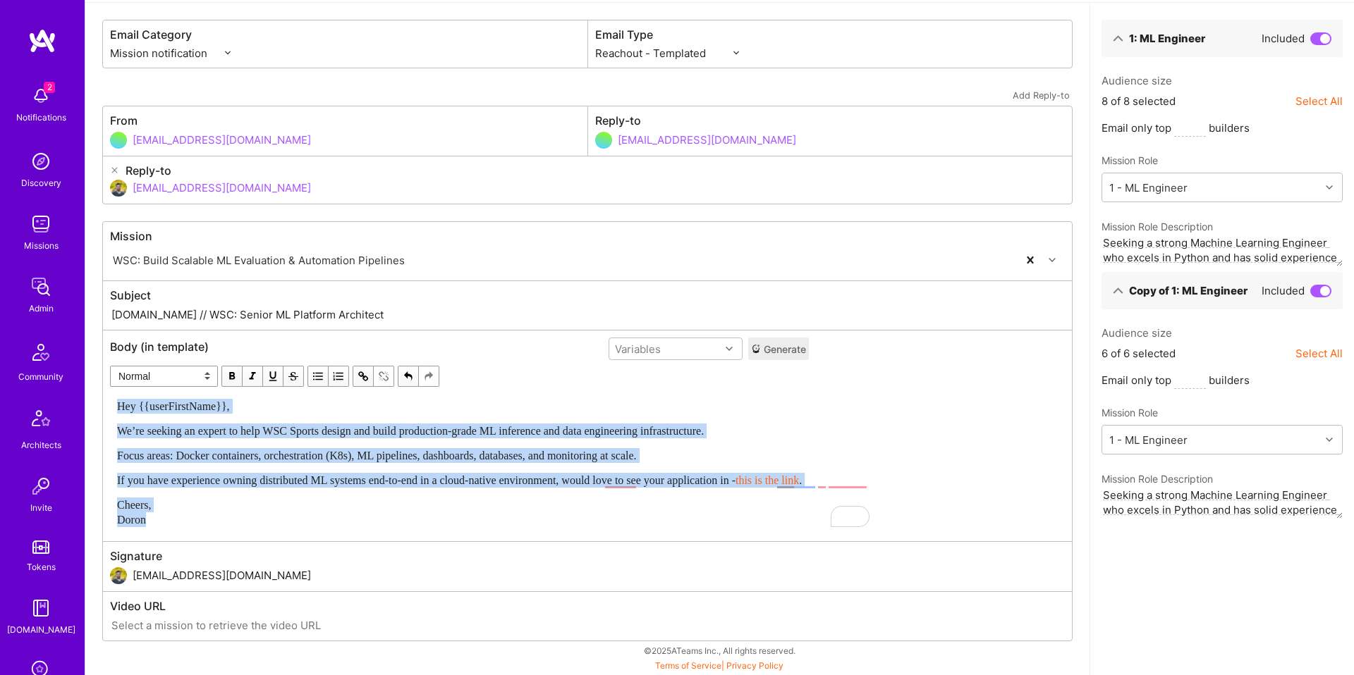
copy div "Hey {{userFirstName}}, We’re seeking an expert to help WSC Sports design and bu…"
click at [687, 61] on div "Email Type Custom - Templated Custom - Plain Reachout - Templated Reachout - Te…" at bounding box center [830, 43] width 484 height 47
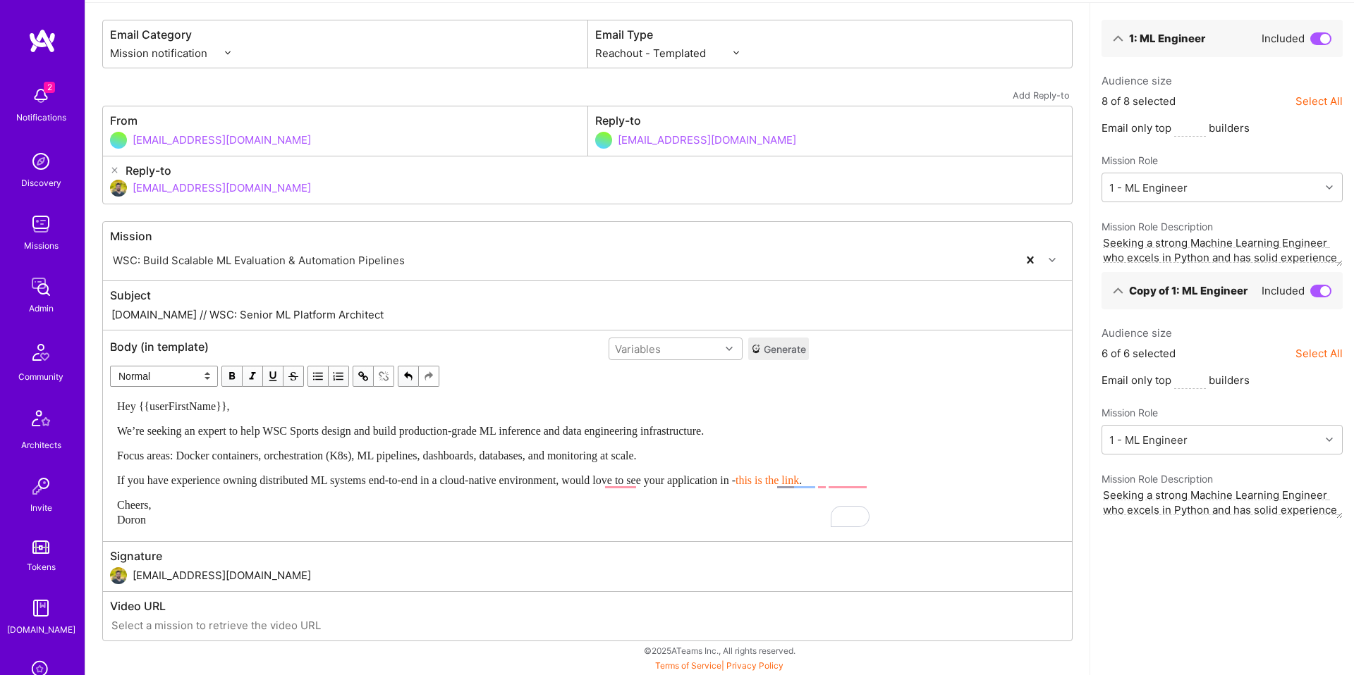
click at [687, 55] on select "Custom - Templated Custom - Plain Reachout - Templated Reachout - Templated (v2…" at bounding box center [667, 53] width 144 height 15
select select "plain-reachout"
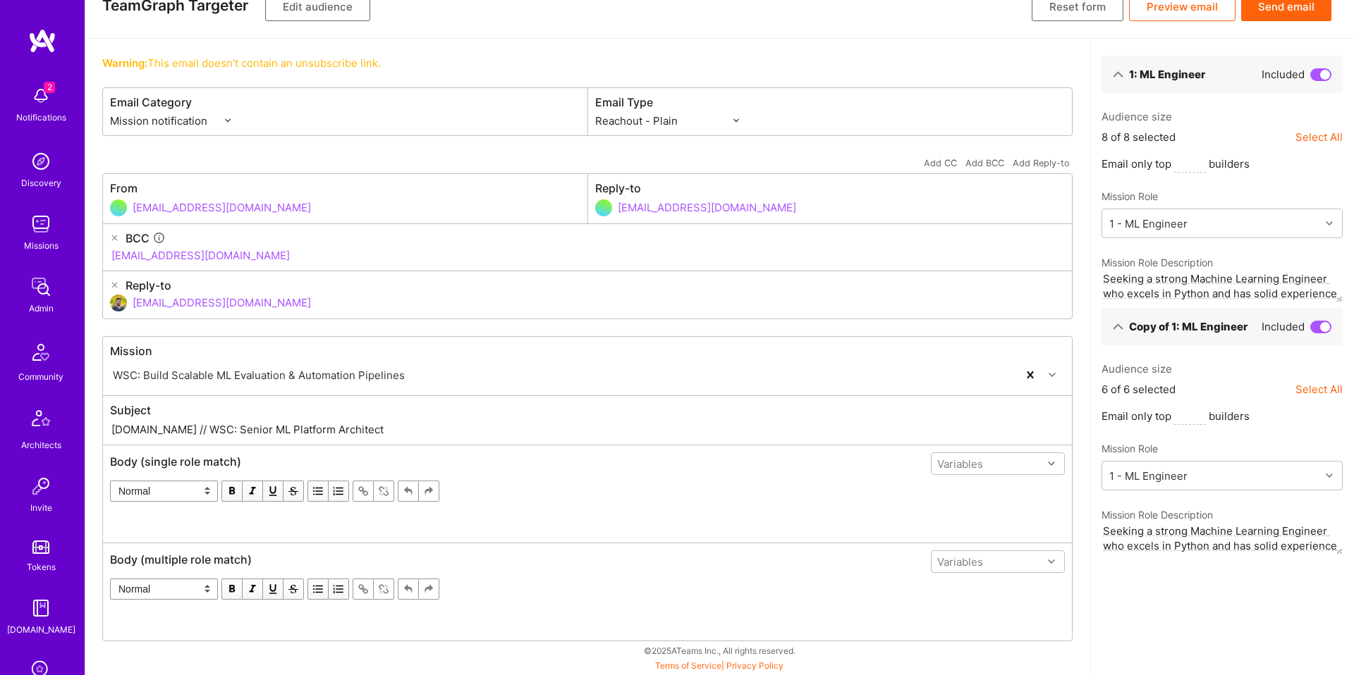
scroll to position [0, 0]
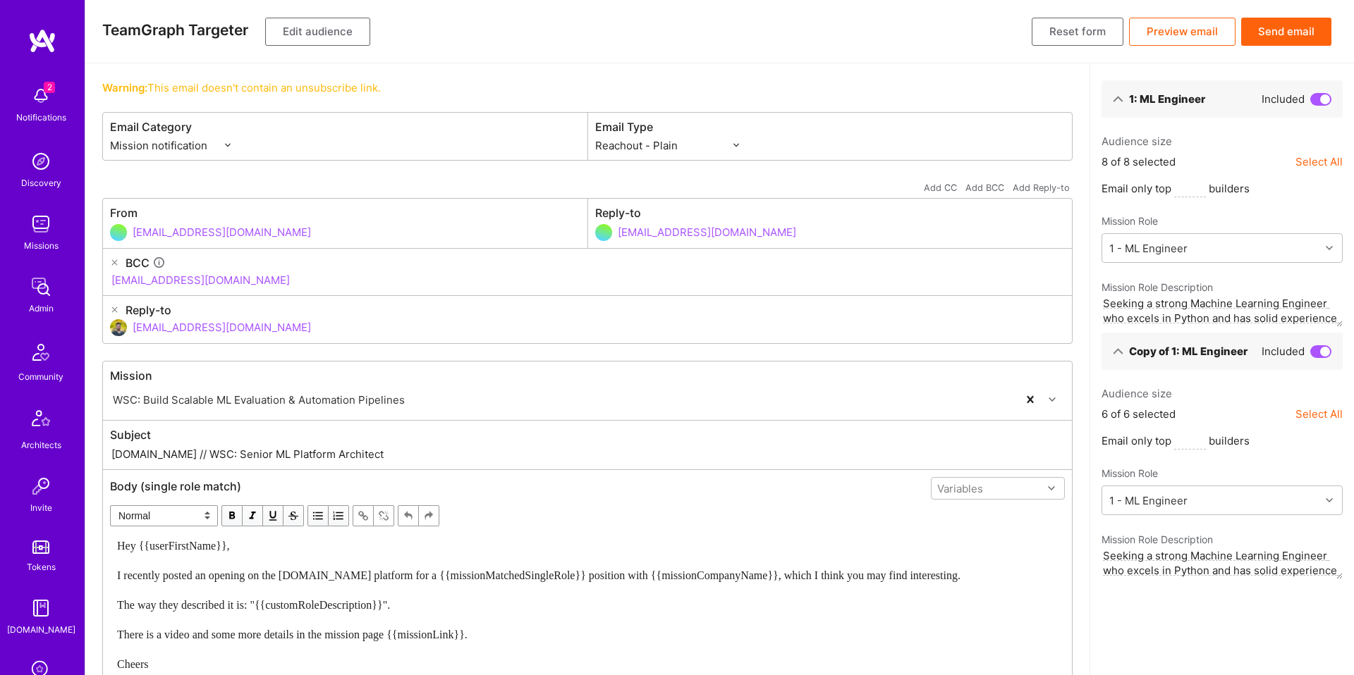
click at [357, 555] on div "Hey {{userFirstName}}, I recently posted an opening on the [DOMAIN_NAME] platfo…" at bounding box center [587, 605] width 941 height 133
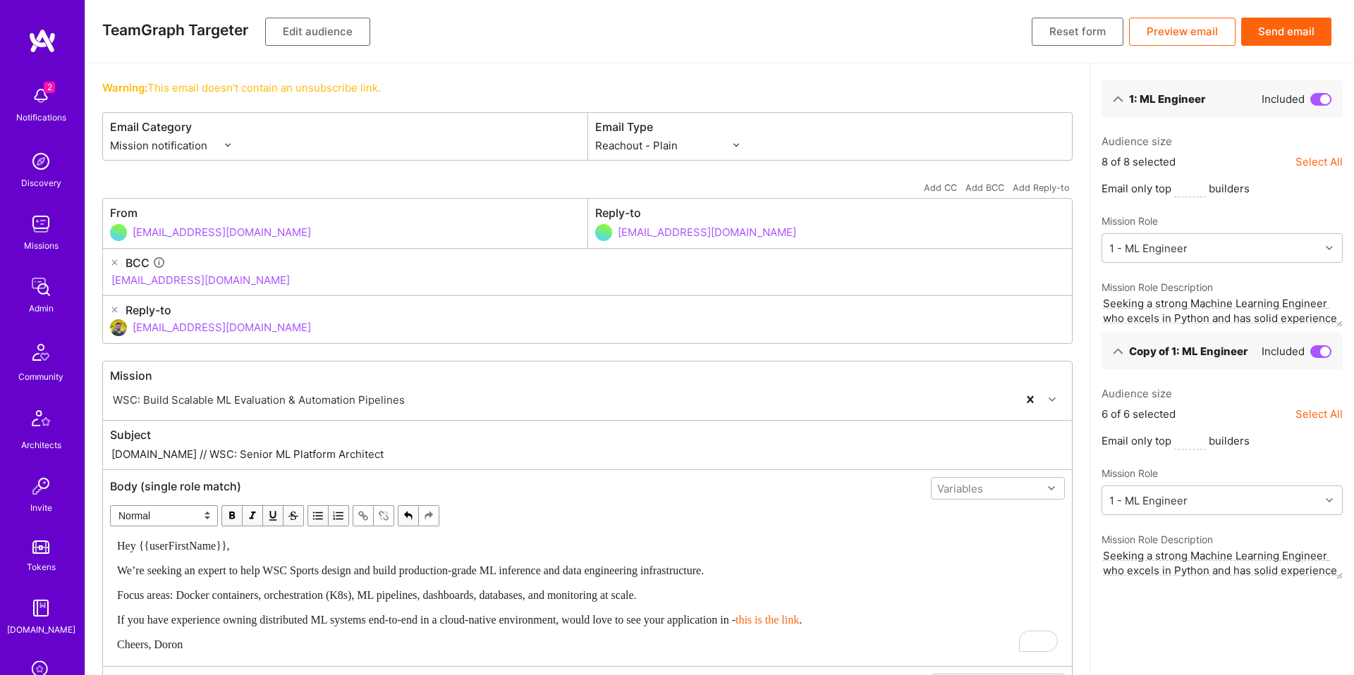
scroll to position [77, 0]
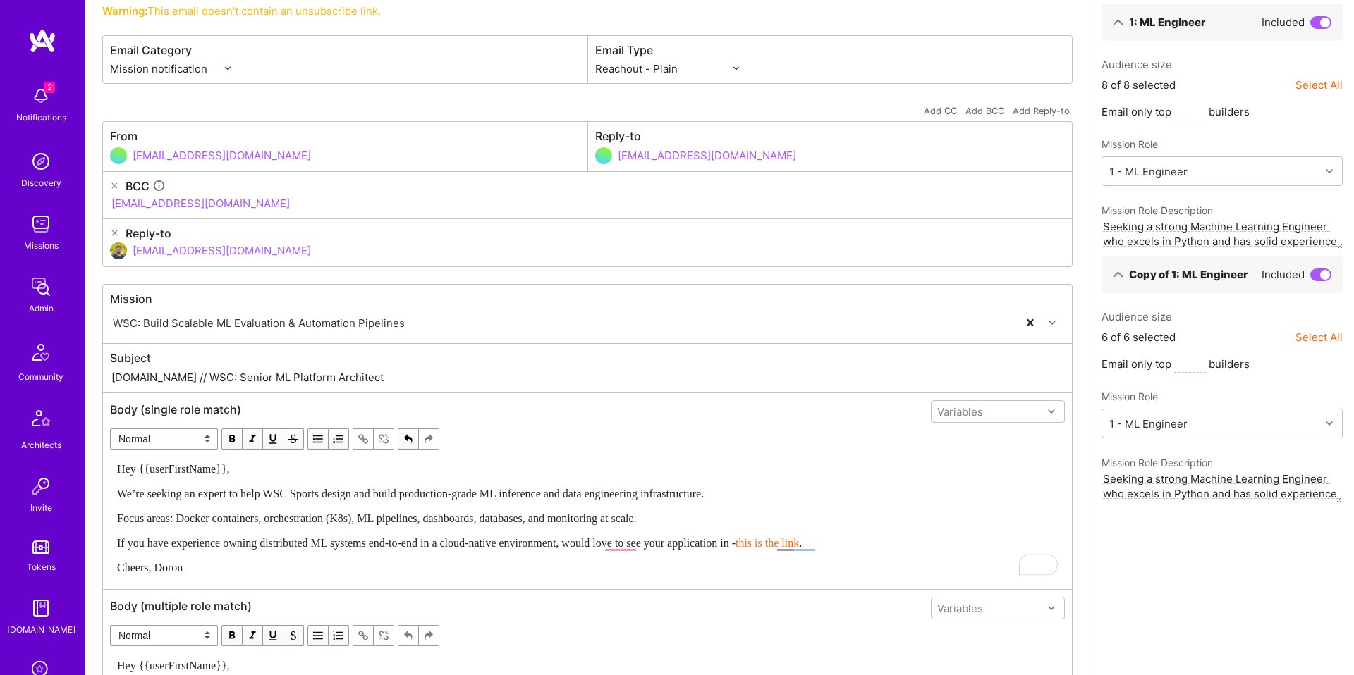
click at [171, 496] on span "We’re seeking an expert to help WSC Sports design and build production-grade ML…" at bounding box center [410, 494] width 587 height 12
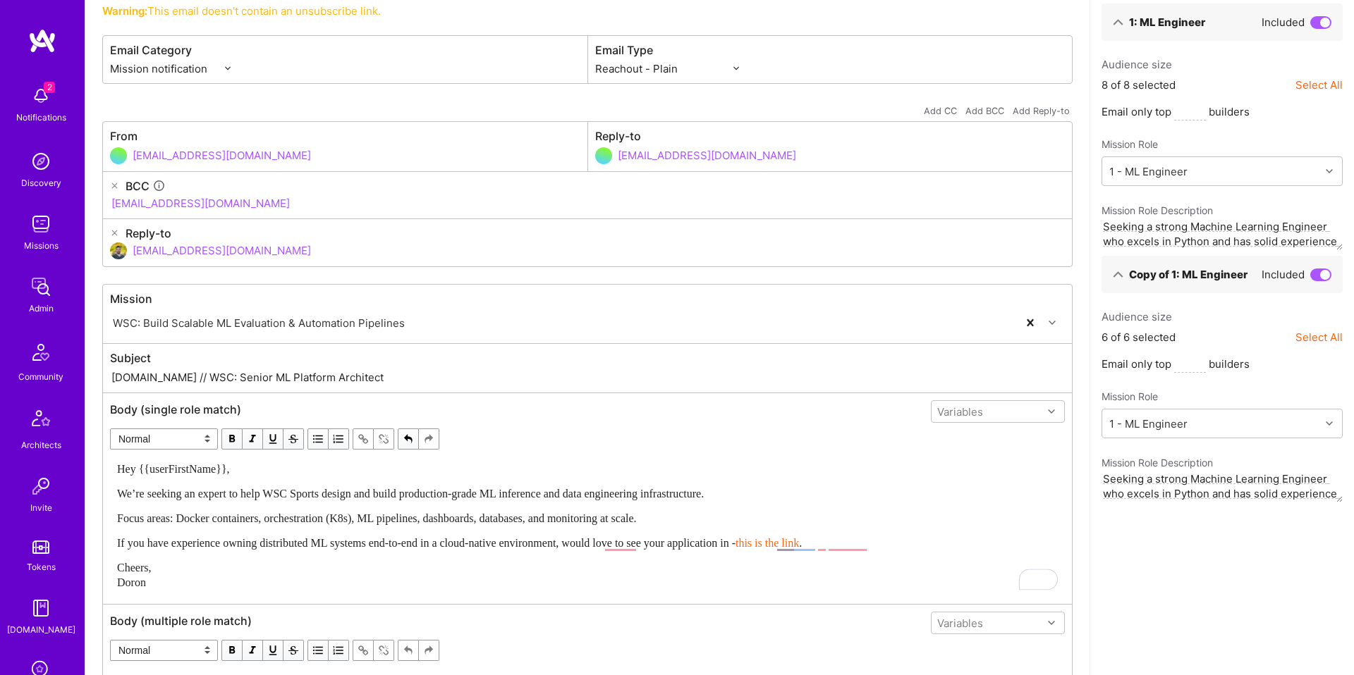
scroll to position [227, 0]
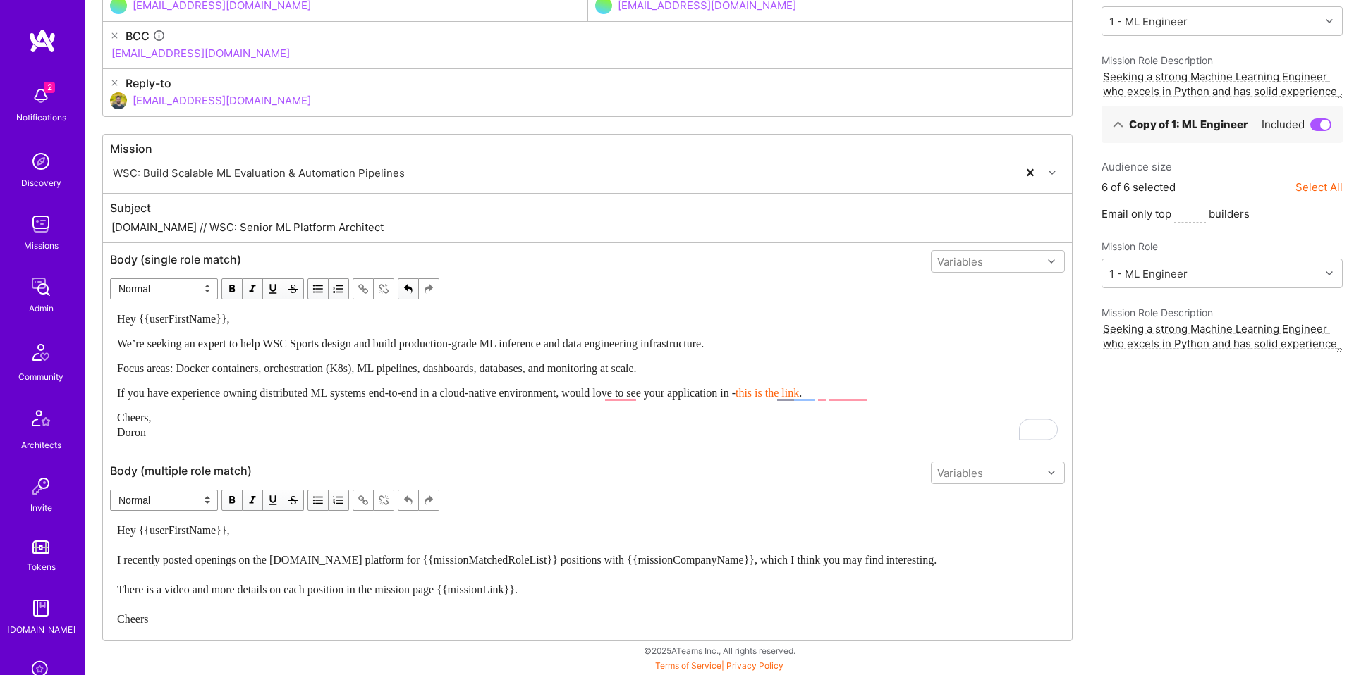
click at [314, 549] on div "Hey {{userFirstName}}, I recently posted openings on the [DOMAIN_NAME] platform…" at bounding box center [587, 575] width 941 height 104
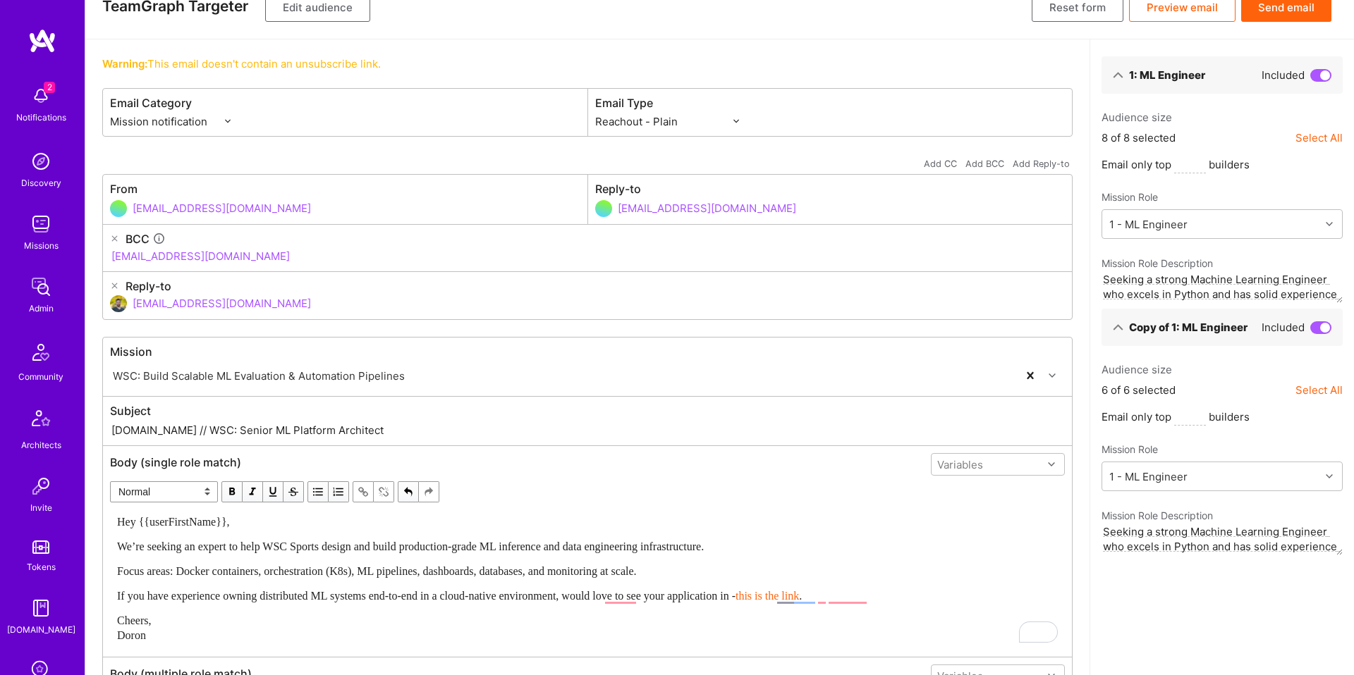
scroll to position [0, 0]
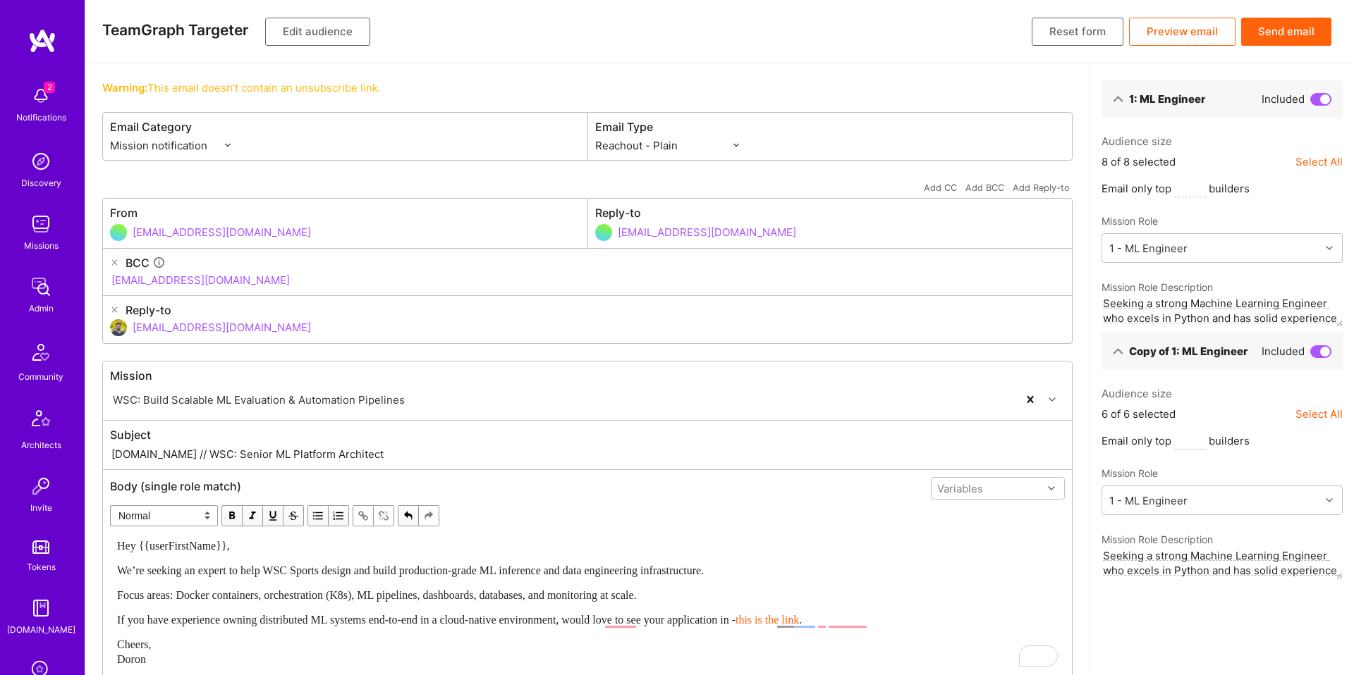
click at [1270, 30] on button "Send email" at bounding box center [1286, 32] width 90 height 28
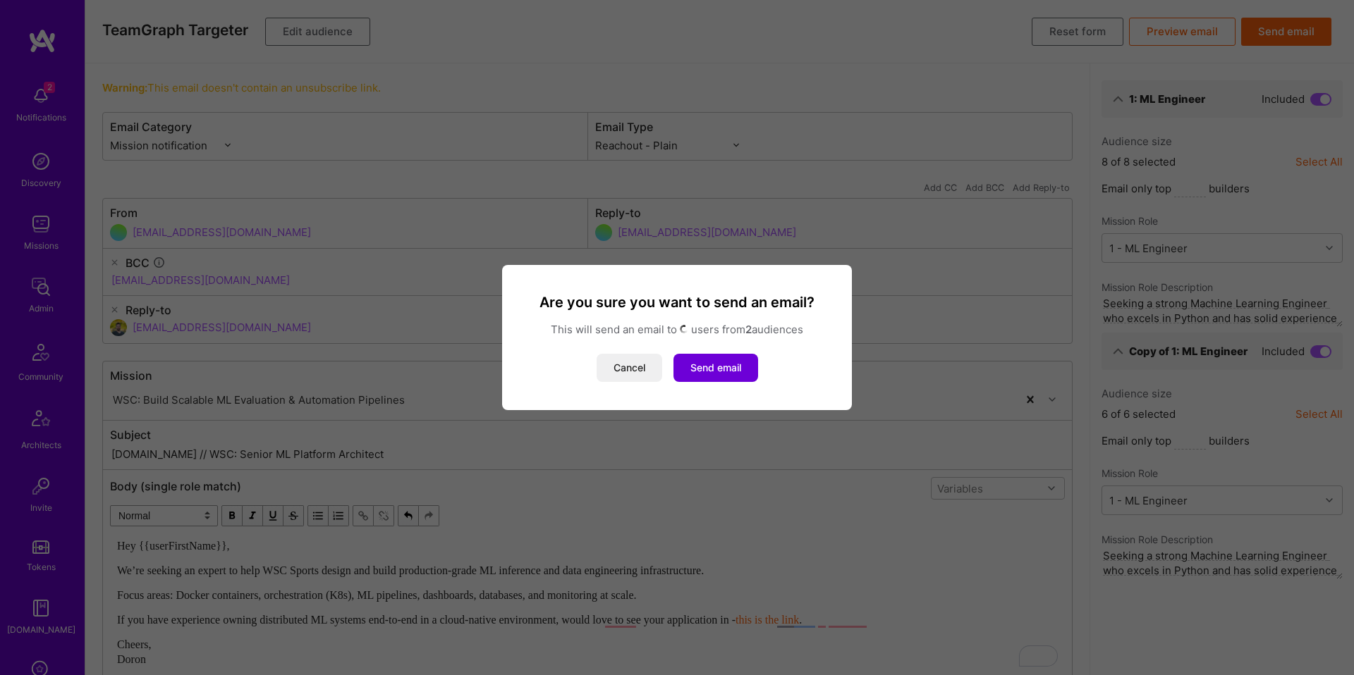
click at [1273, 32] on div "Are you sure you want to send an email? This will send an email to users from 2…" at bounding box center [677, 337] width 1354 height 675
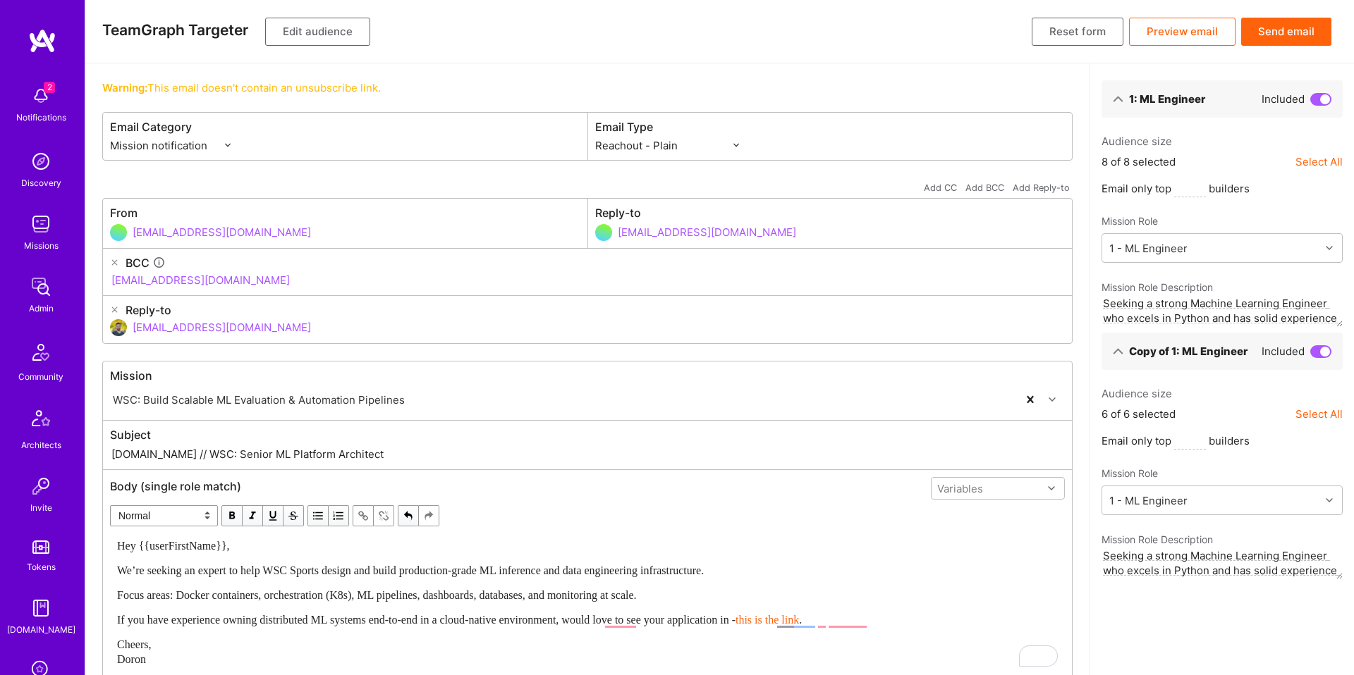
click at [1273, 32] on button "Send email" at bounding box center [1286, 32] width 90 height 28
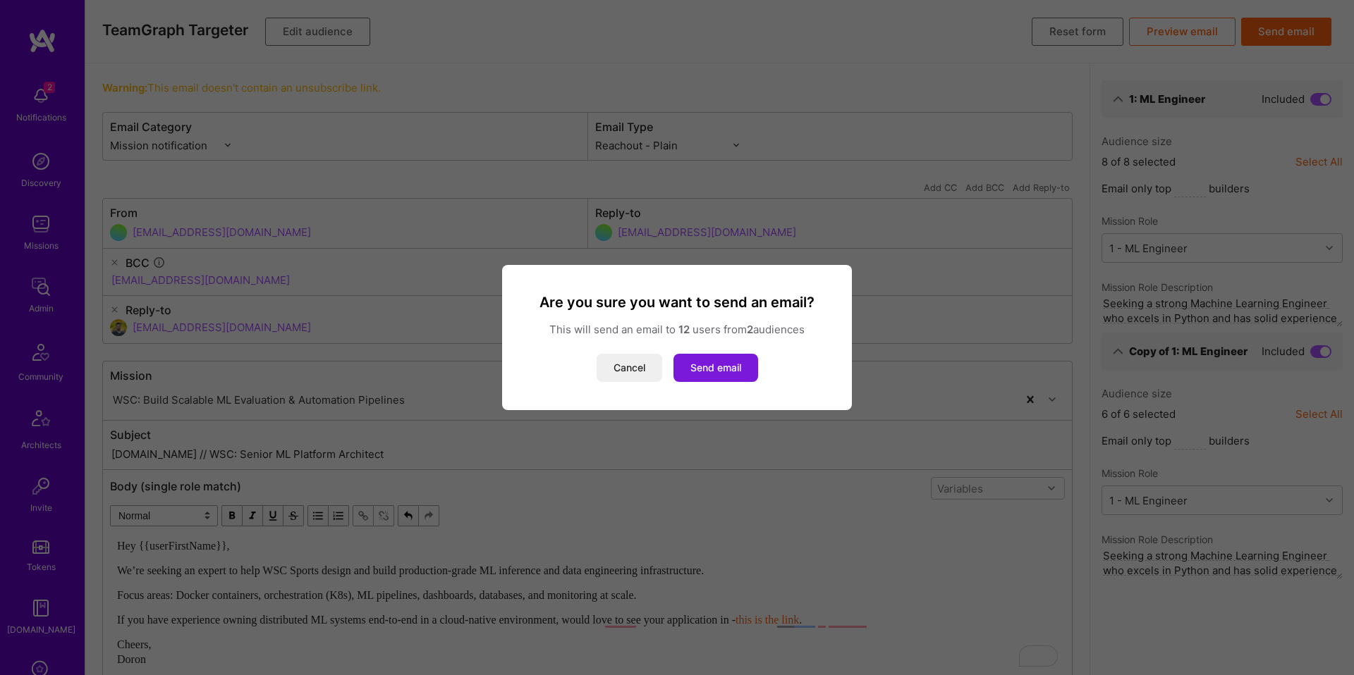
click at [708, 359] on button "Send email" at bounding box center [715, 368] width 85 height 28
